Goal: Information Seeking & Learning: Learn about a topic

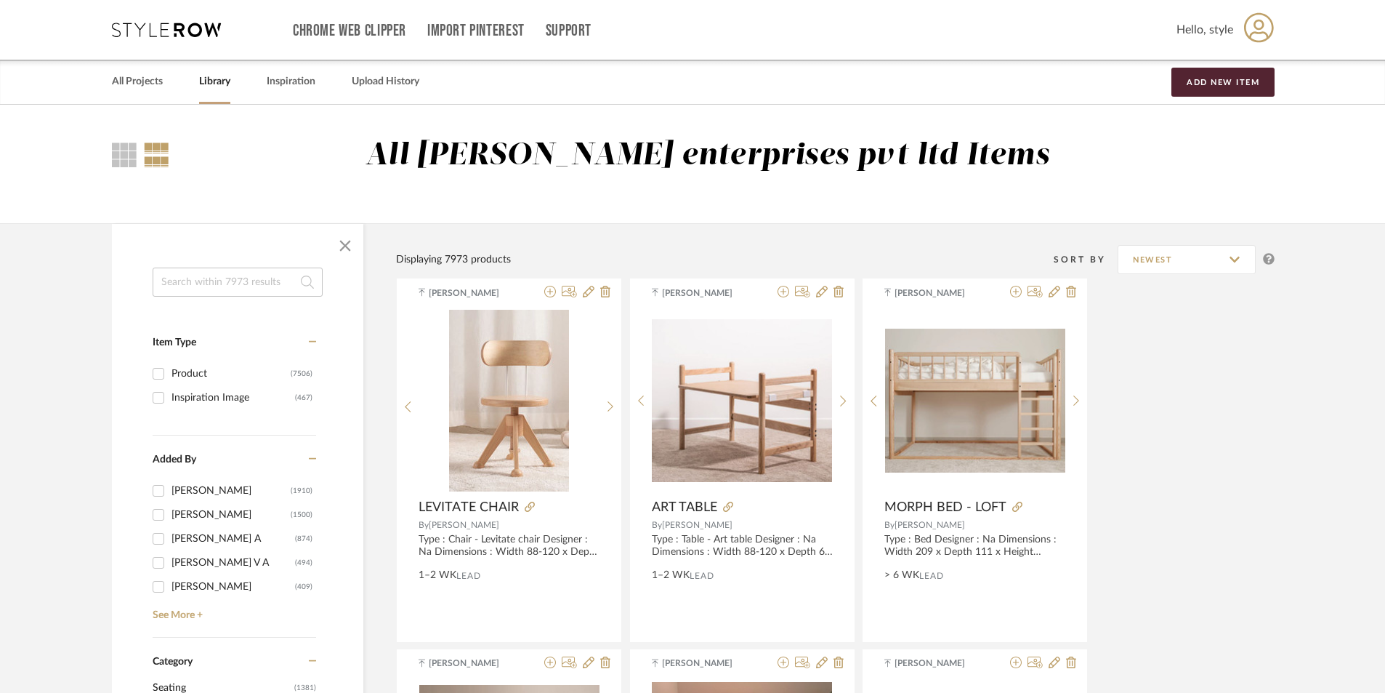
click at [221, 277] on input at bounding box center [238, 281] width 170 height 29
type input "hanging light"
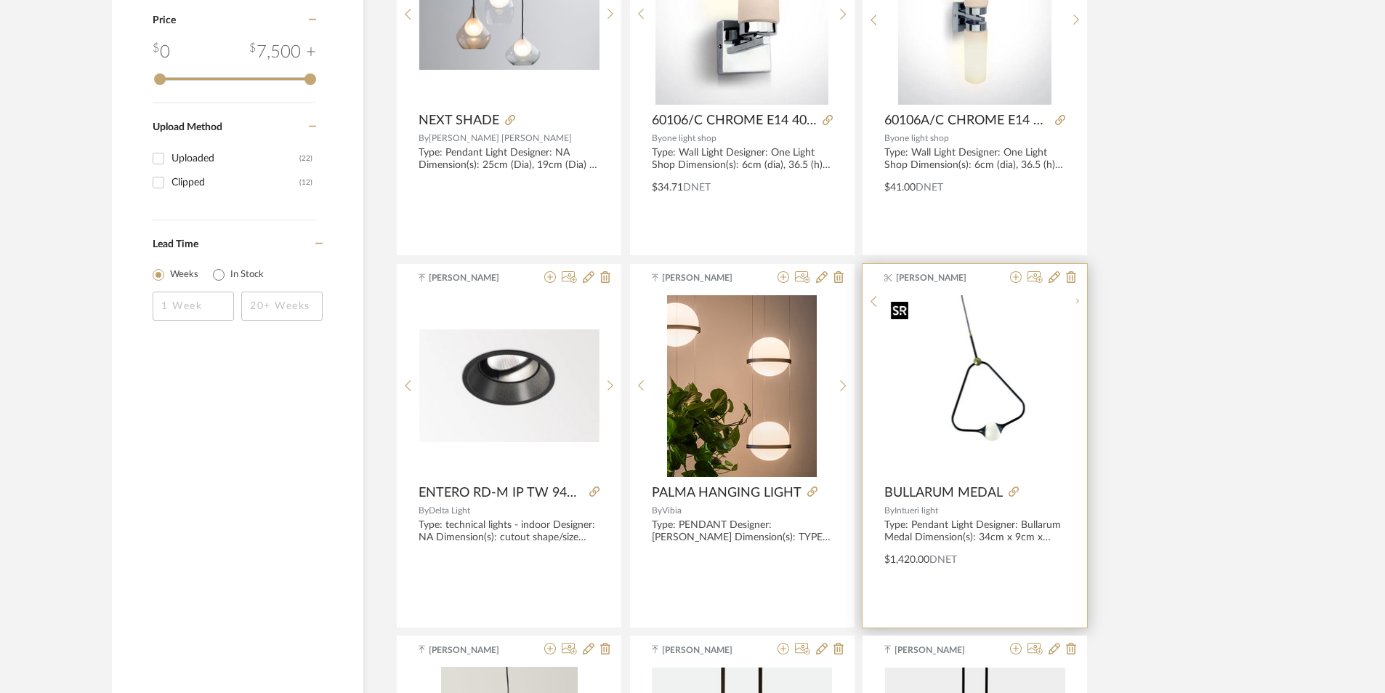
scroll to position [1381, 0]
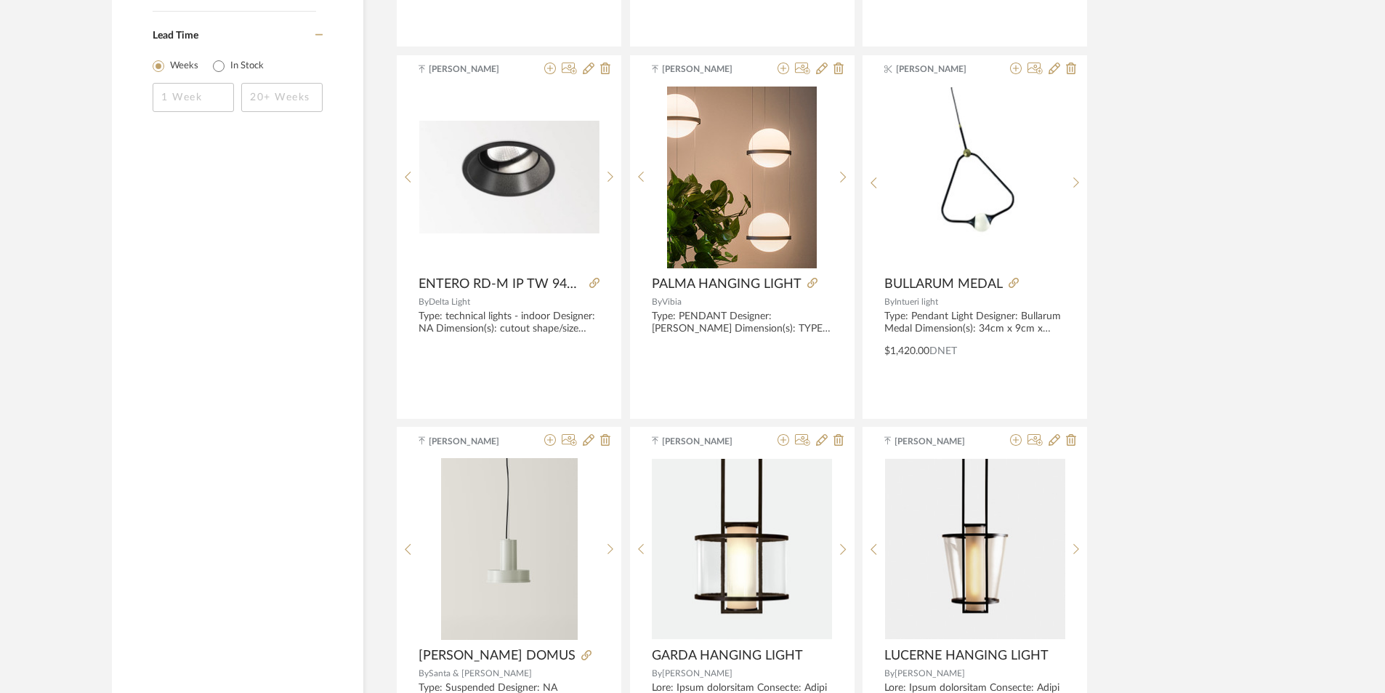
drag, startPoint x: 733, startPoint y: 278, endPoint x: 1234, endPoint y: 289, distance: 501.5
drag, startPoint x: 715, startPoint y: 279, endPoint x: 1233, endPoint y: 387, distance: 528.6
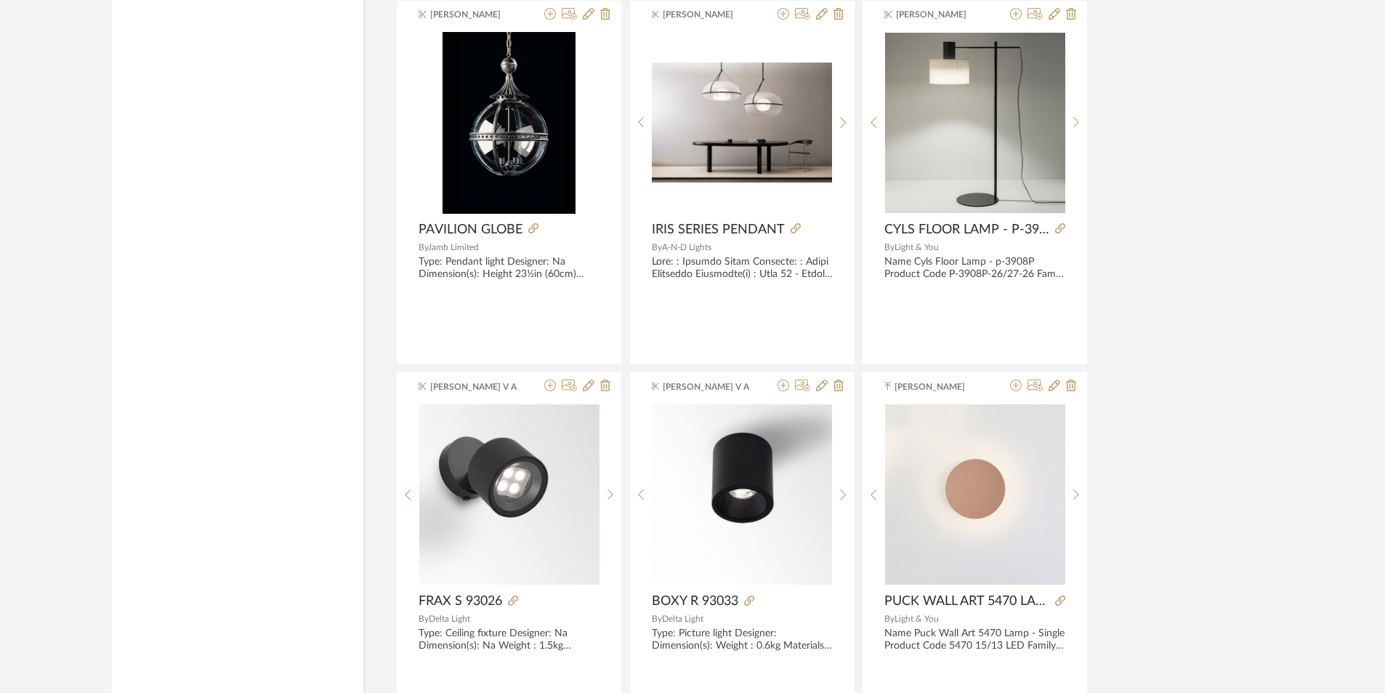
scroll to position [2834, 0]
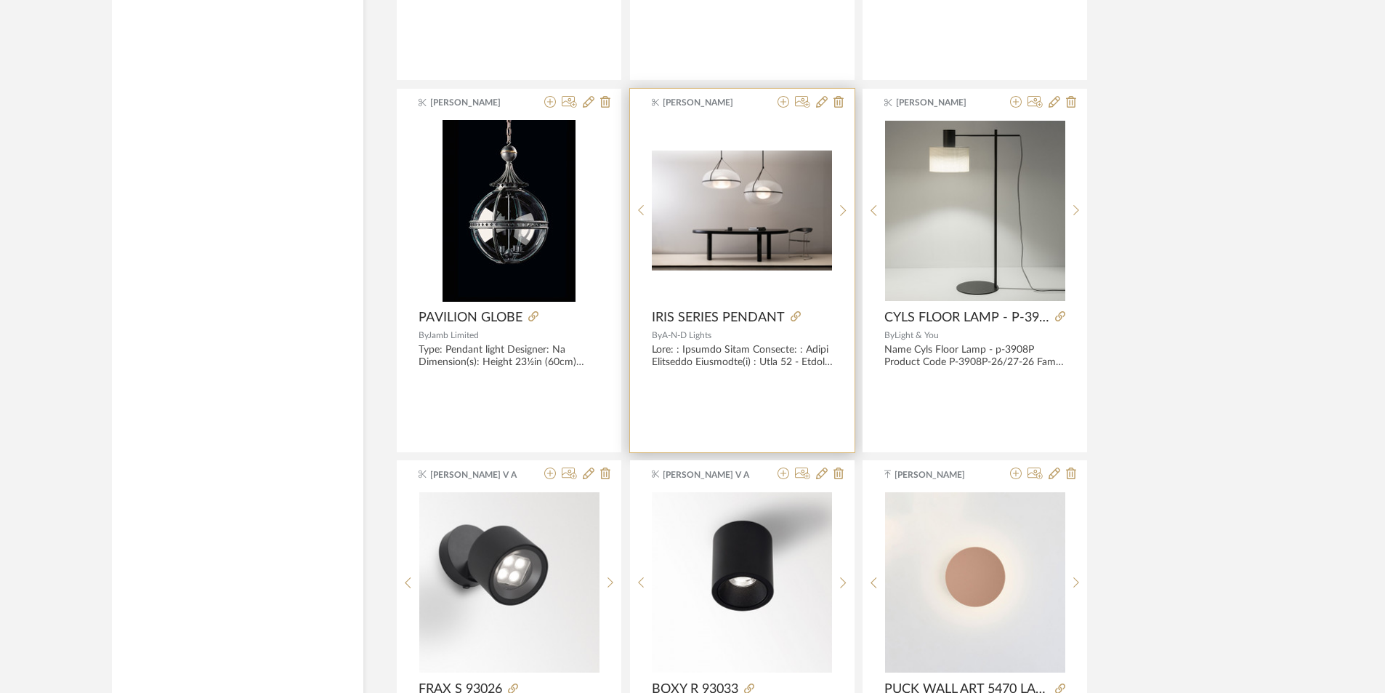
click at [707, 315] on span "IRIS SERIES PENDANT" at bounding box center [718, 318] width 133 height 16
click at [791, 318] on icon at bounding box center [796, 316] width 10 height 10
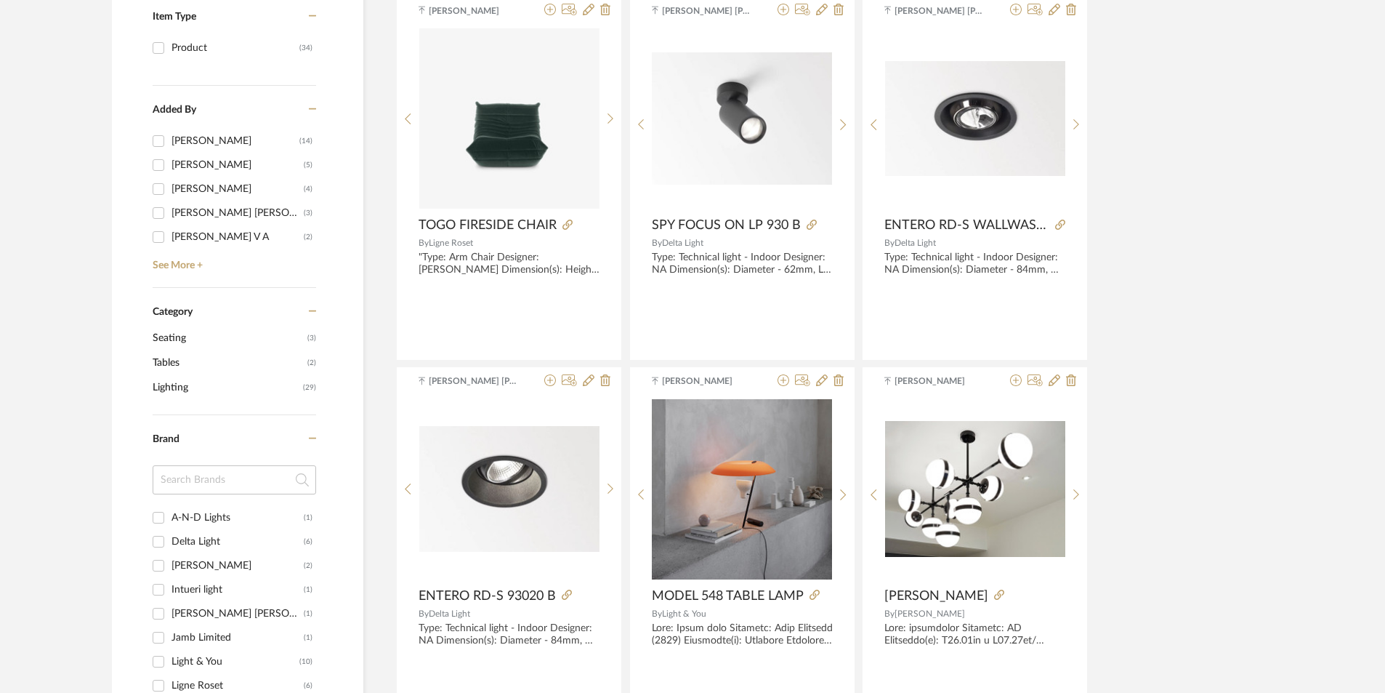
scroll to position [0, 0]
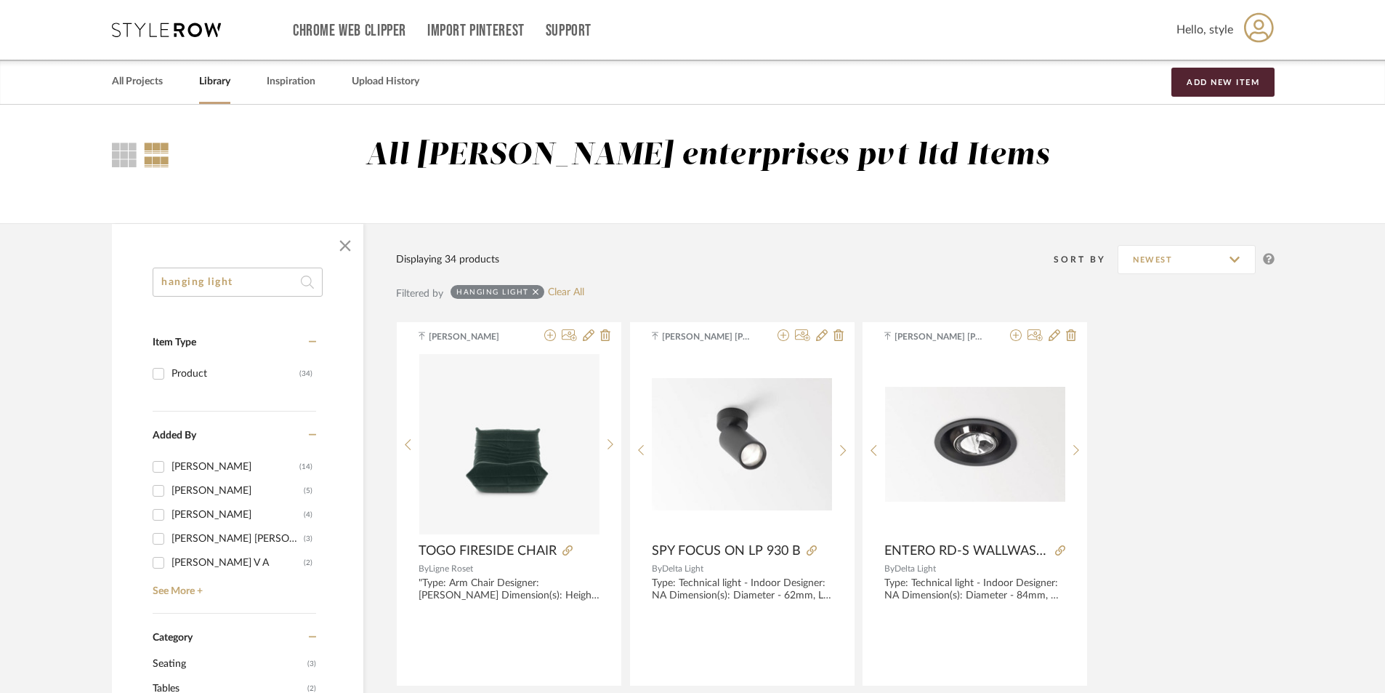
drag, startPoint x: 159, startPoint y: 283, endPoint x: 137, endPoint y: 283, distance: 21.8
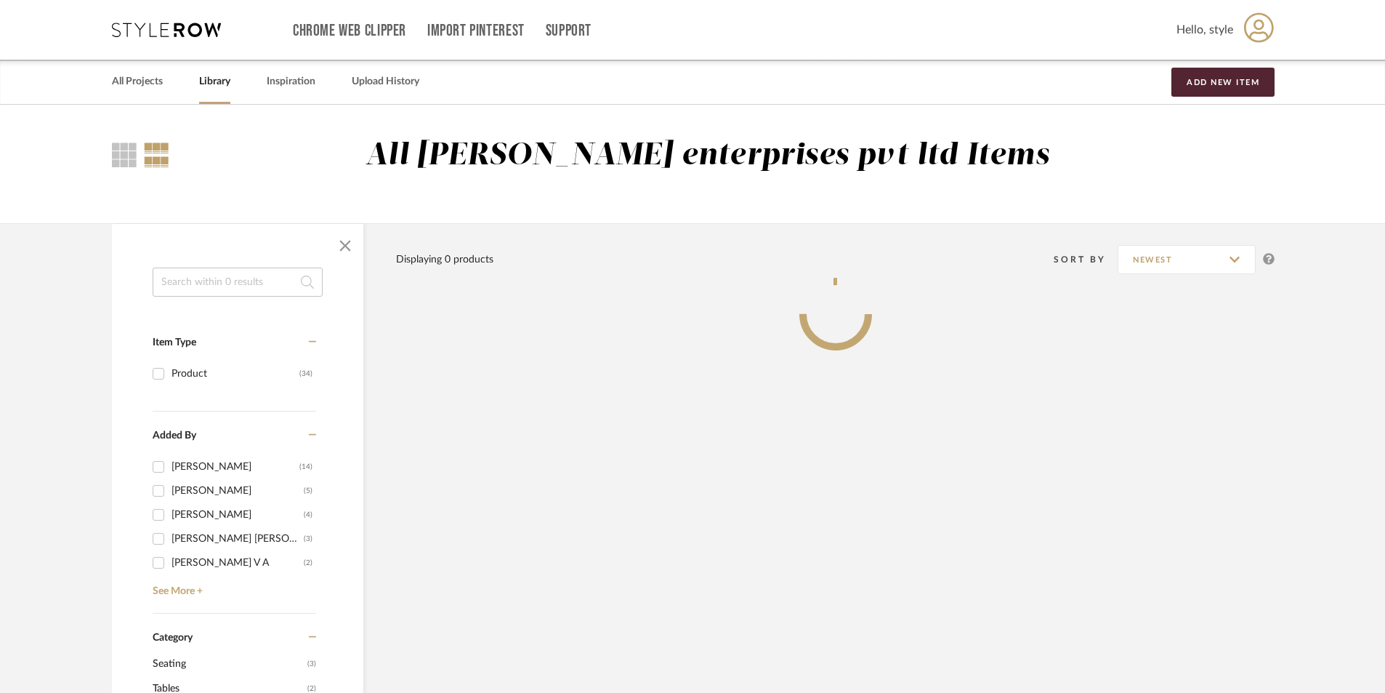
click at [256, 278] on input at bounding box center [238, 281] width 170 height 29
type input "light"
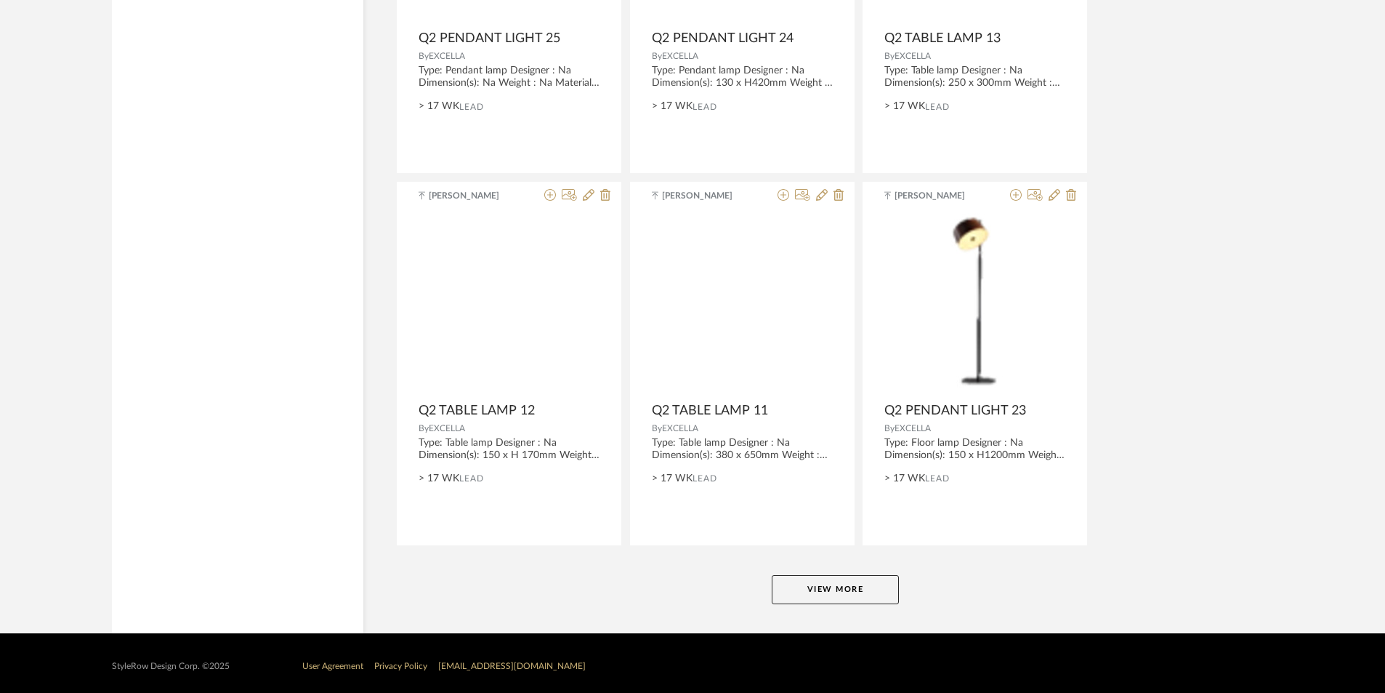
scroll to position [4235, 0]
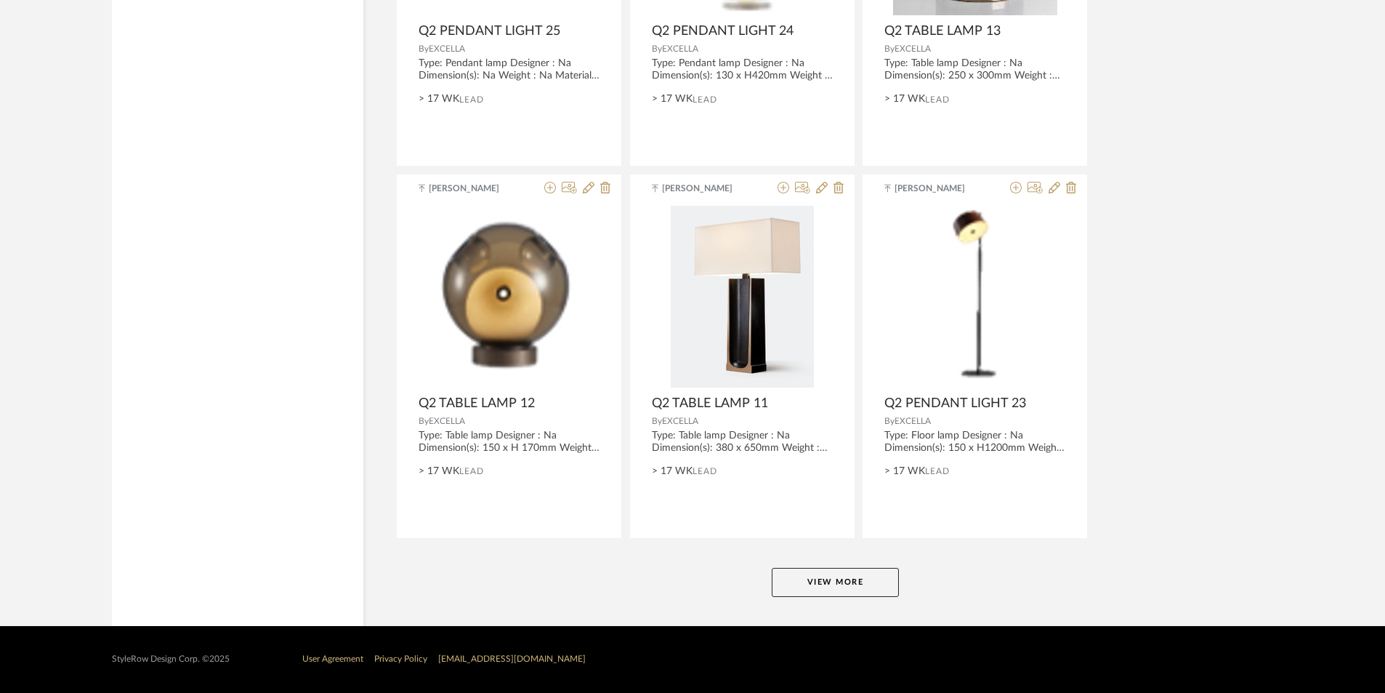
click at [830, 588] on button "View More" at bounding box center [835, 582] width 127 height 29
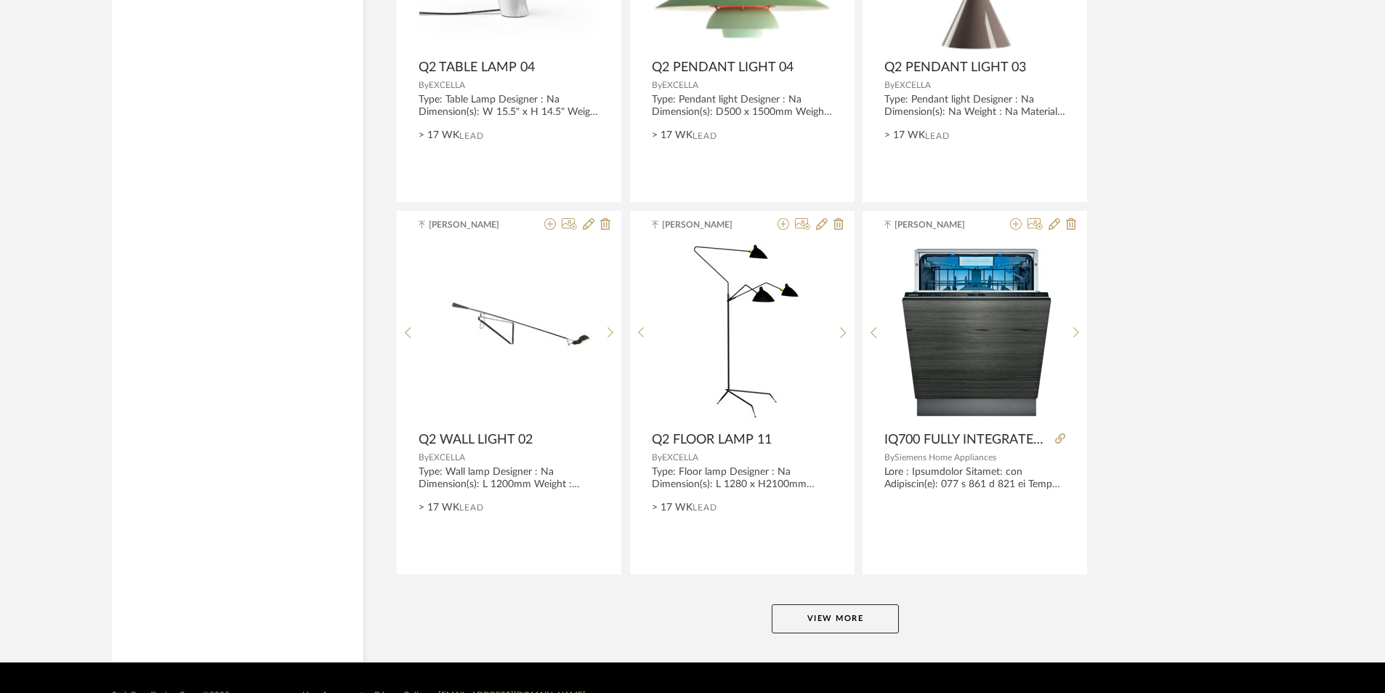
scroll to position [8696, 0]
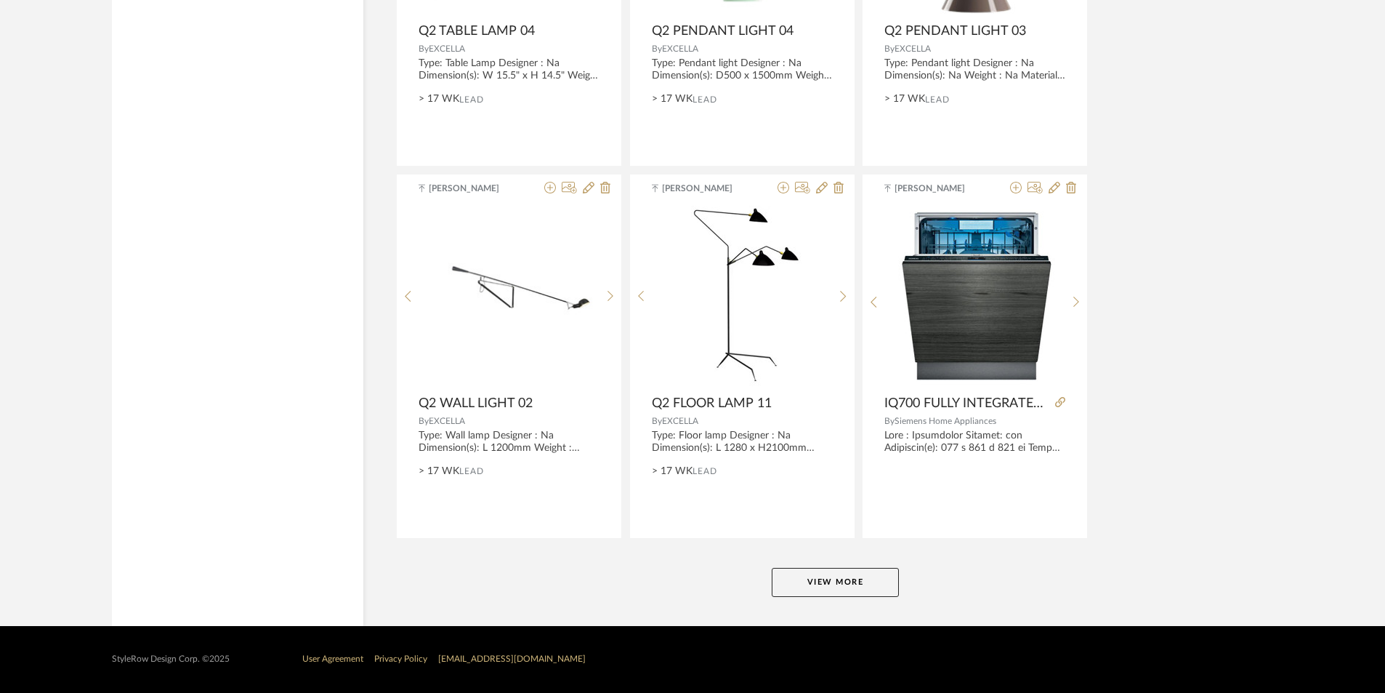
click at [850, 591] on button "View More" at bounding box center [835, 582] width 127 height 29
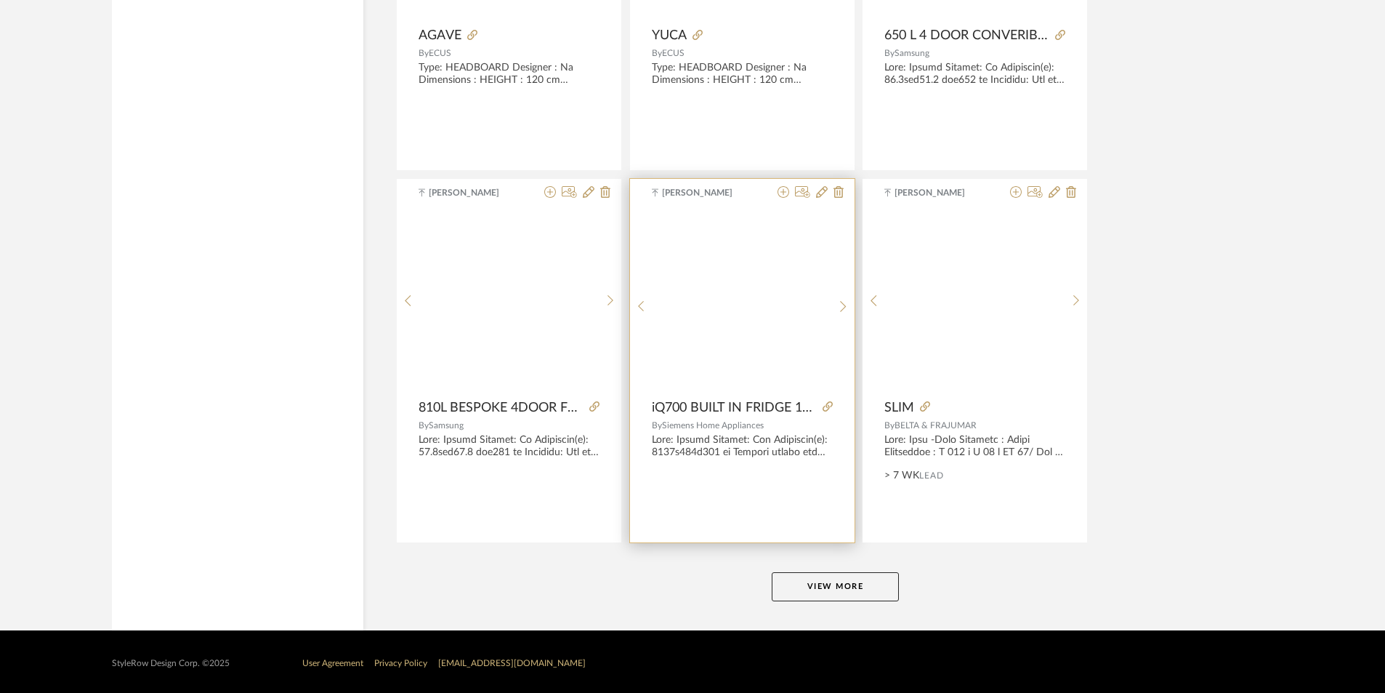
scroll to position [13157, 0]
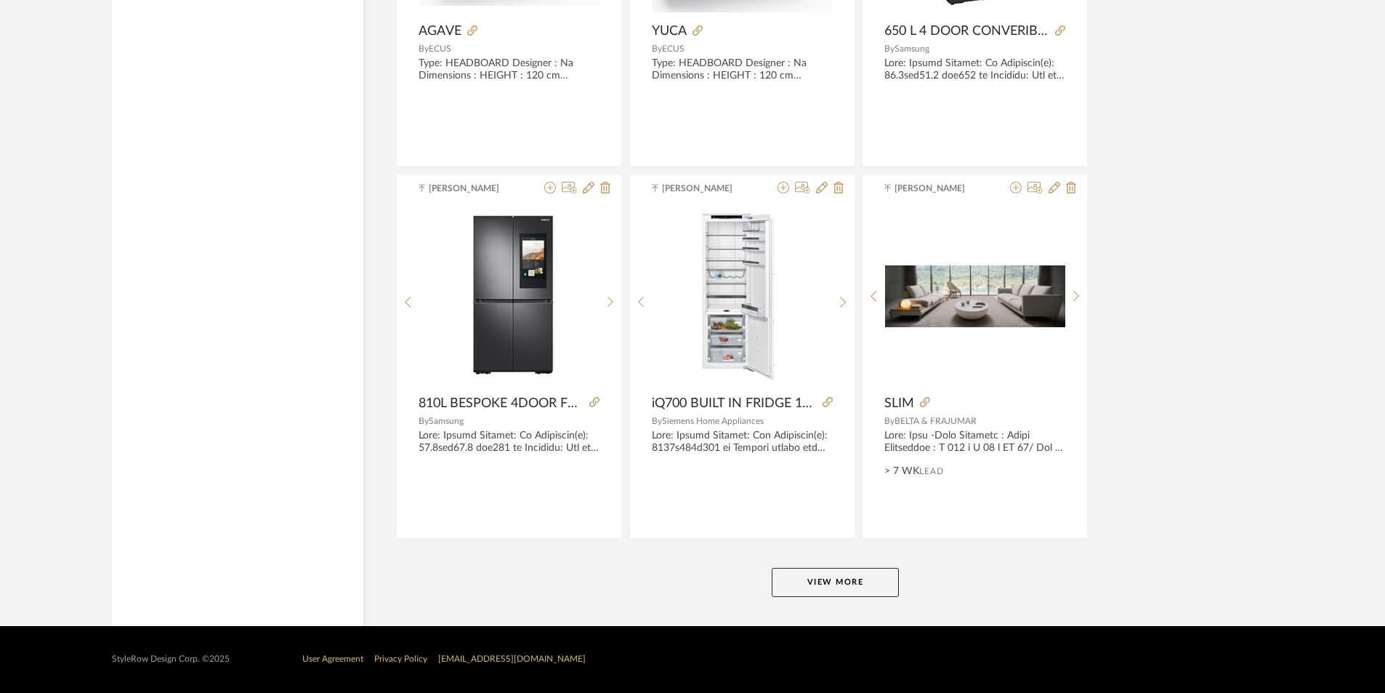
click at [847, 580] on button "View More" at bounding box center [835, 582] width 127 height 29
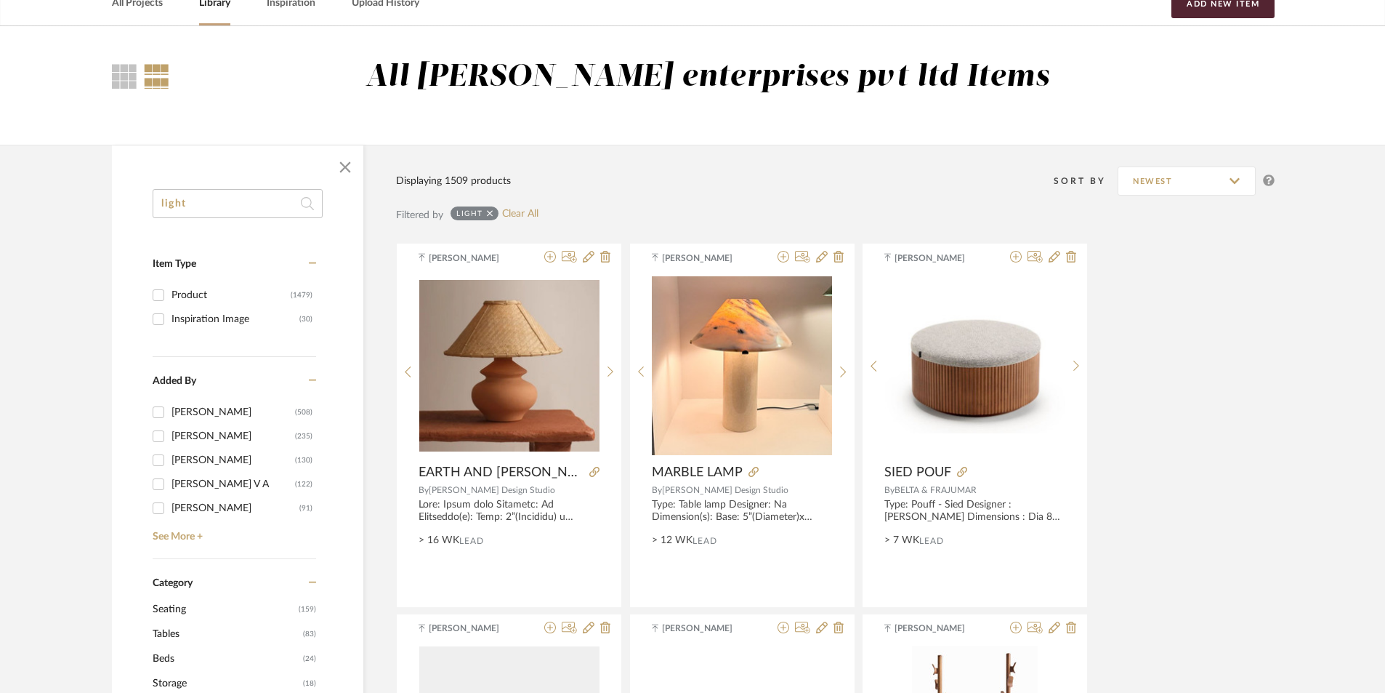
scroll to position [0, 0]
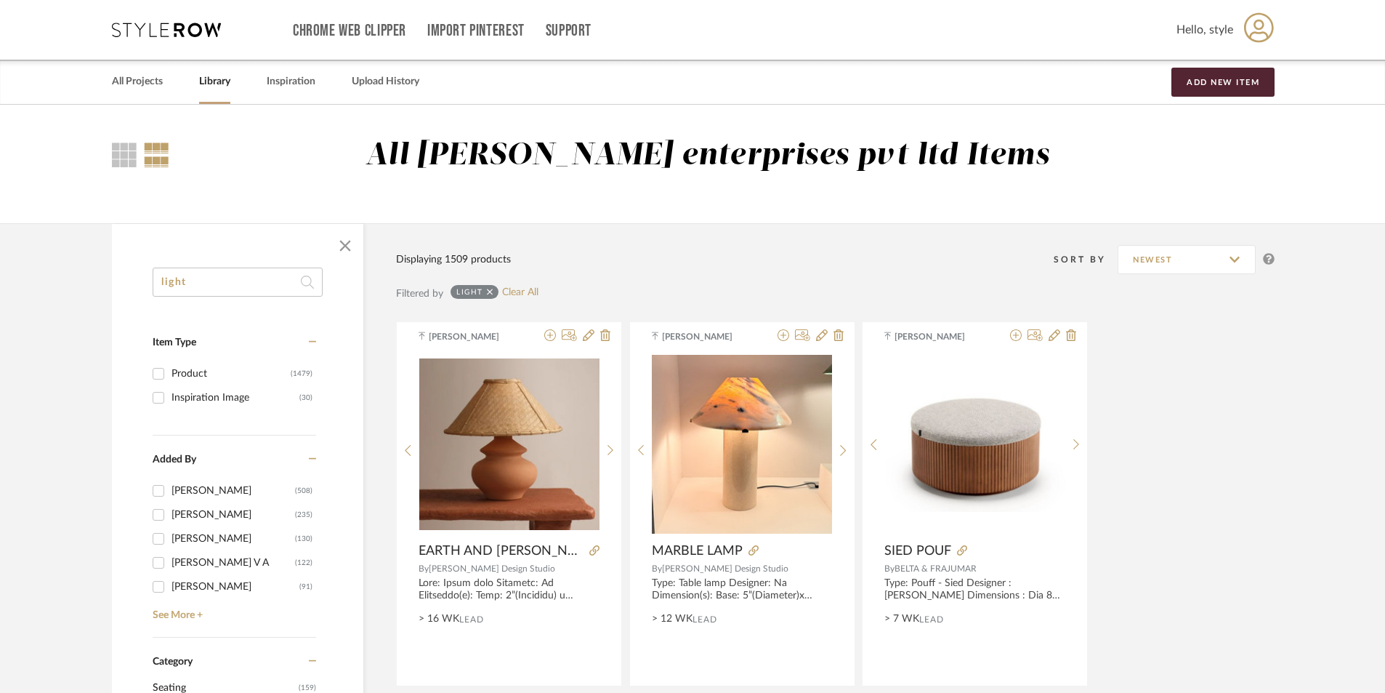
drag, startPoint x: 214, startPoint y: 292, endPoint x: 121, endPoint y: 288, distance: 93.1
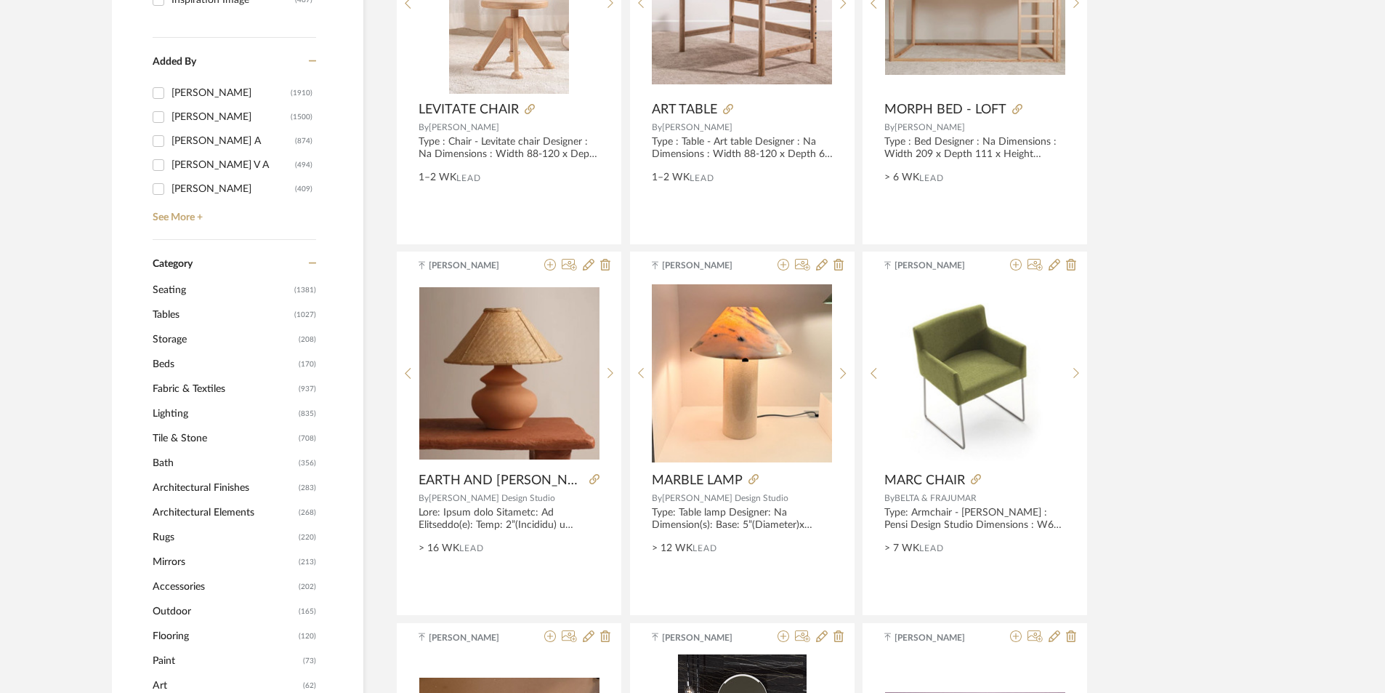
scroll to position [436, 0]
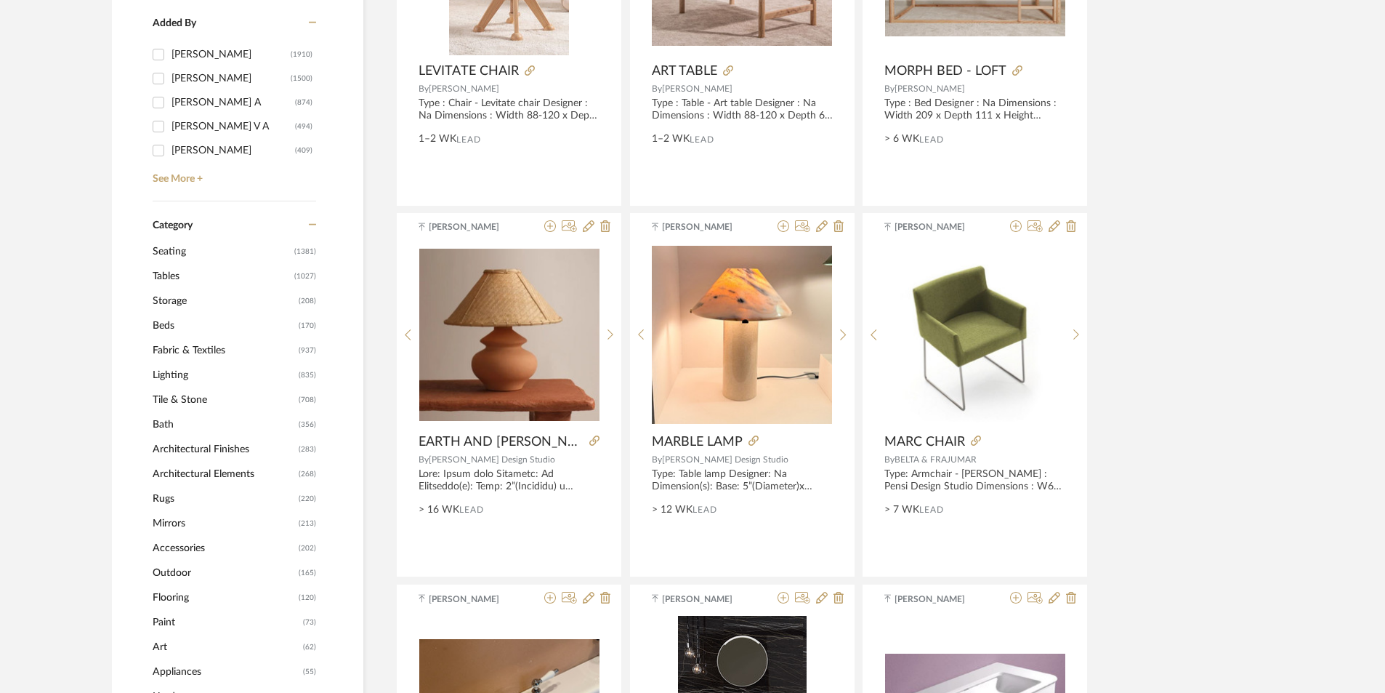
click at [177, 374] on span "Lighting" at bounding box center [224, 375] width 142 height 25
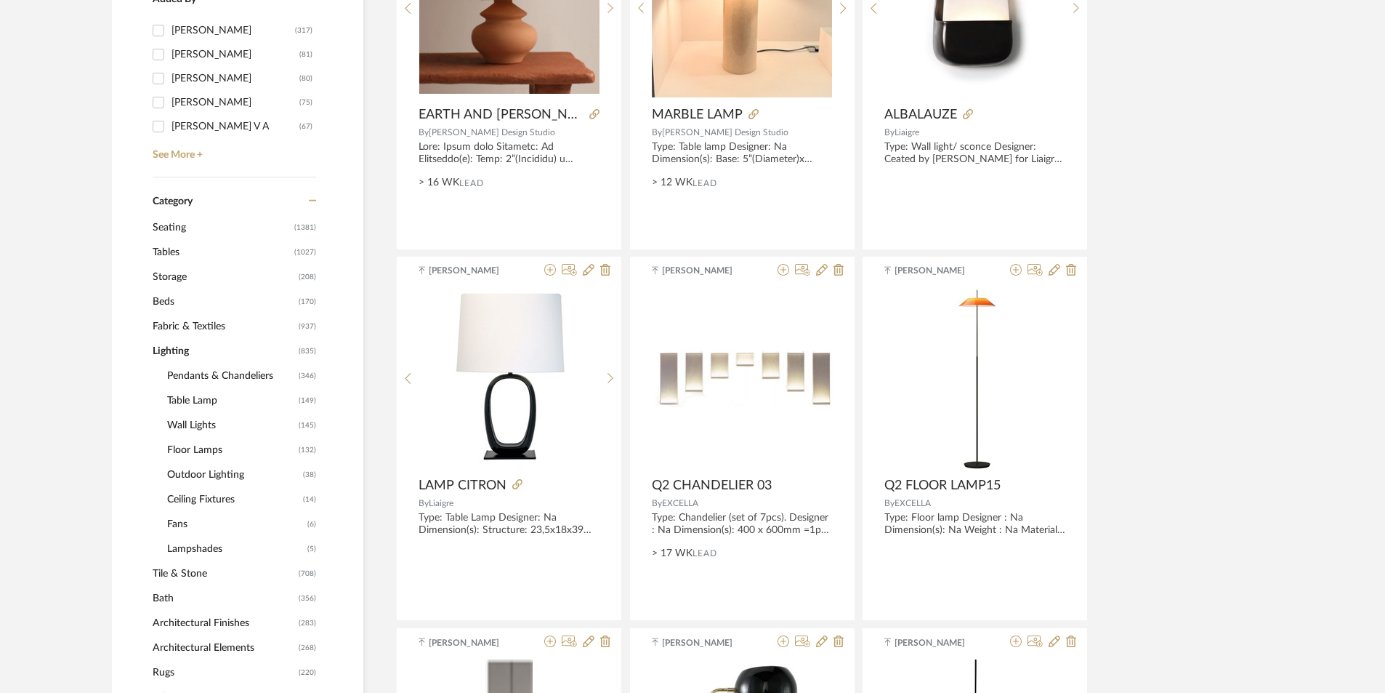
scroll to position [434, 0]
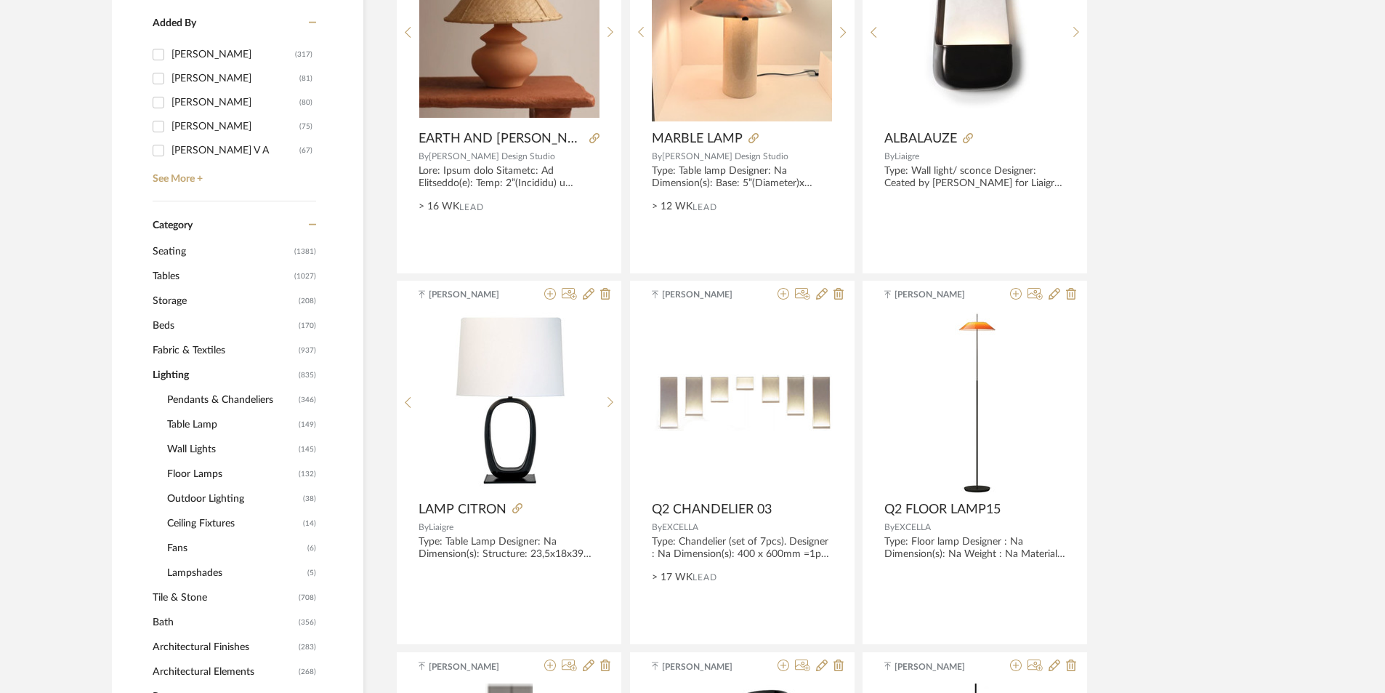
click at [188, 404] on span "Pendants & Chandeliers" at bounding box center [231, 399] width 128 height 25
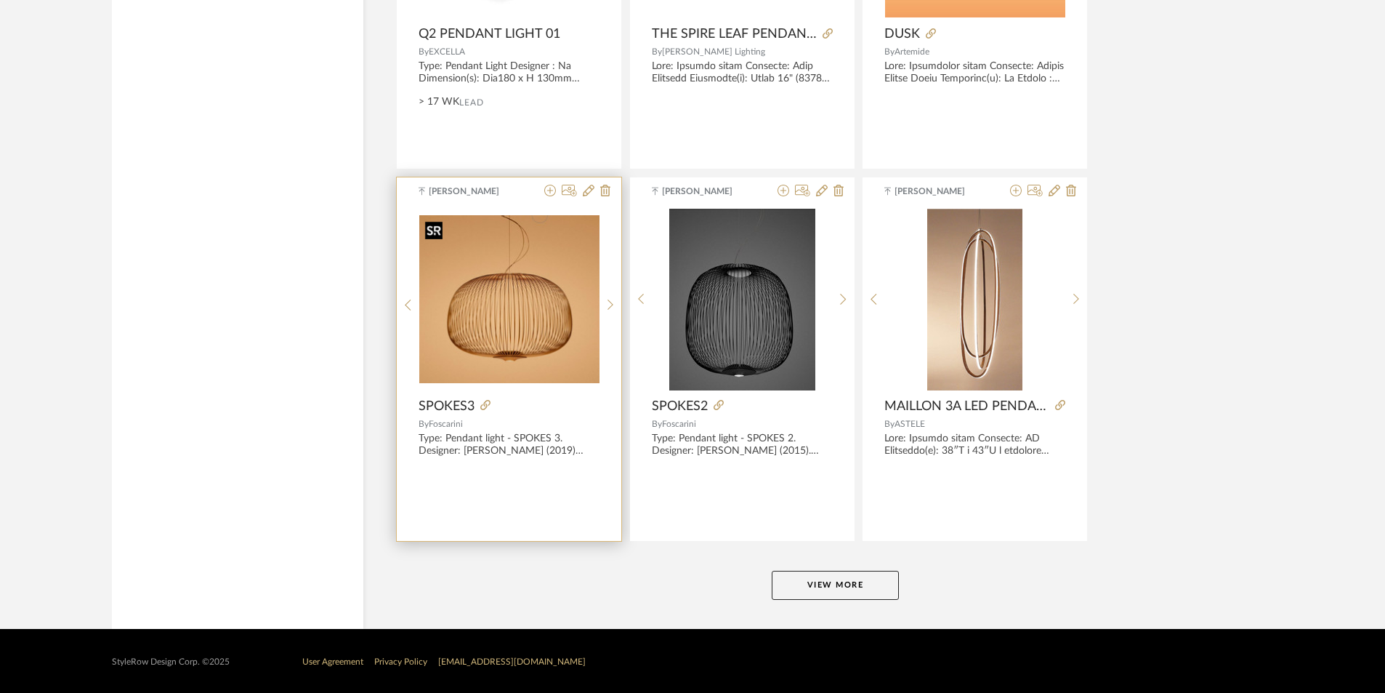
scroll to position [4257, 0]
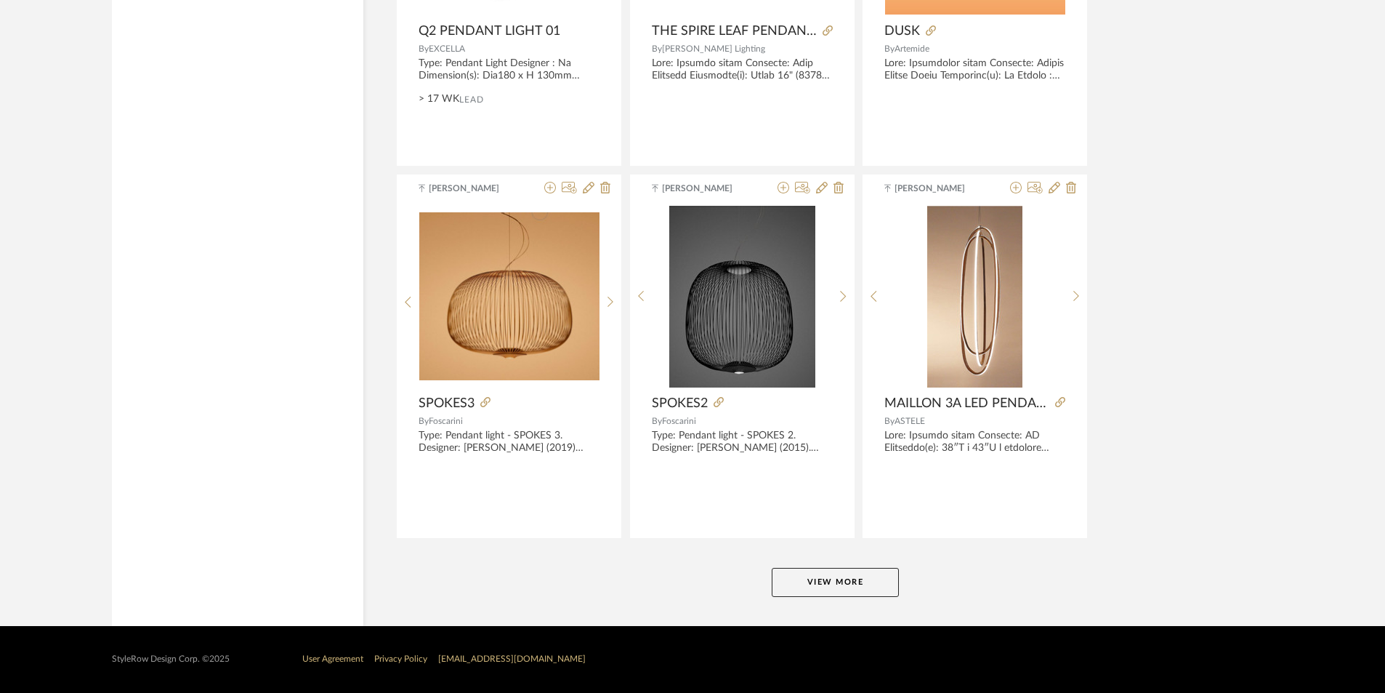
click at [813, 576] on button "View More" at bounding box center [835, 582] width 127 height 29
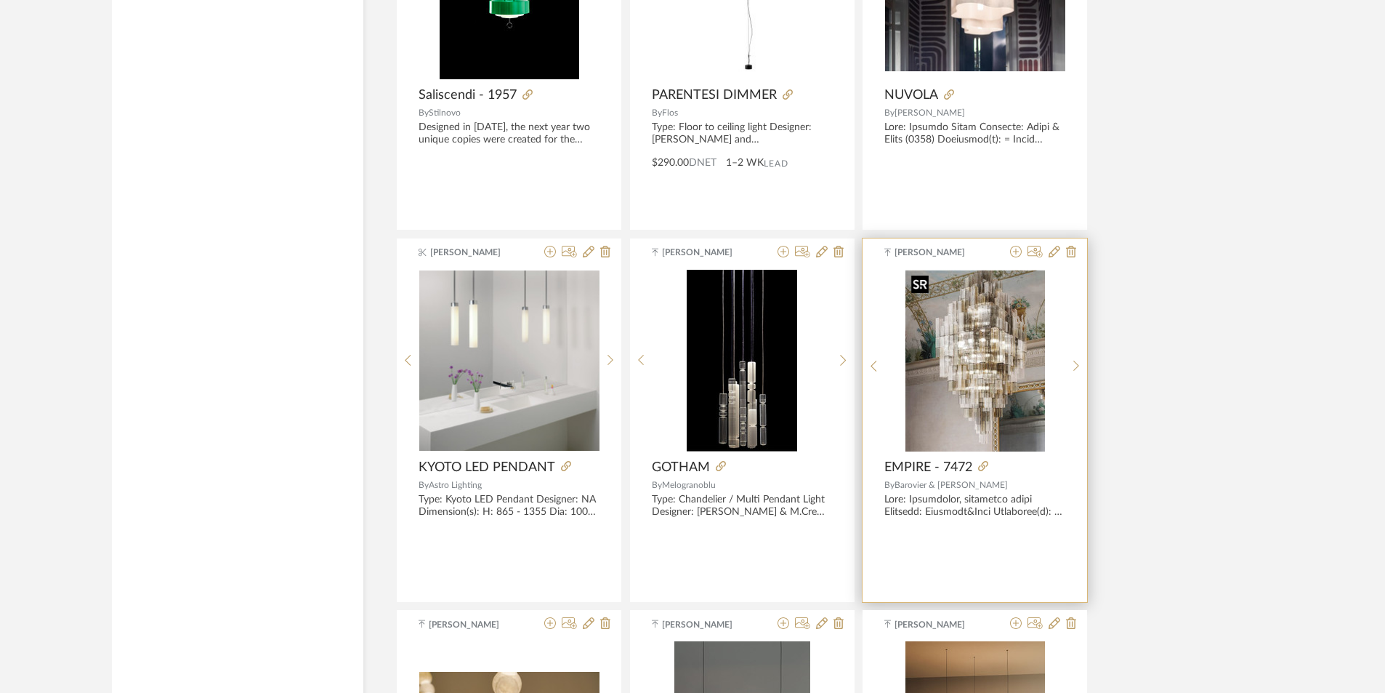
scroll to position [5711, 0]
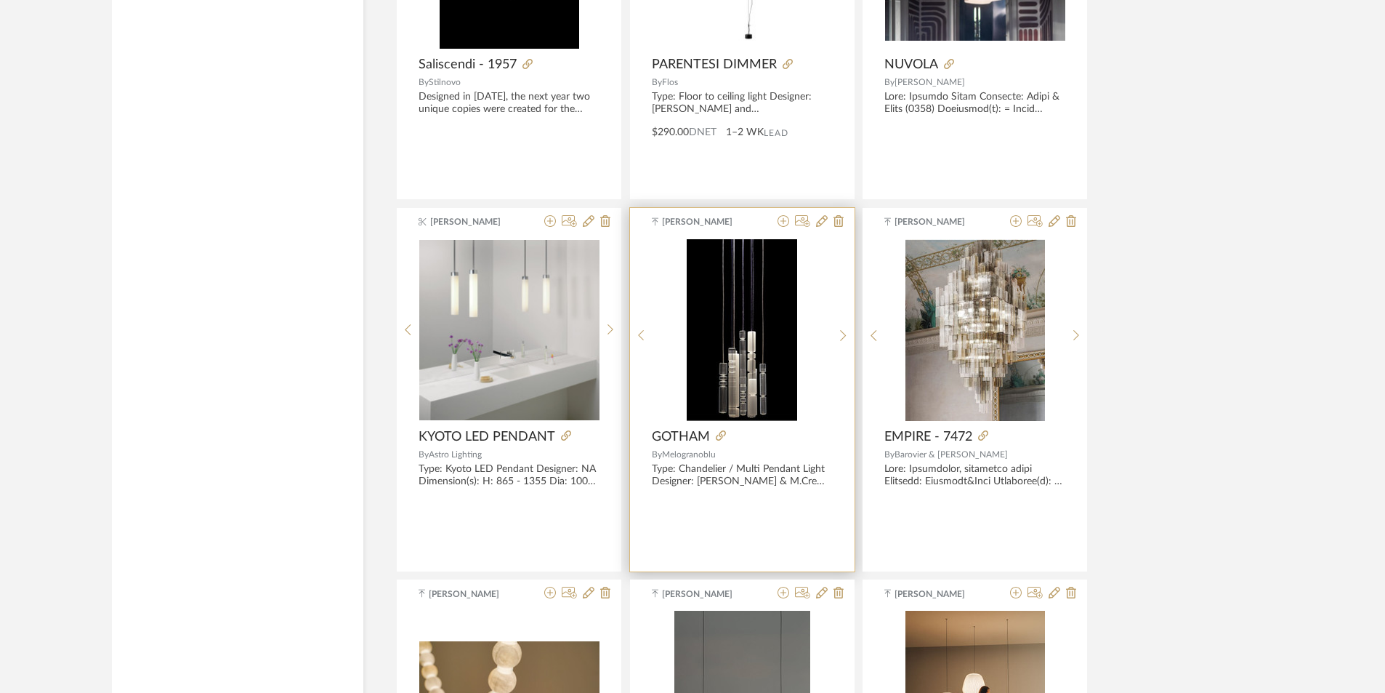
click at [680, 438] on span "GOTHAM" at bounding box center [681, 437] width 58 height 16
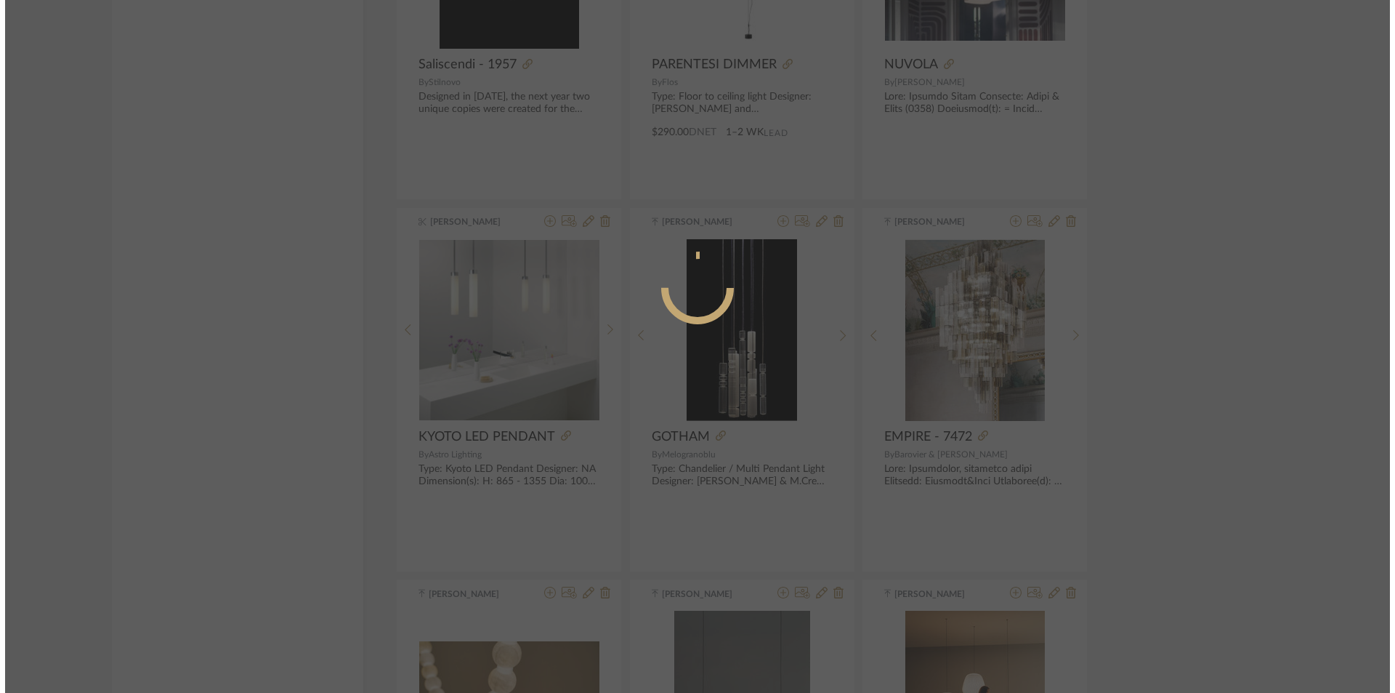
scroll to position [0, 0]
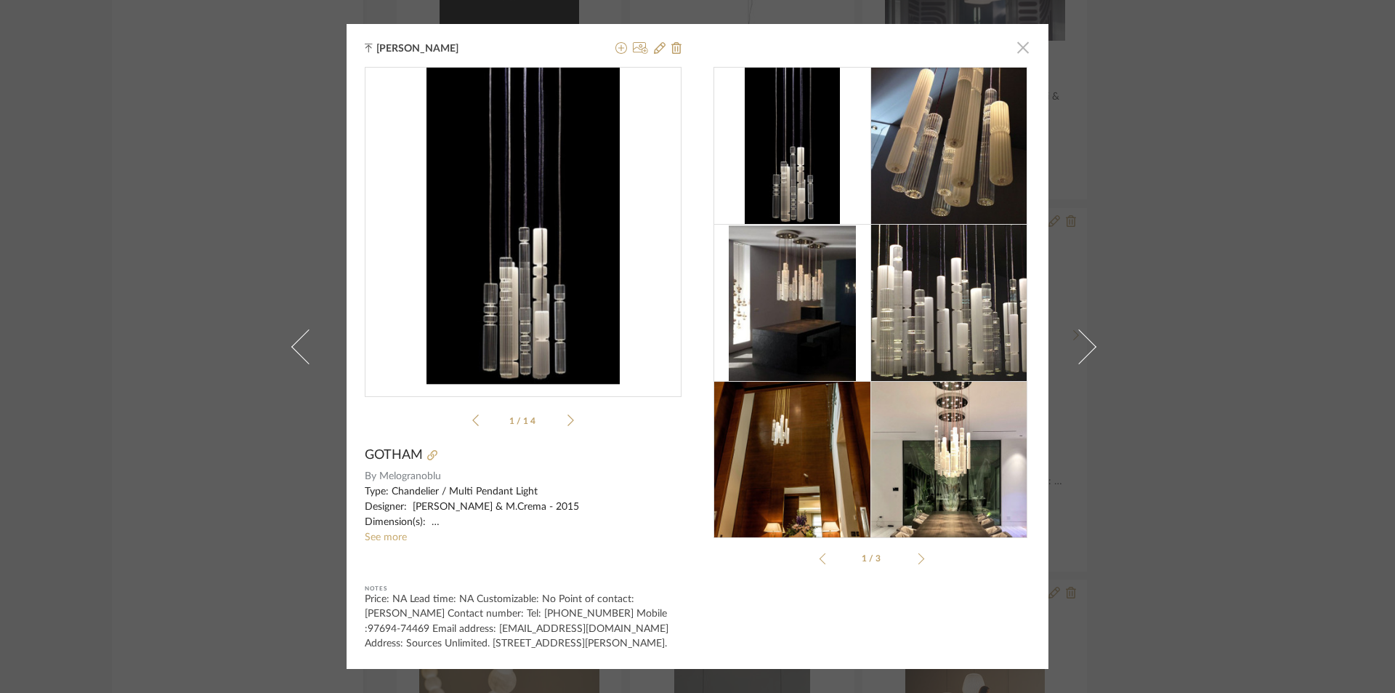
click at [1016, 39] on span "button" at bounding box center [1023, 47] width 29 height 29
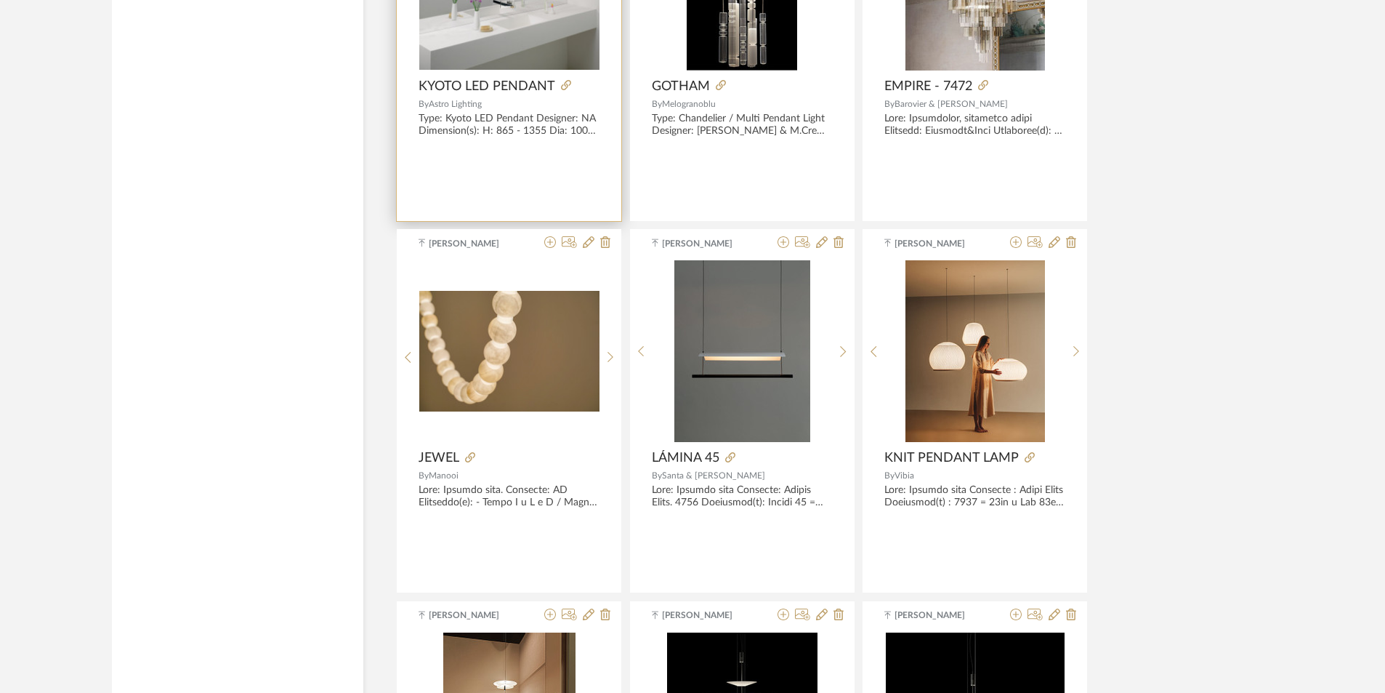
scroll to position [6074, 0]
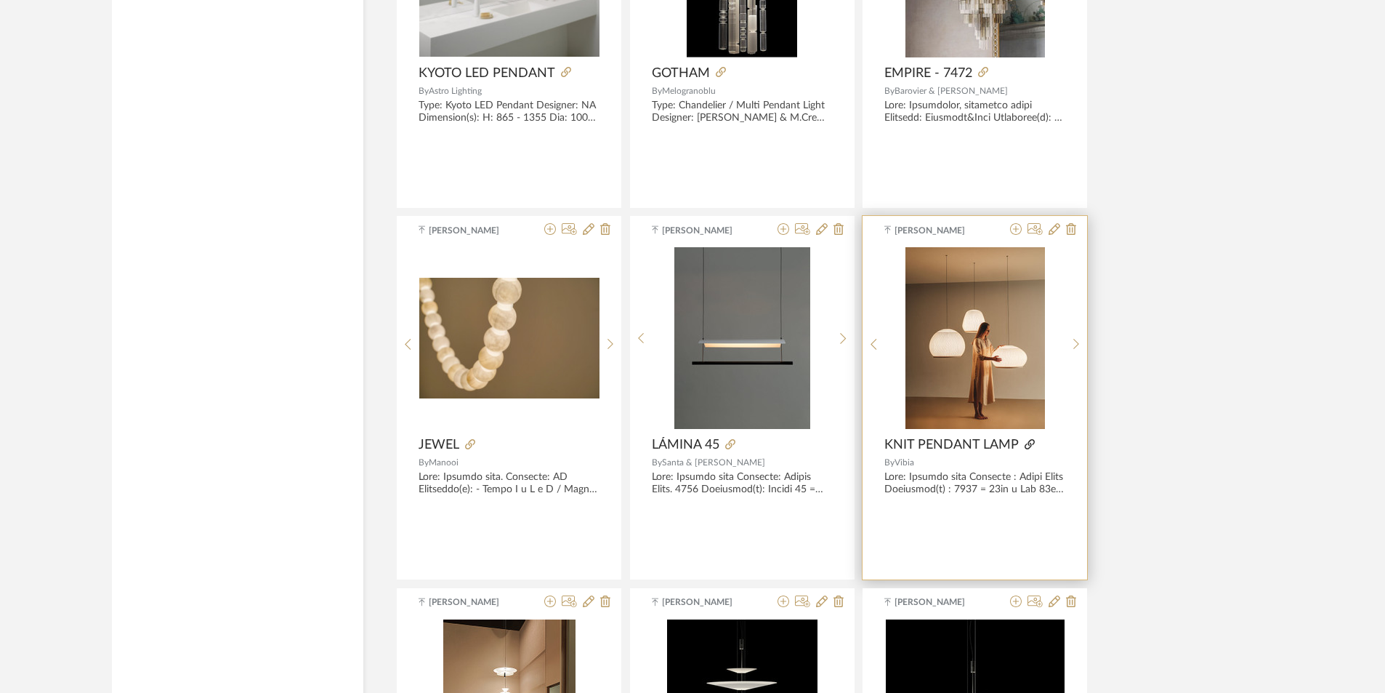
click at [1026, 442] on icon at bounding box center [1030, 444] width 10 height 10
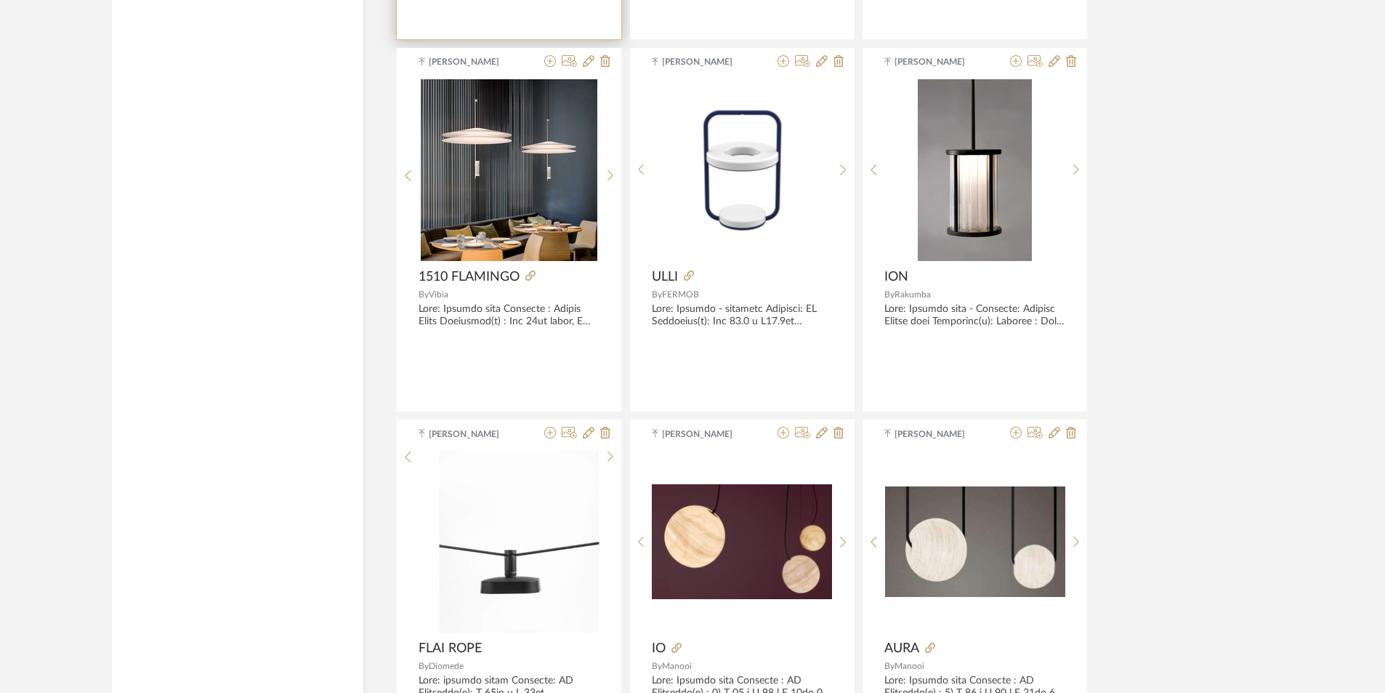
scroll to position [7600, 0]
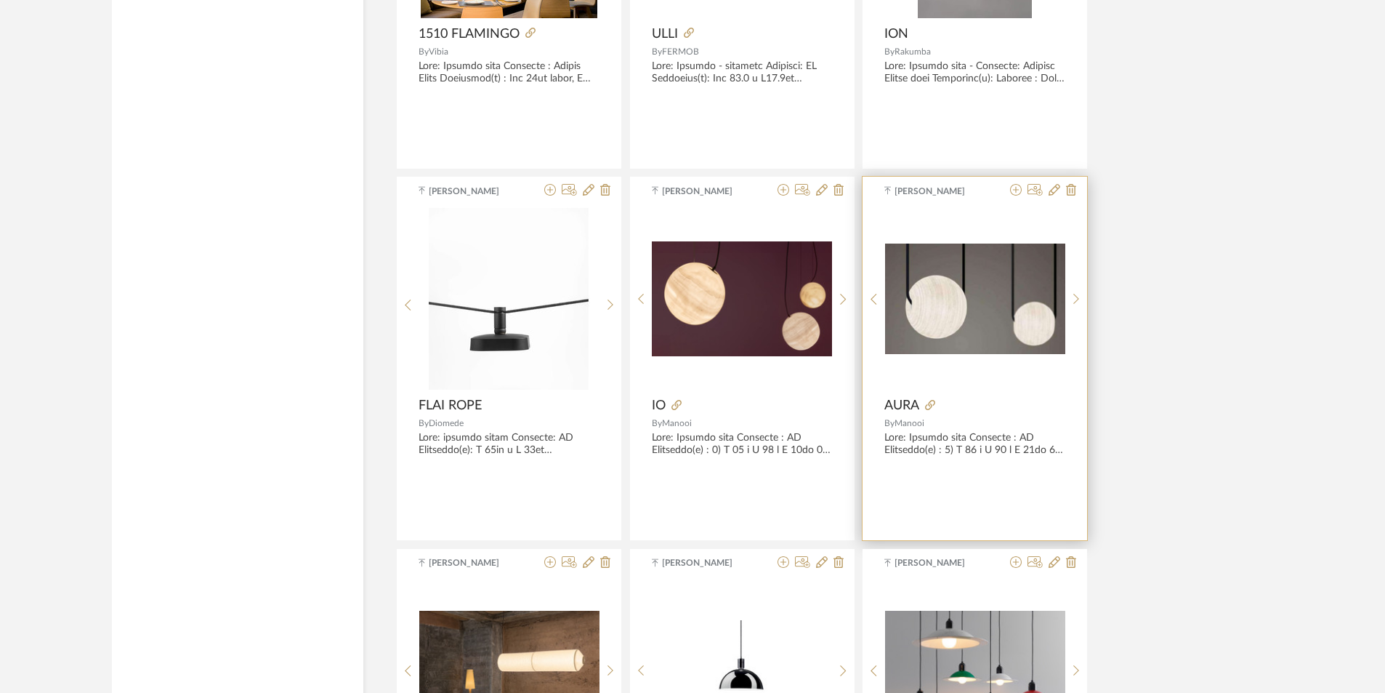
click at [906, 408] on span "AURA" at bounding box center [901, 406] width 35 height 16
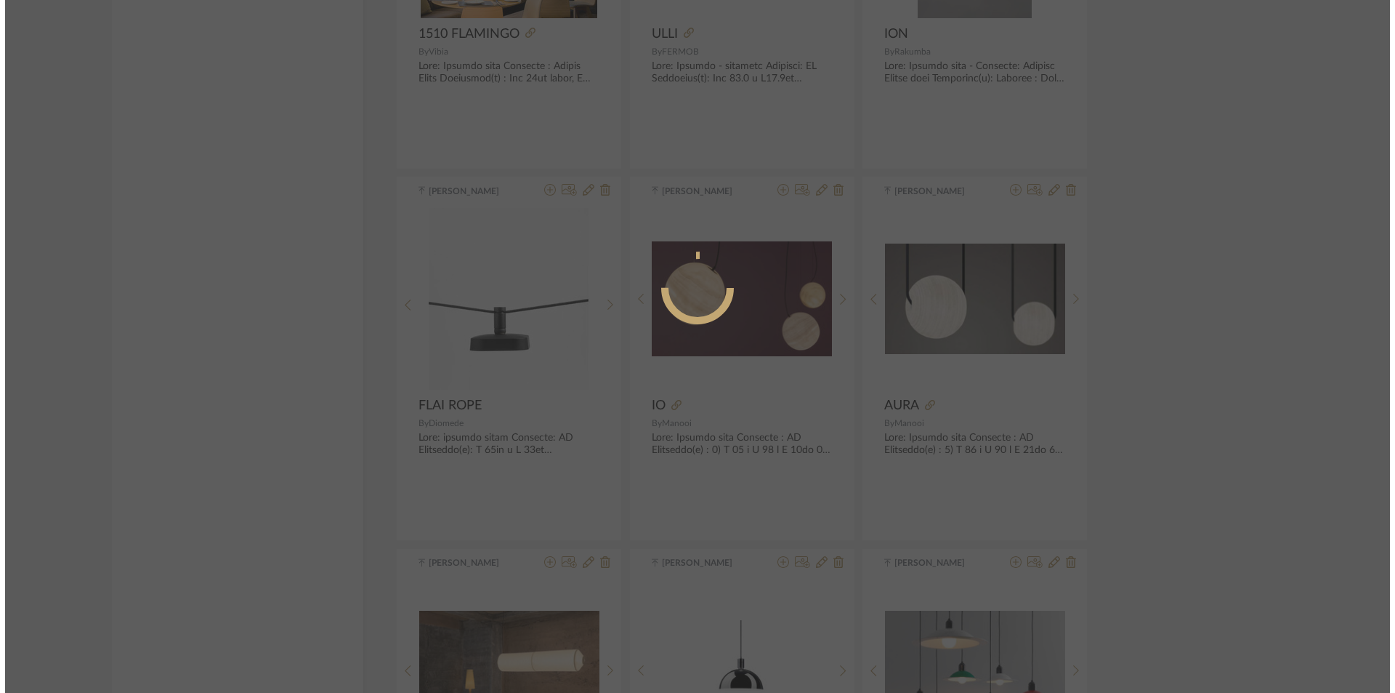
scroll to position [0, 0]
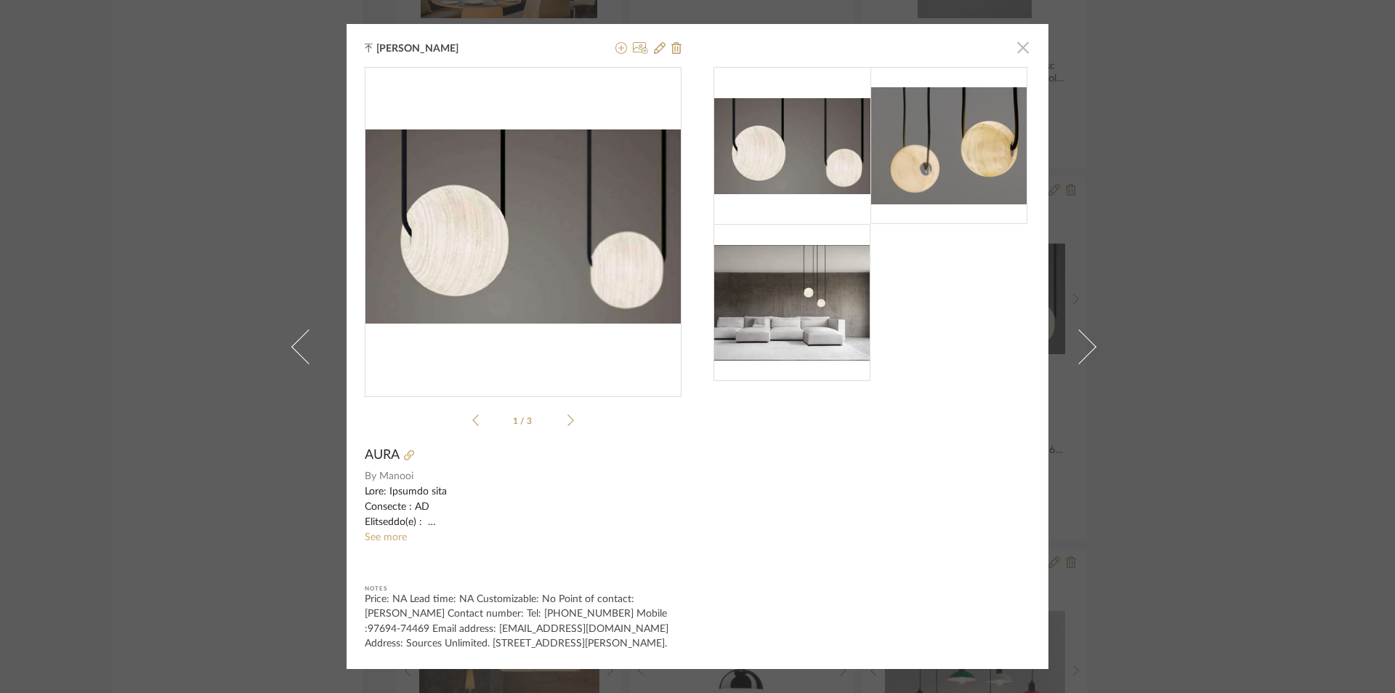
click at [1018, 42] on span "button" at bounding box center [1023, 47] width 29 height 29
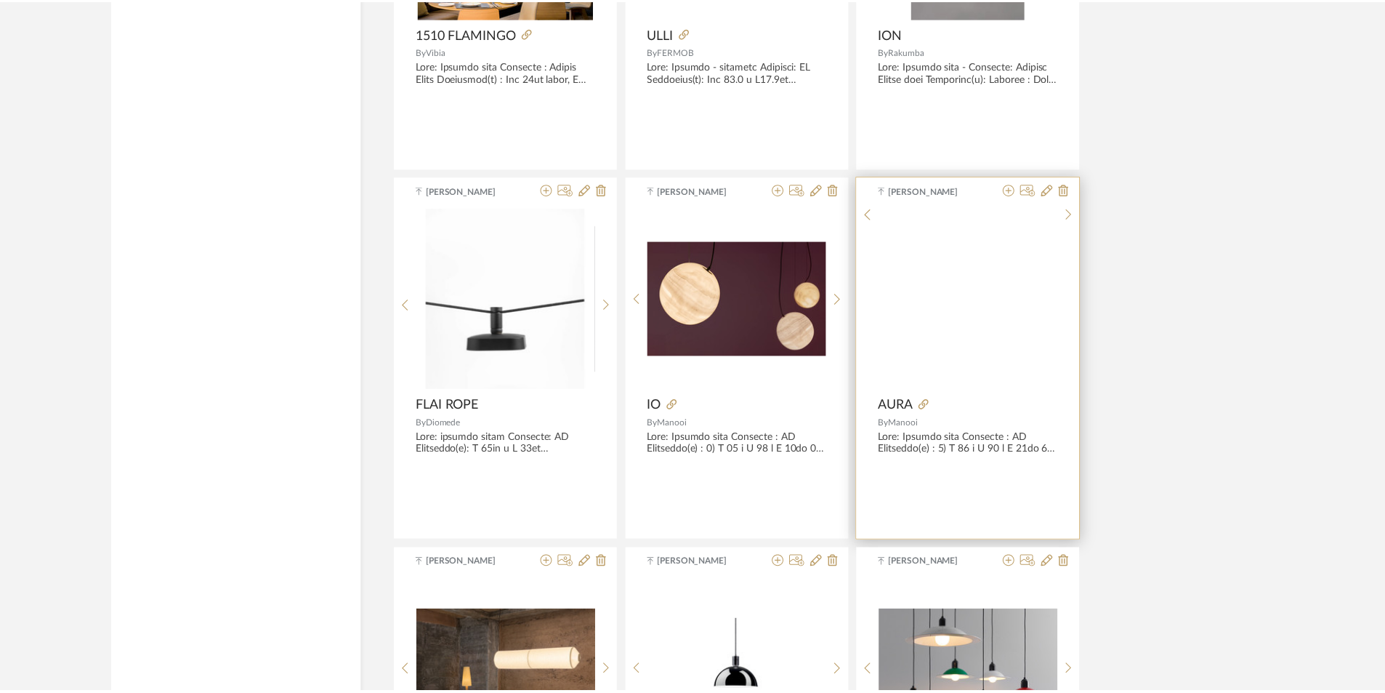
scroll to position [7600, 0]
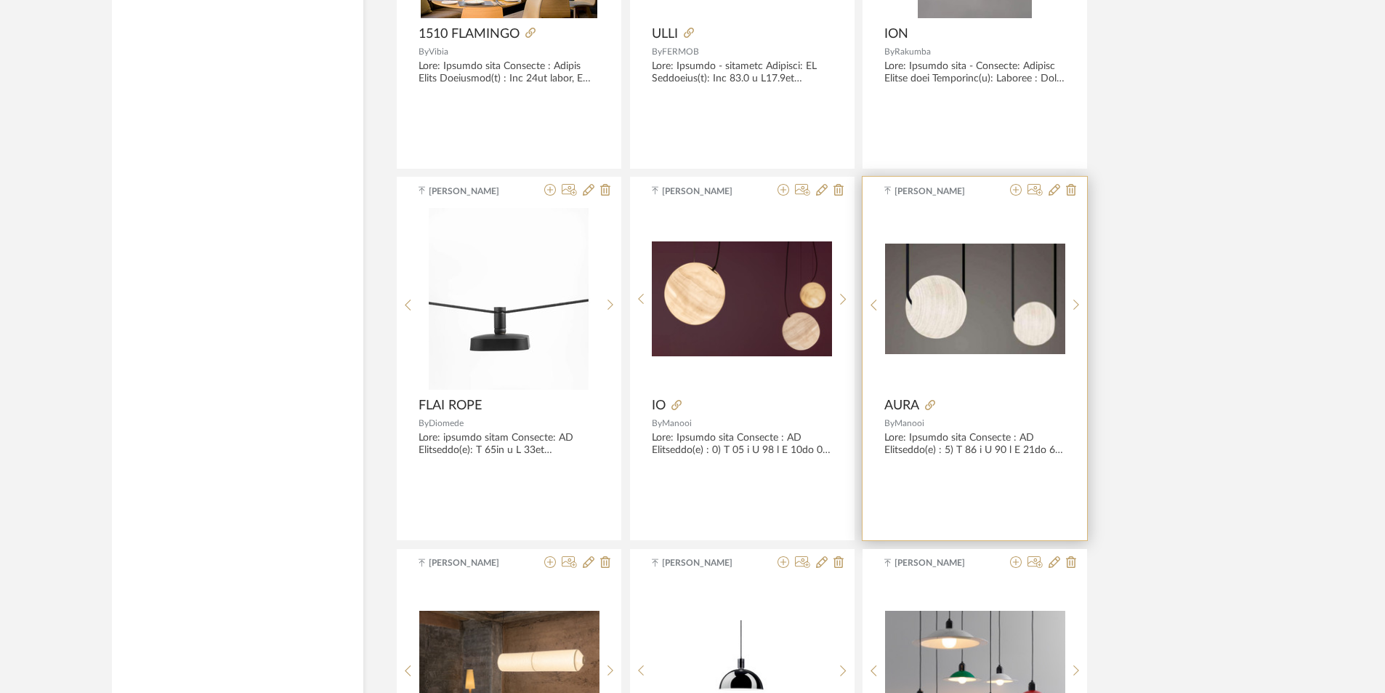
click at [924, 404] on div at bounding box center [992, 406] width 146 height 16
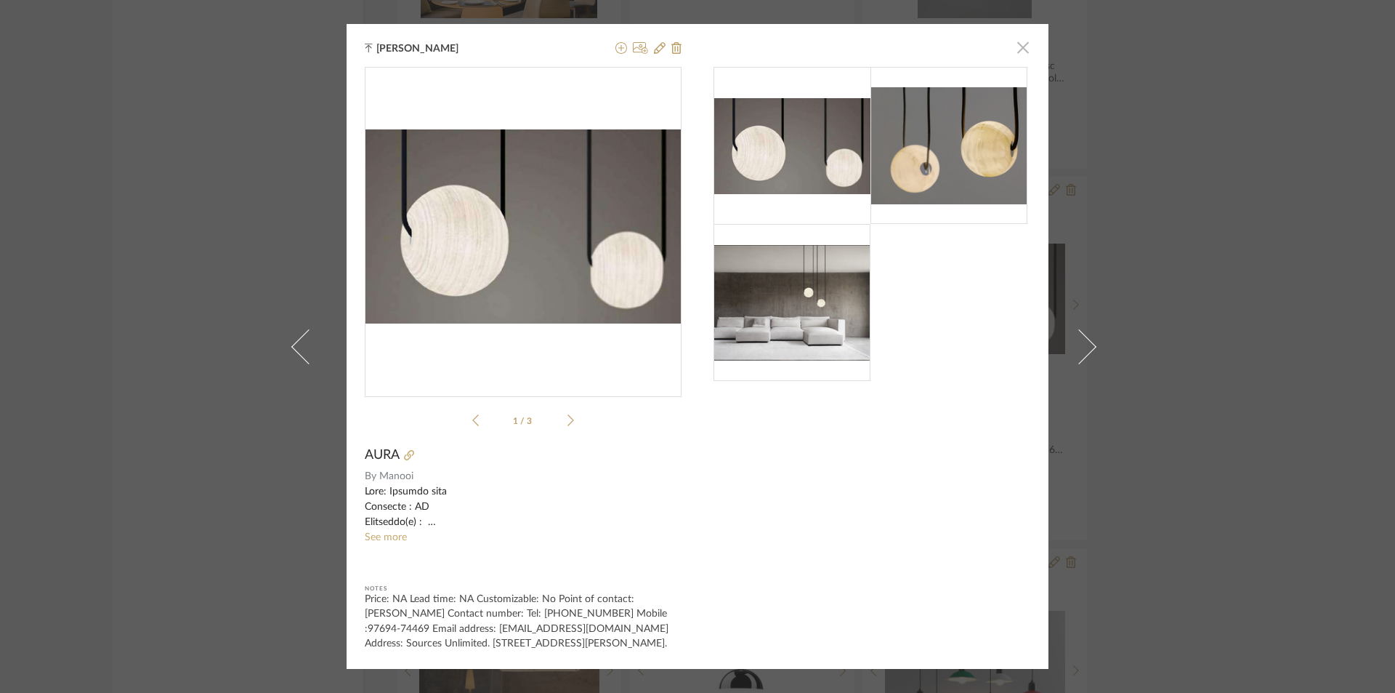
click at [1023, 36] on span "button" at bounding box center [1023, 47] width 29 height 29
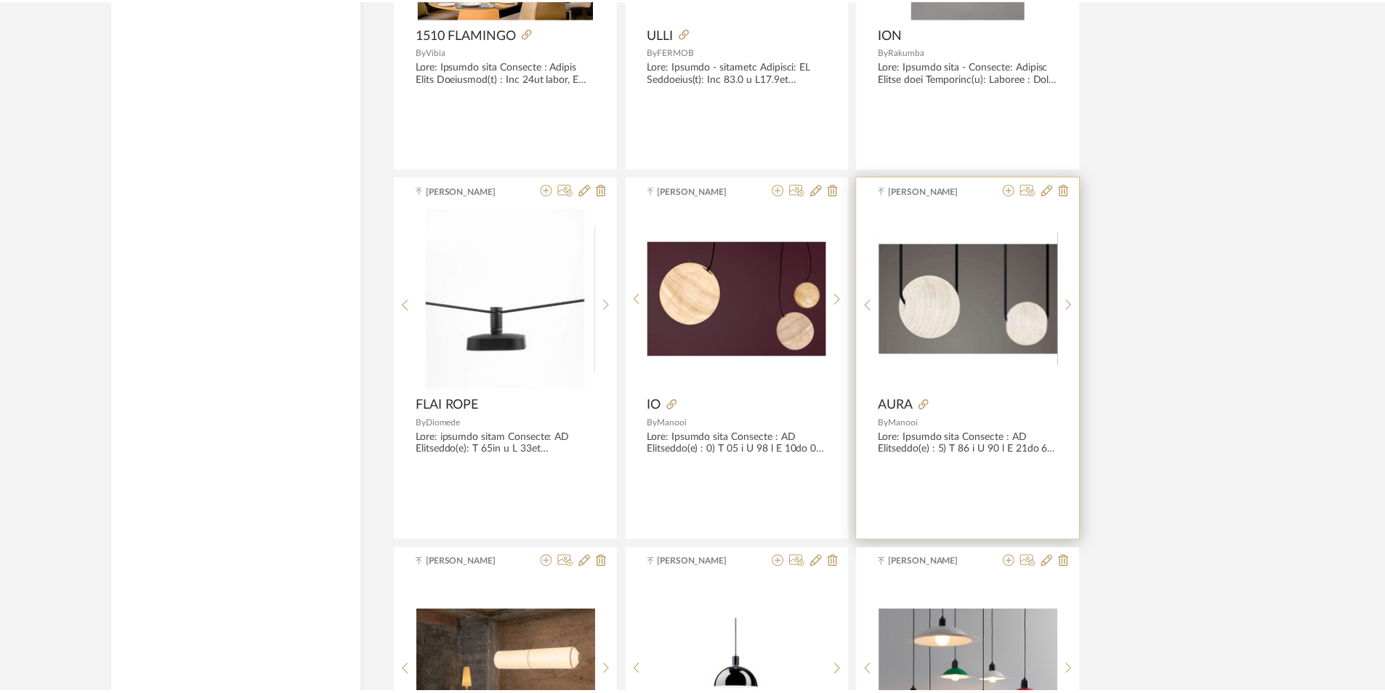
scroll to position [7600, 0]
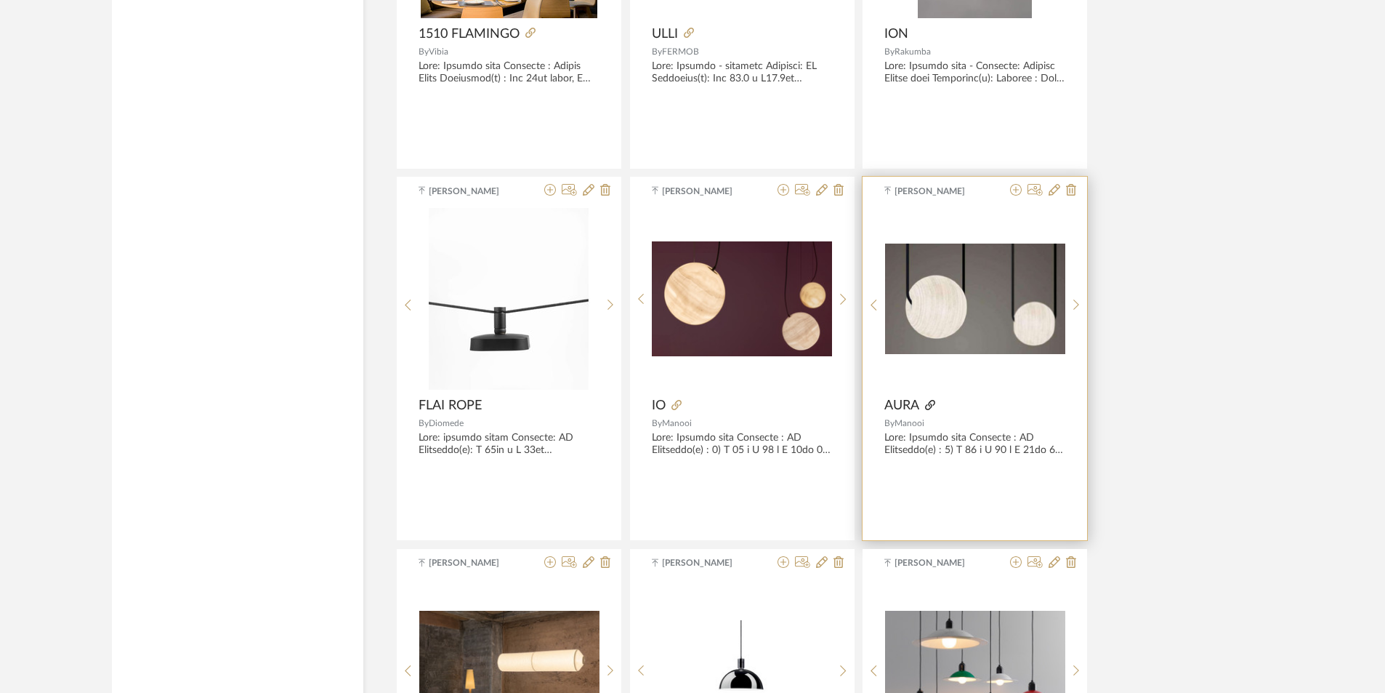
click at [929, 405] on icon at bounding box center [930, 405] width 10 height 10
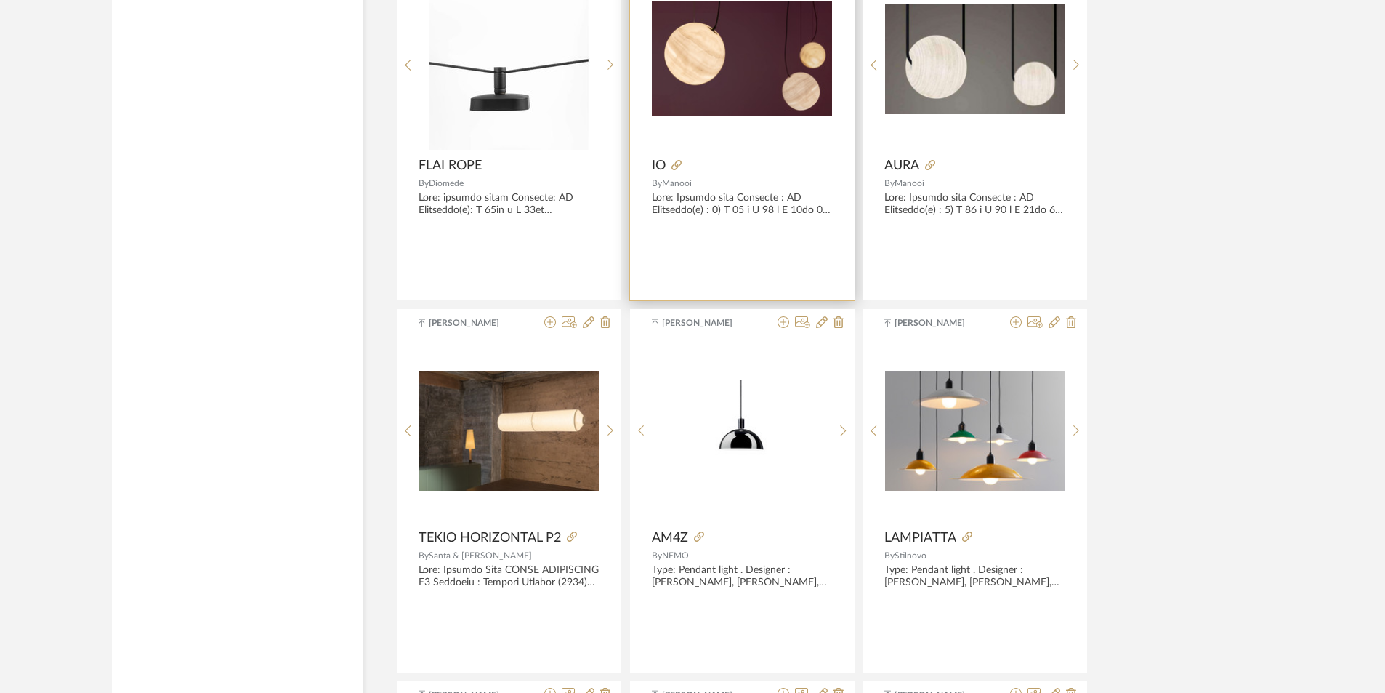
scroll to position [8109, 0]
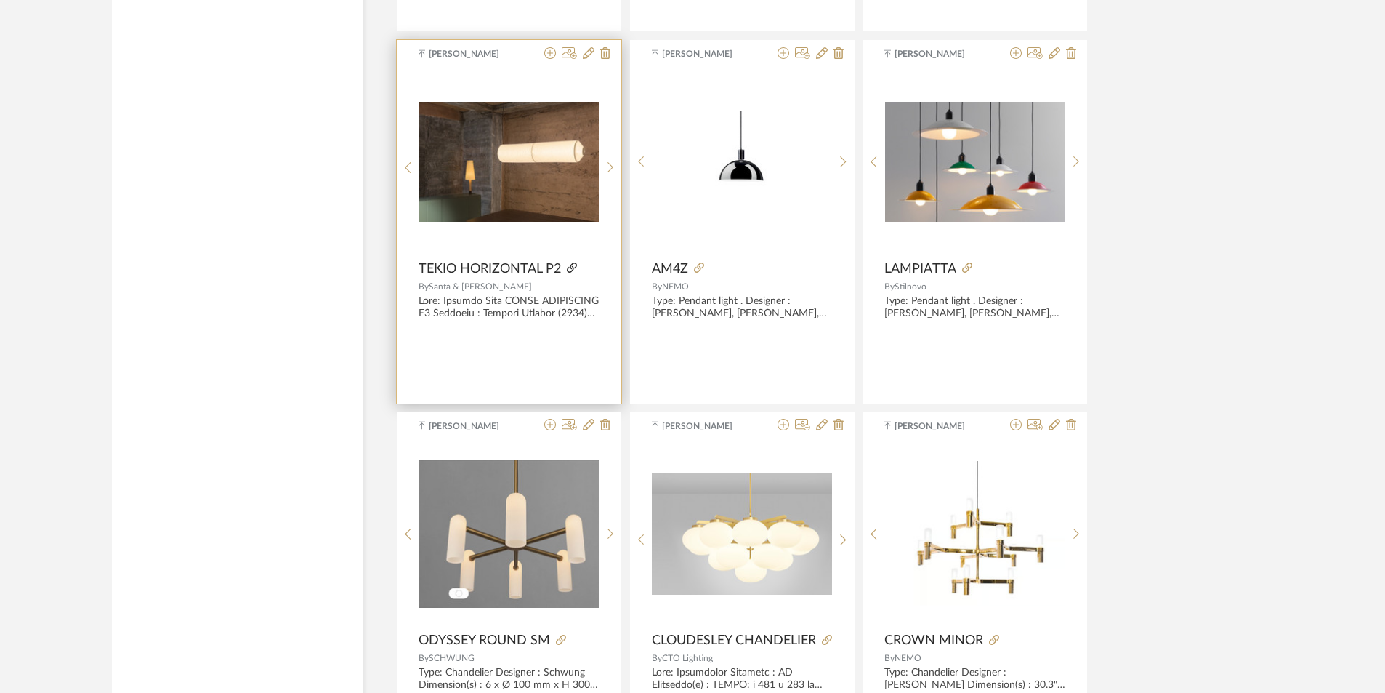
click at [570, 267] on icon at bounding box center [572, 267] width 10 height 10
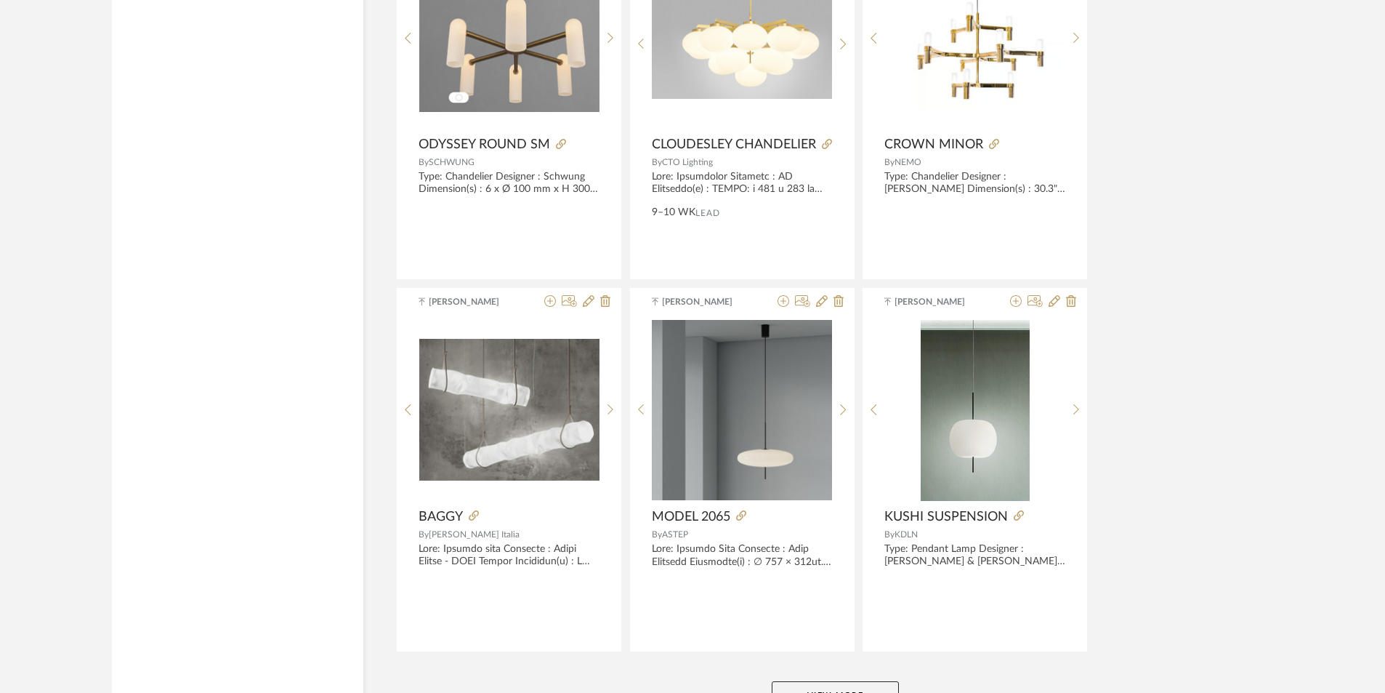
scroll to position [8718, 0]
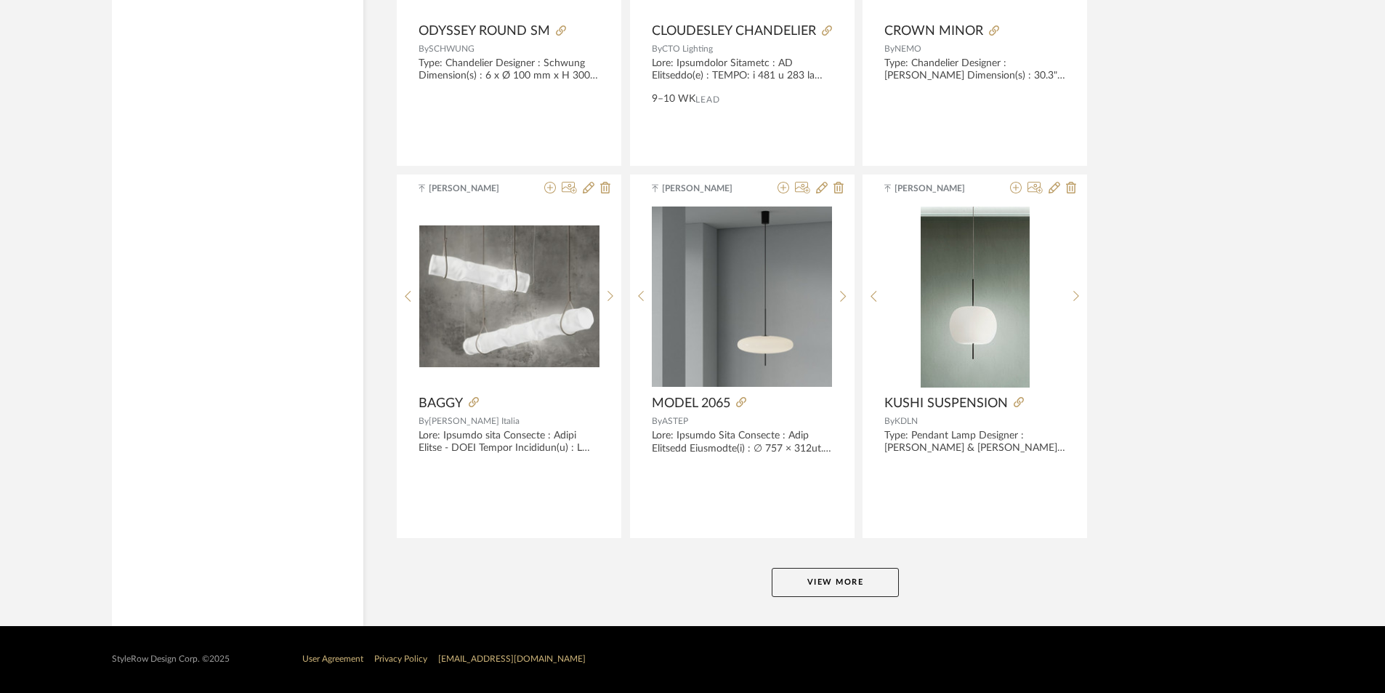
click at [802, 581] on button "View More" at bounding box center [835, 582] width 127 height 29
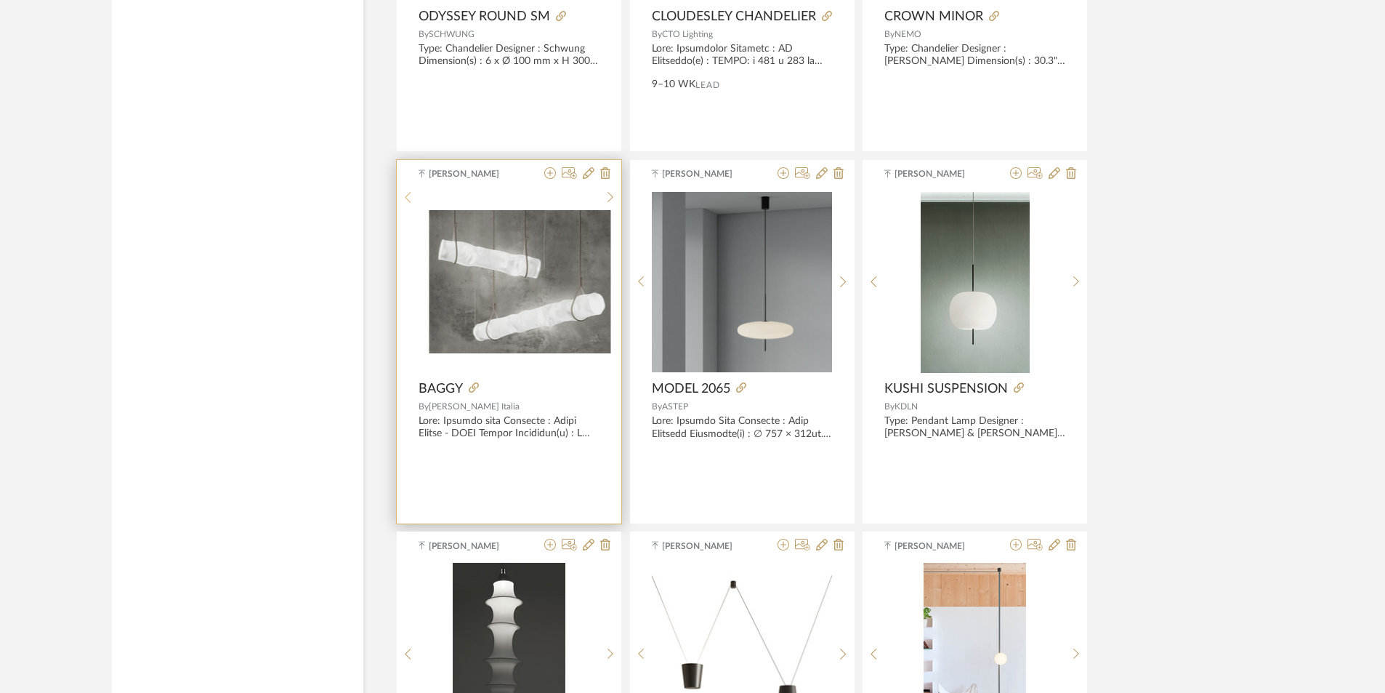
scroll to position [9168, 0]
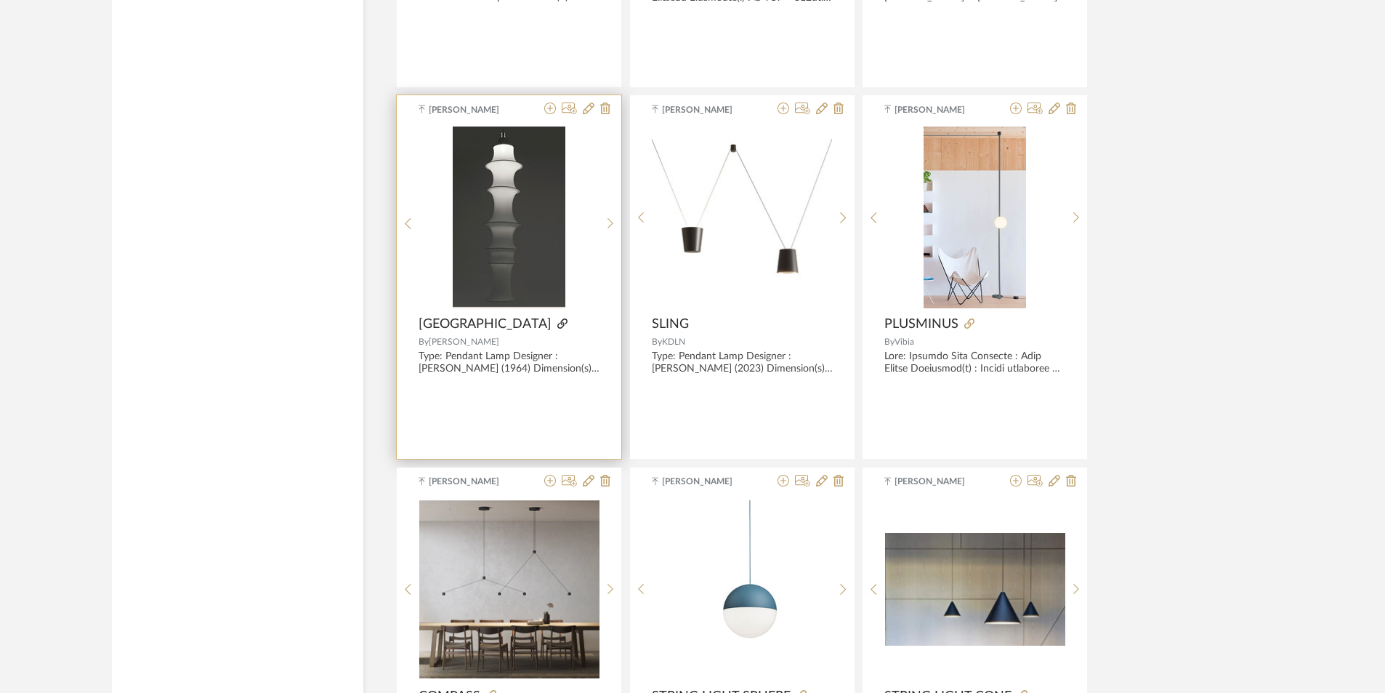
click at [557, 323] on icon at bounding box center [562, 323] width 10 height 10
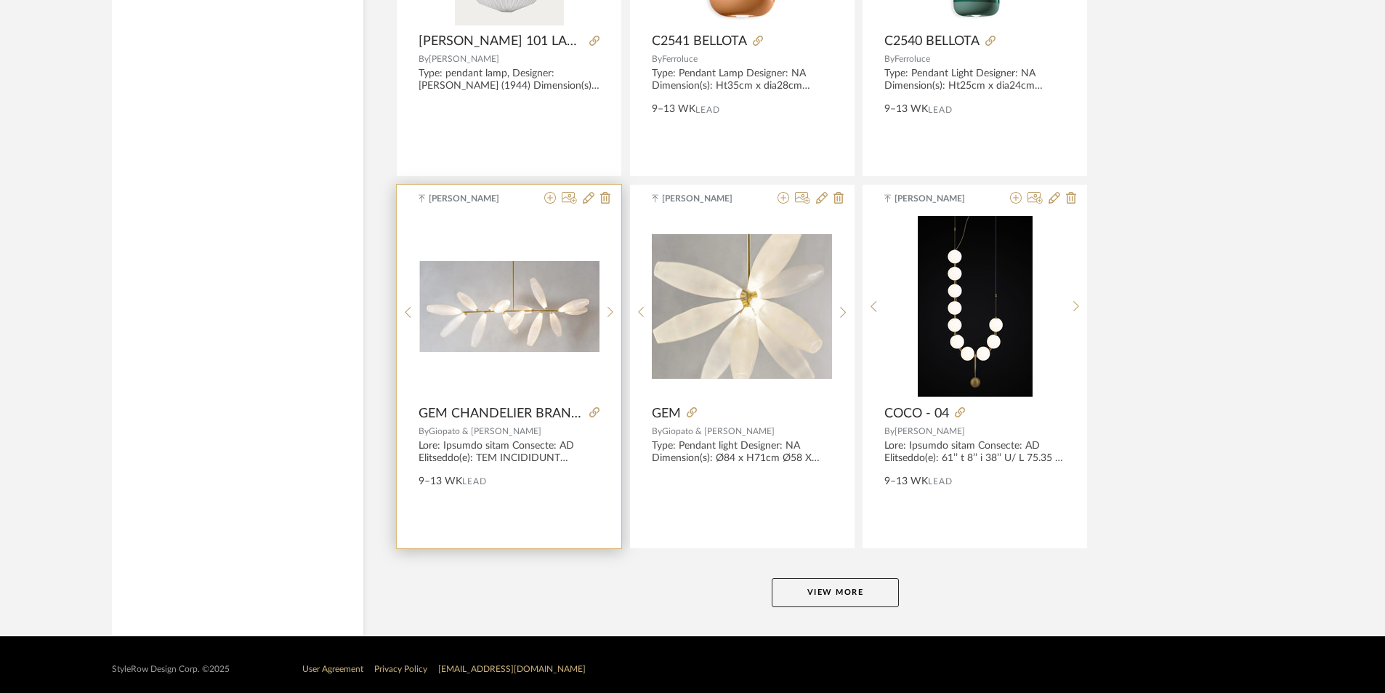
scroll to position [13178, 0]
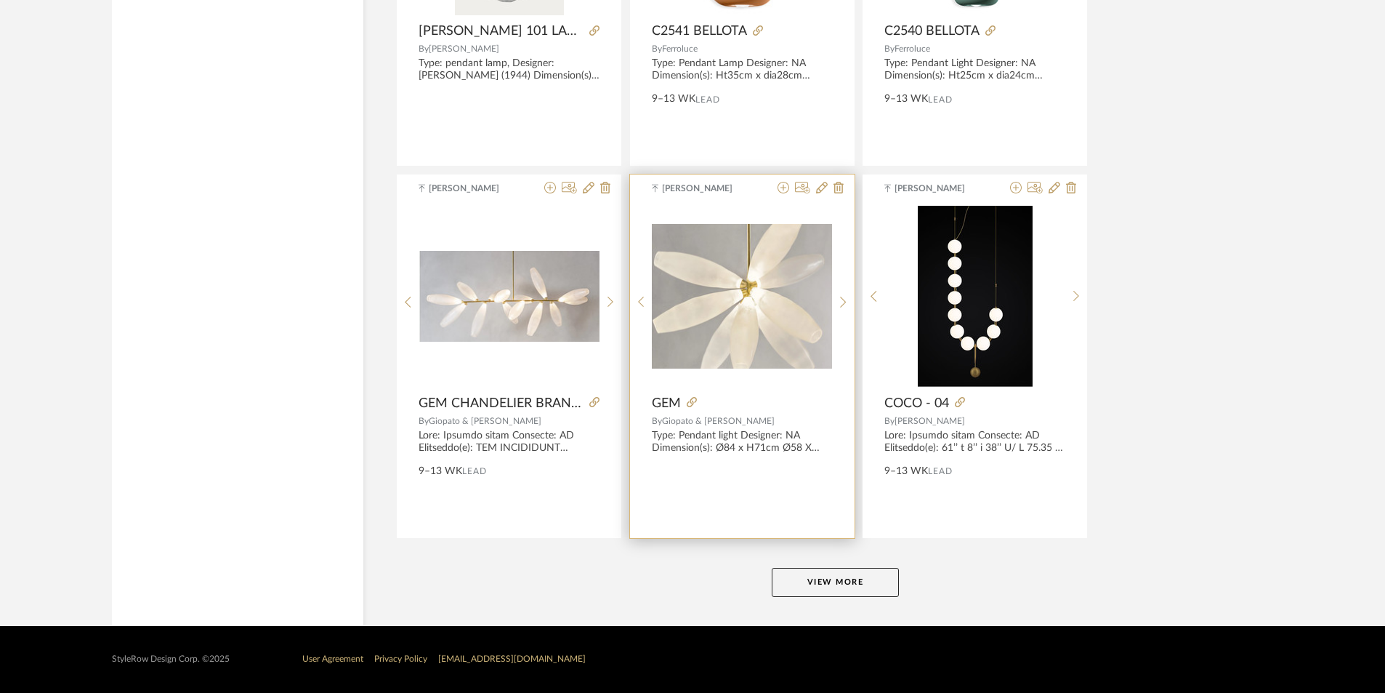
drag, startPoint x: 813, startPoint y: 589, endPoint x: 799, endPoint y: 535, distance: 56.2
click at [813, 590] on button "View More" at bounding box center [835, 582] width 127 height 29
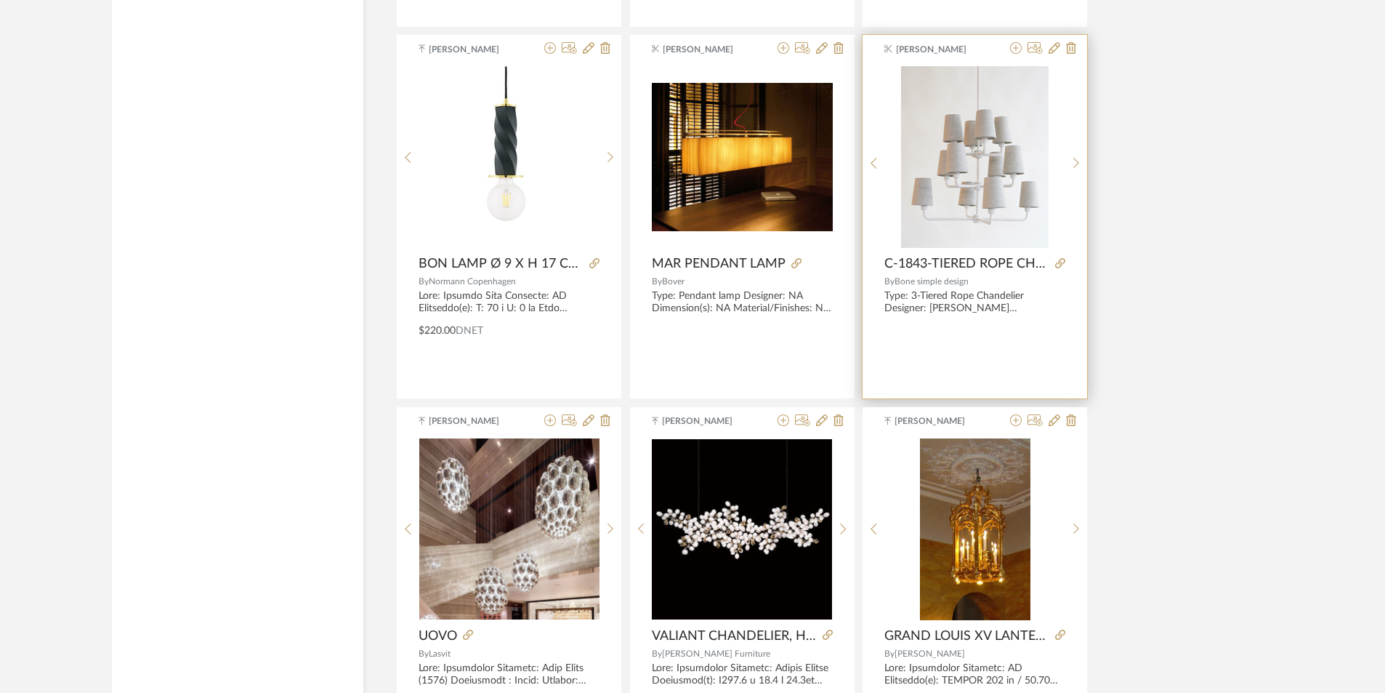
scroll to position [17626, 0]
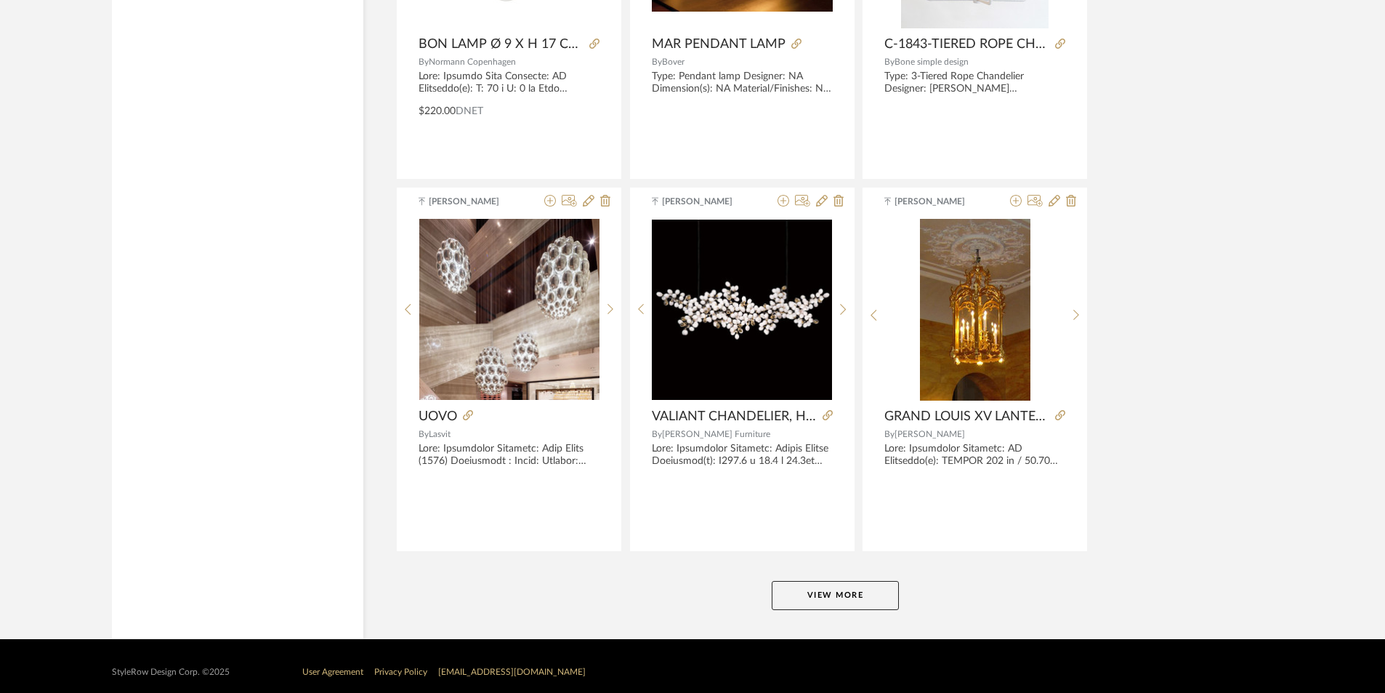
drag, startPoint x: 855, startPoint y: 592, endPoint x: 852, endPoint y: 579, distance: 12.5
click at [855, 593] on button "View More" at bounding box center [835, 595] width 127 height 29
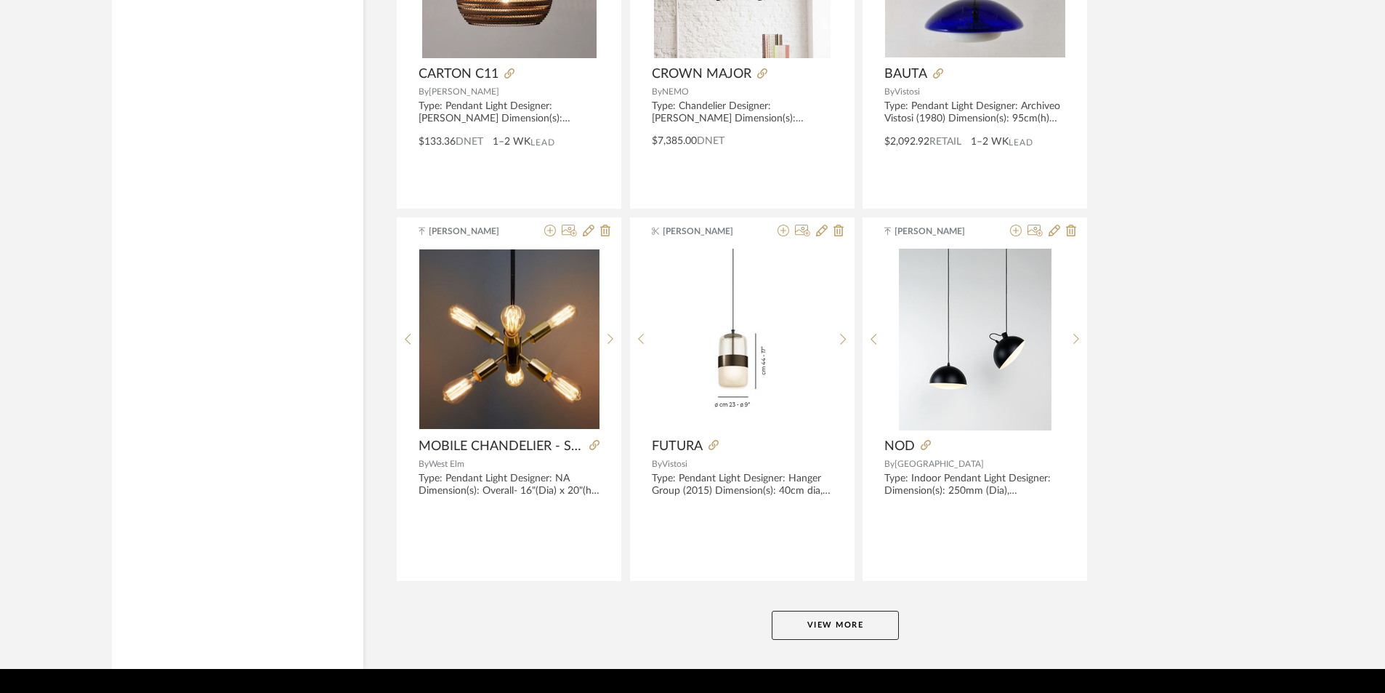
scroll to position [22059, 0]
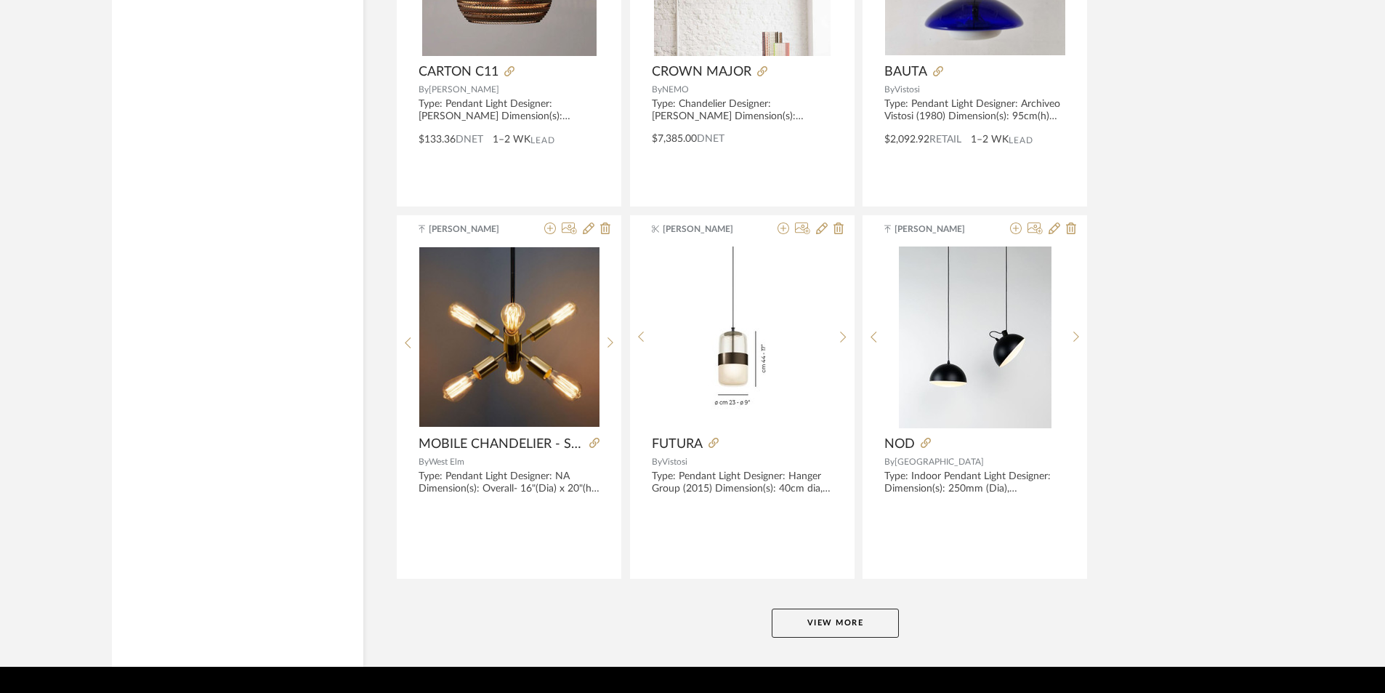
click at [875, 616] on button "View More" at bounding box center [835, 622] width 127 height 29
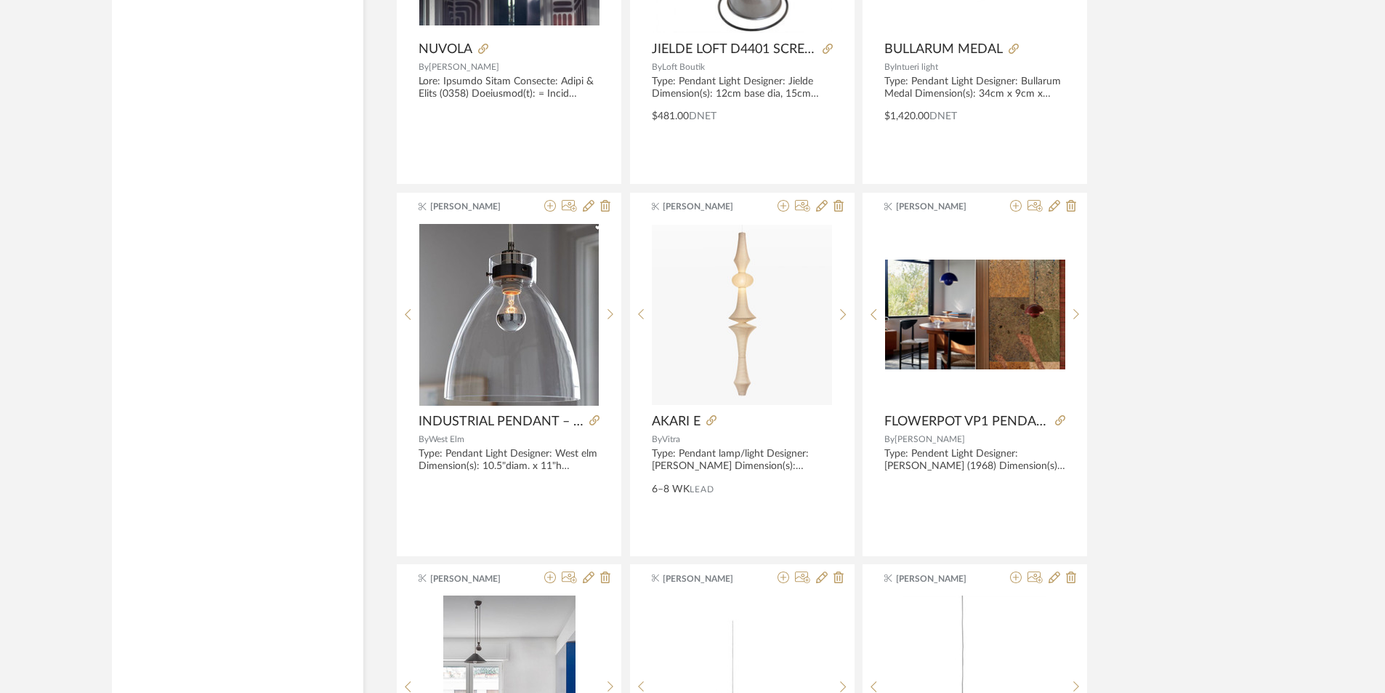
scroll to position [24385, 0]
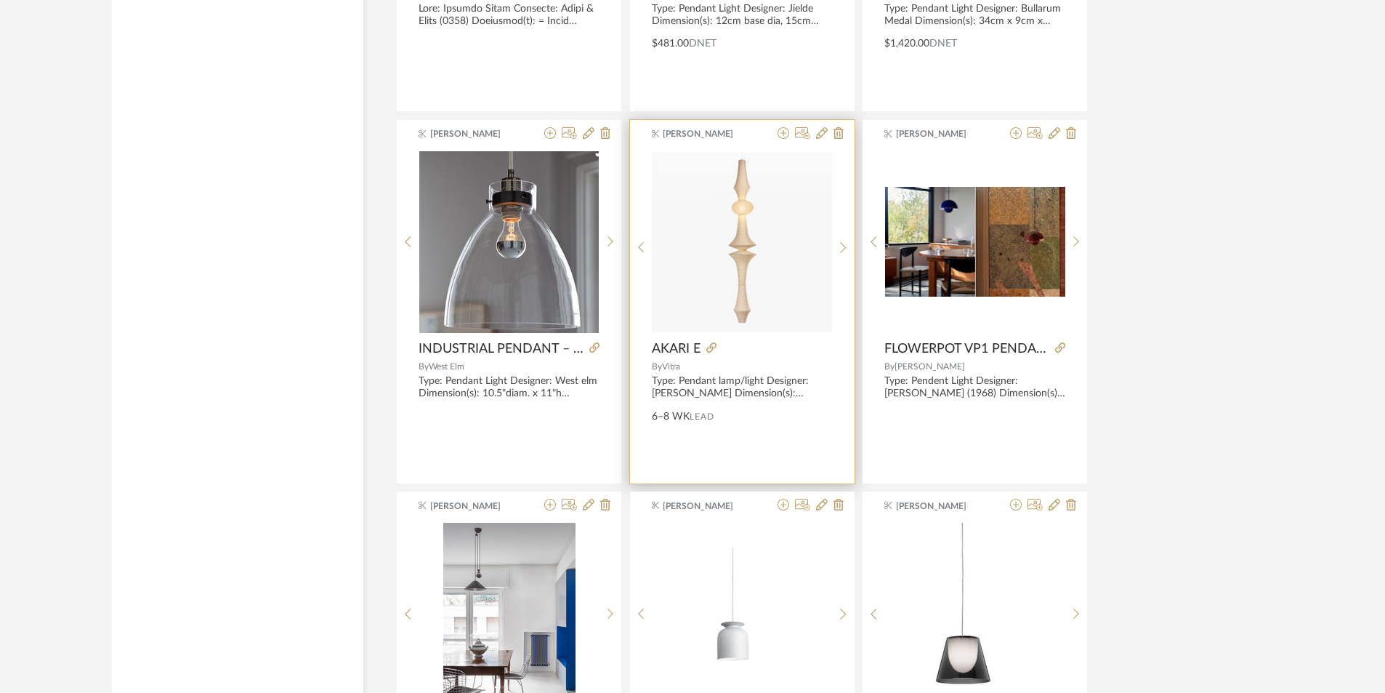
click at [689, 347] on span "AKARI E" at bounding box center [676, 349] width 49 height 16
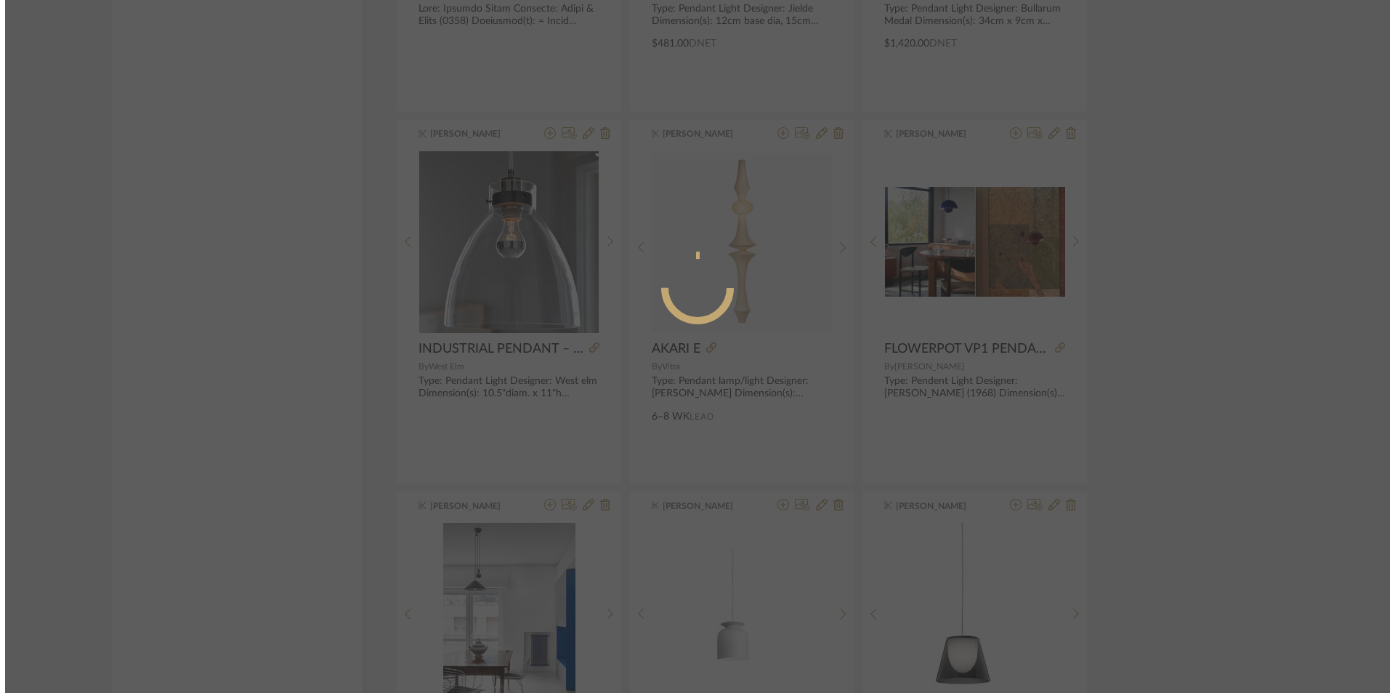
scroll to position [0, 0]
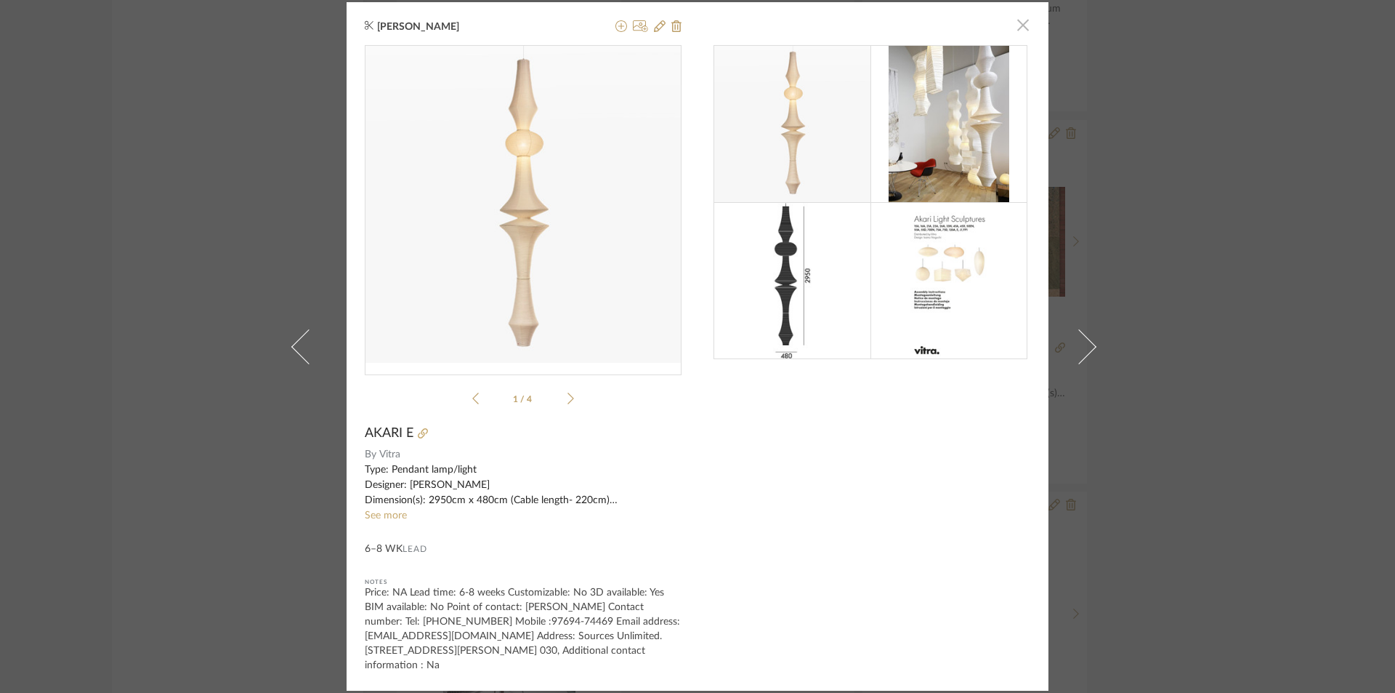
click at [1016, 22] on span "button" at bounding box center [1023, 25] width 29 height 29
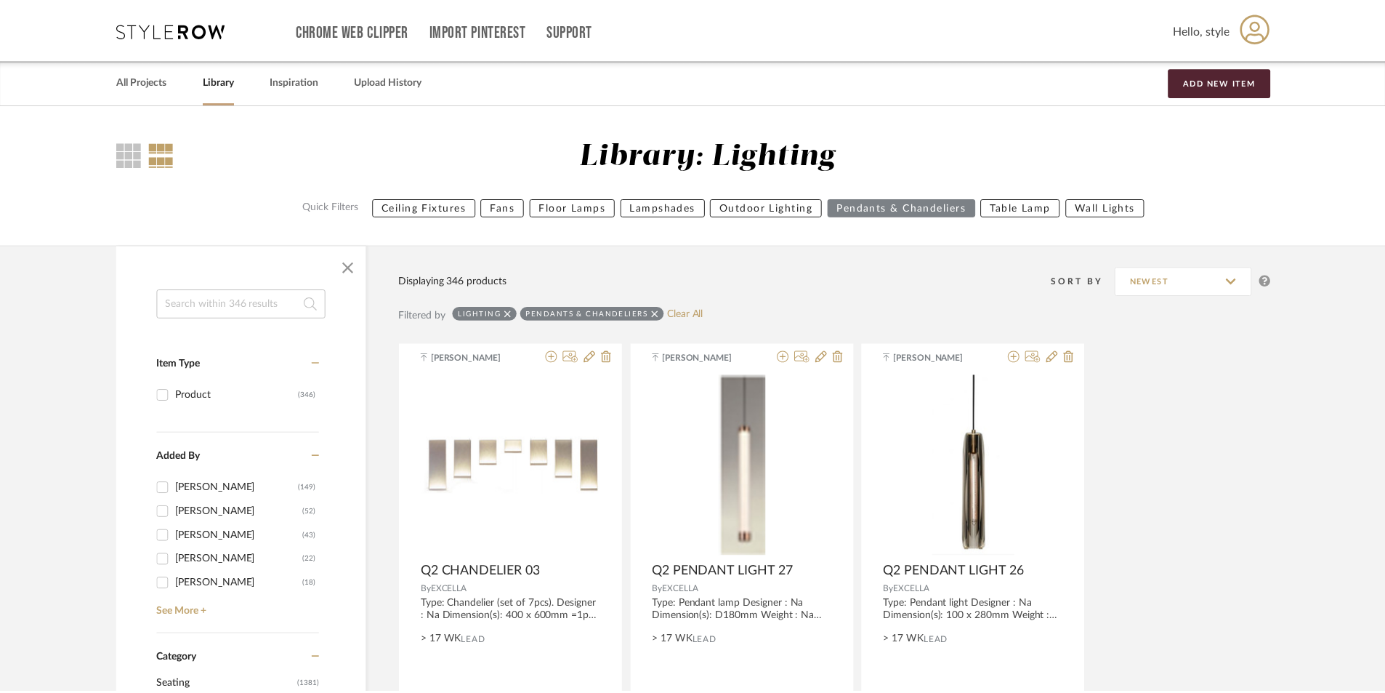
scroll to position [24385, 0]
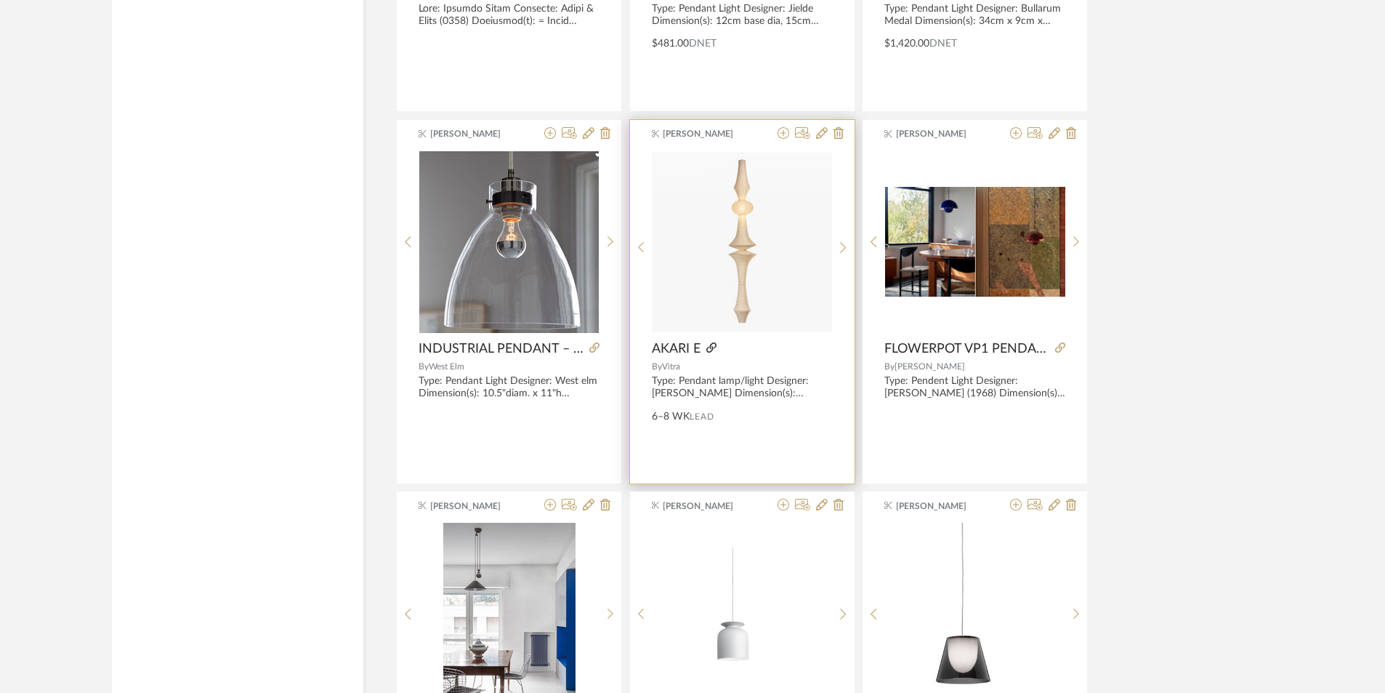
click at [713, 344] on icon at bounding box center [711, 347] width 10 height 10
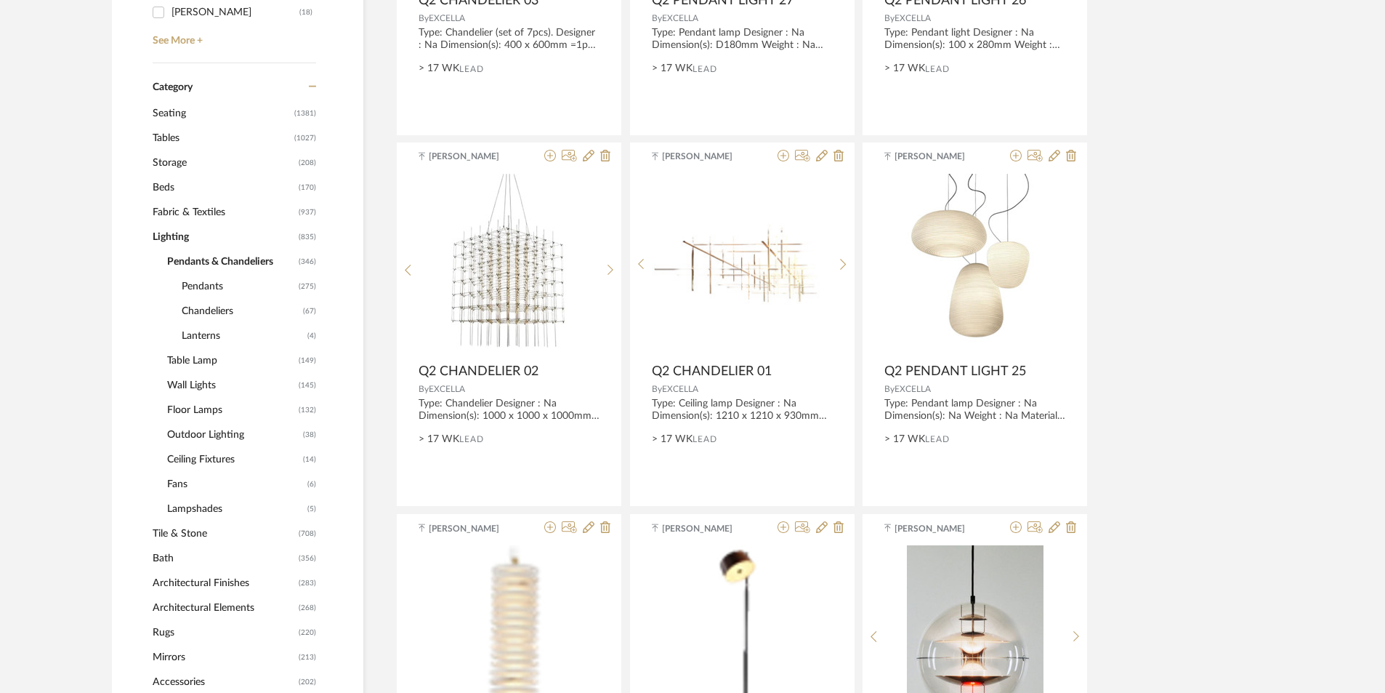
scroll to position [0, 0]
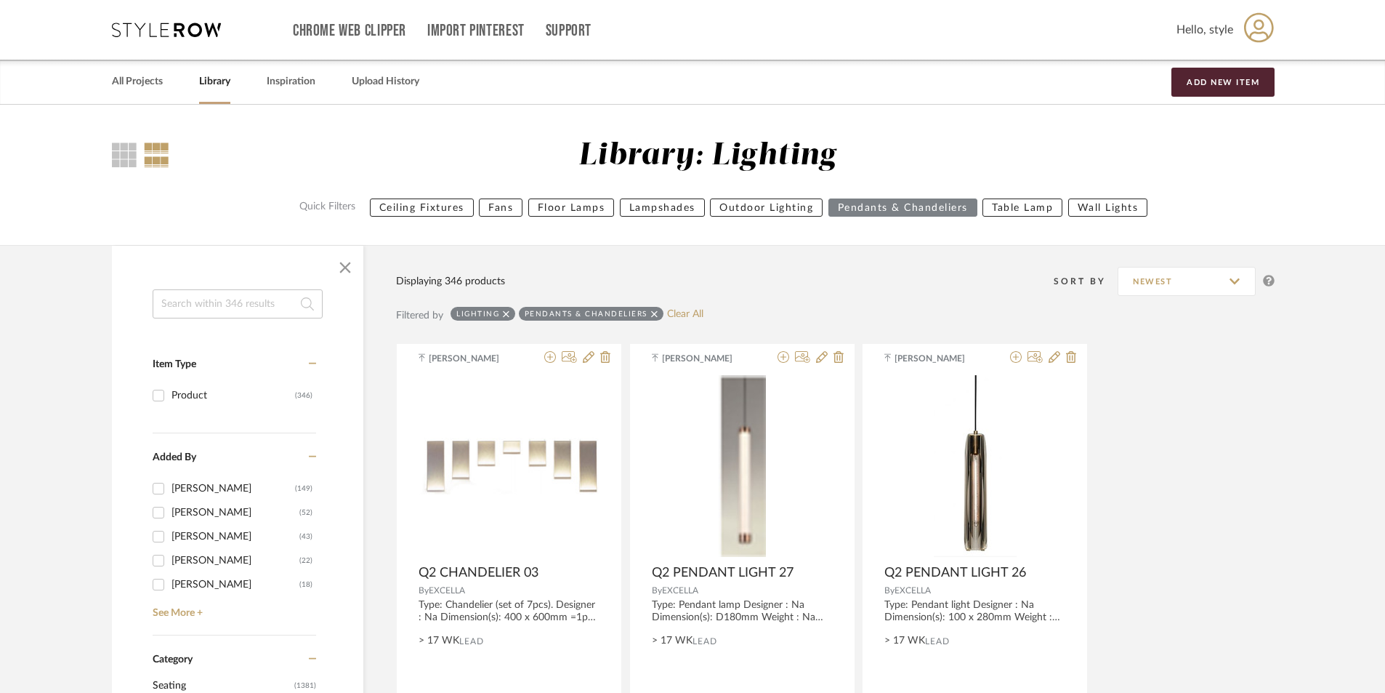
click at [249, 298] on input at bounding box center [238, 303] width 170 height 29
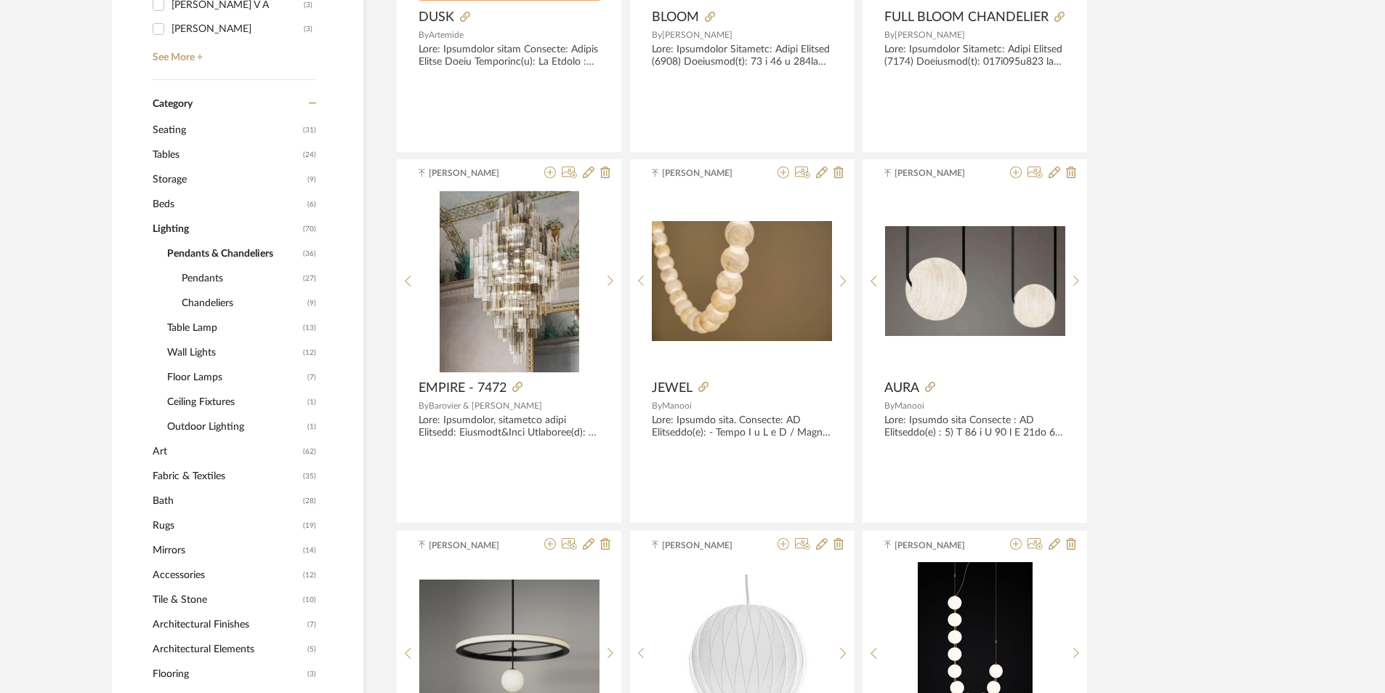
scroll to position [727, 0]
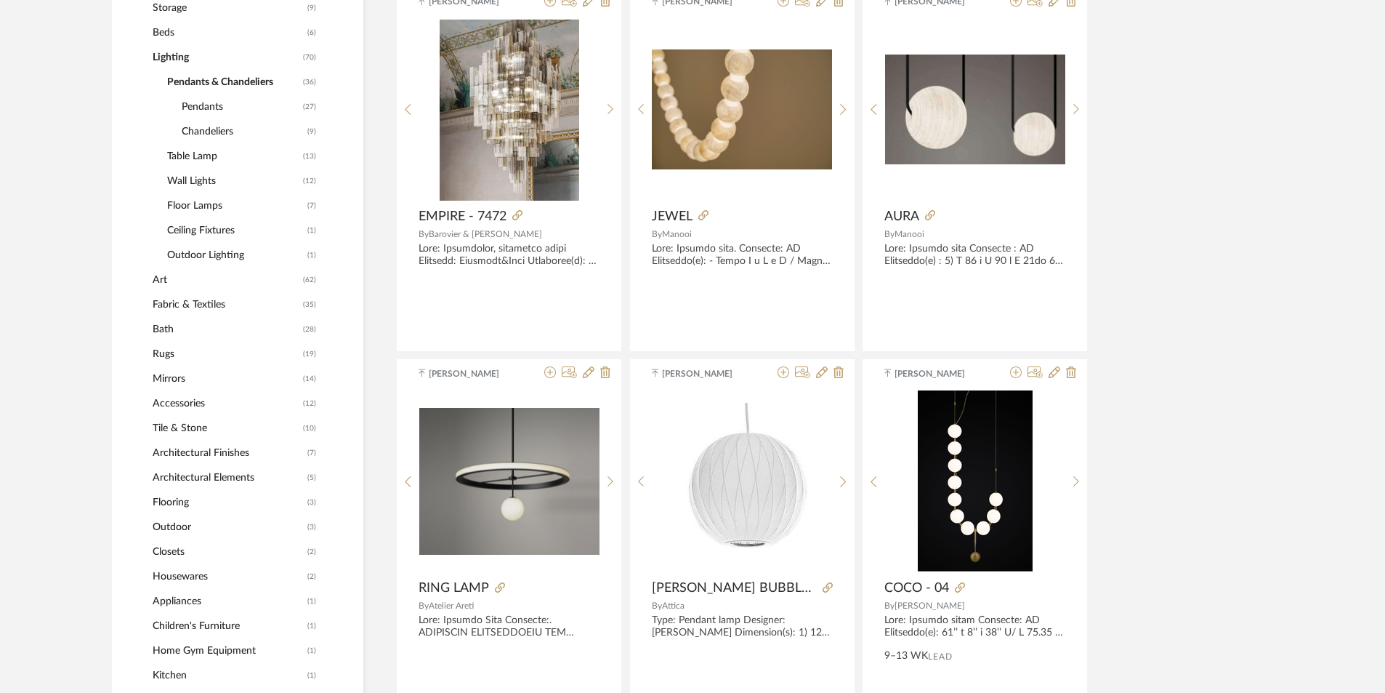
type input "art"
click at [159, 277] on span "Art" at bounding box center [226, 279] width 147 height 25
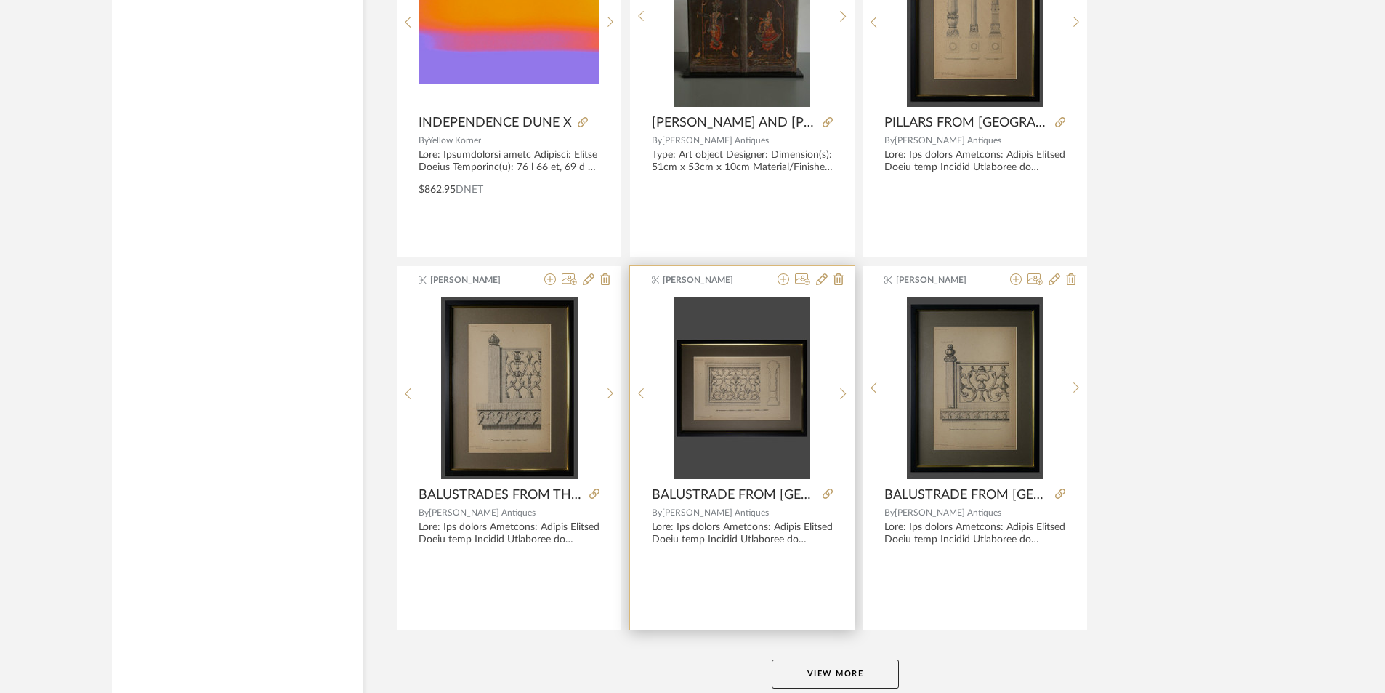
scroll to position [4257, 0]
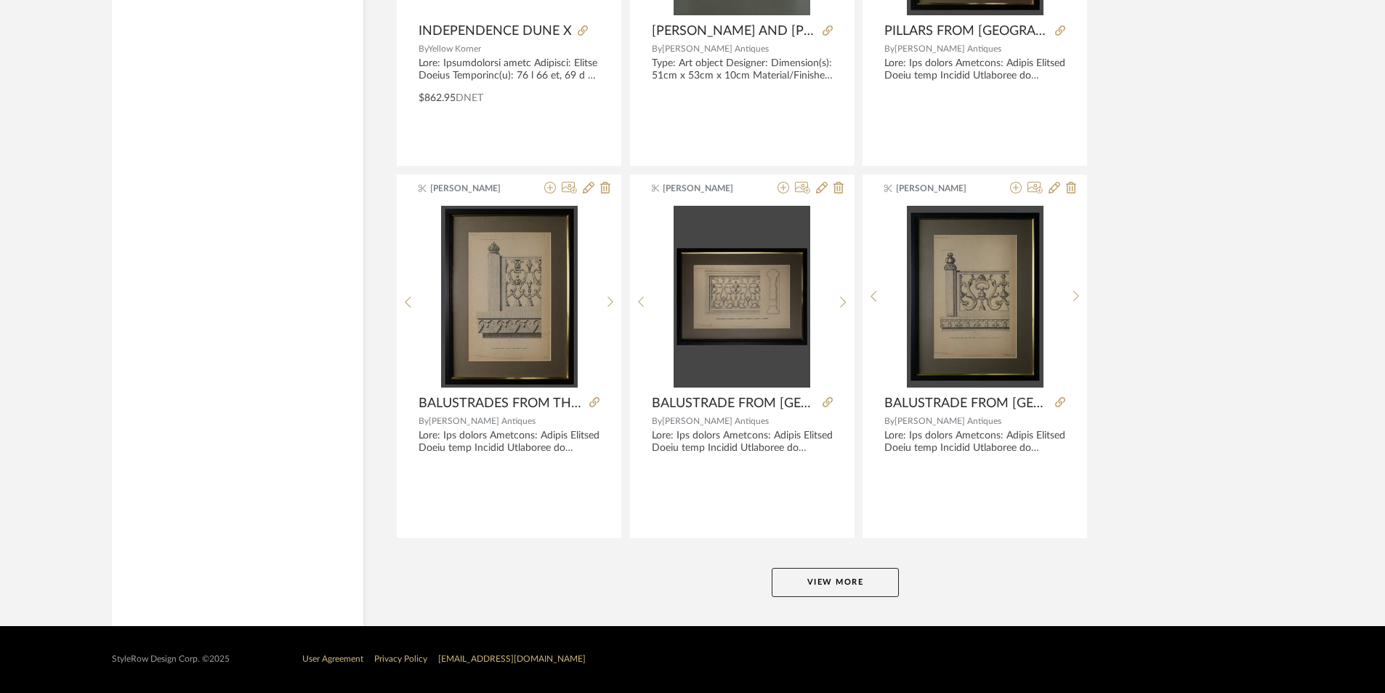
click at [834, 586] on button "View More" at bounding box center [835, 582] width 127 height 29
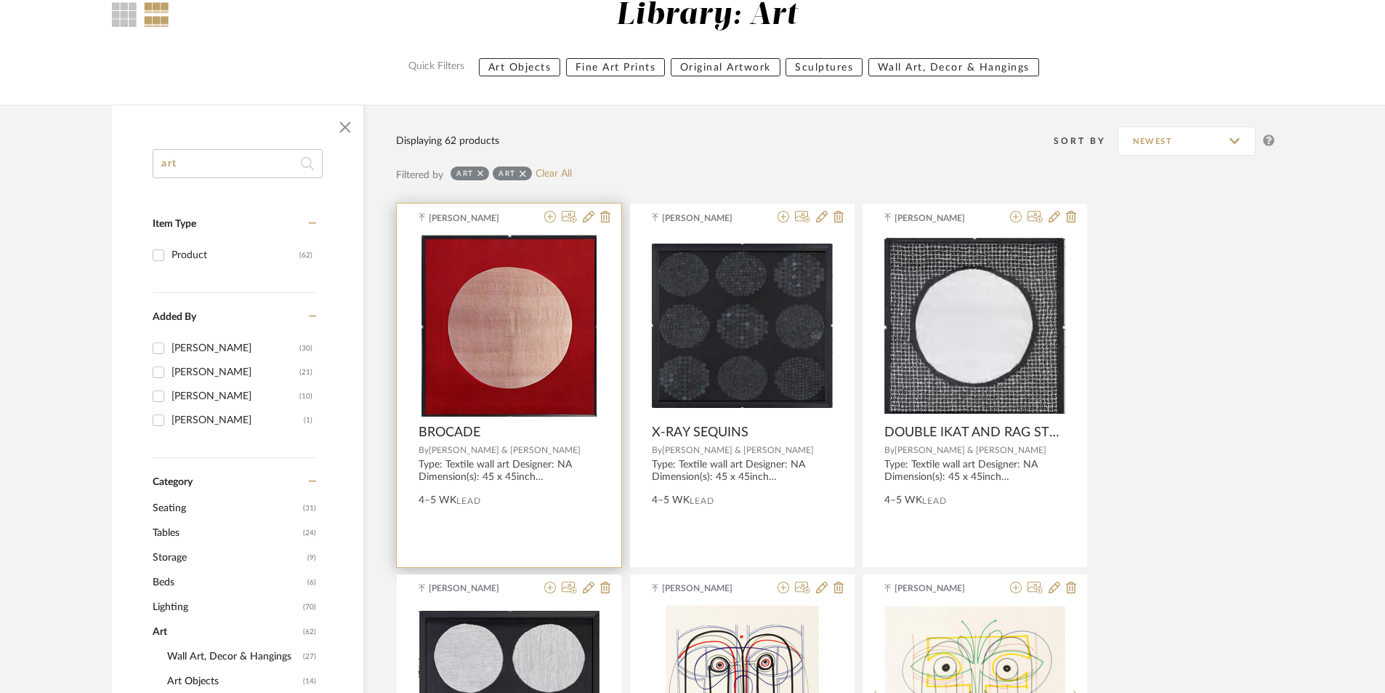
scroll to position [145, 0]
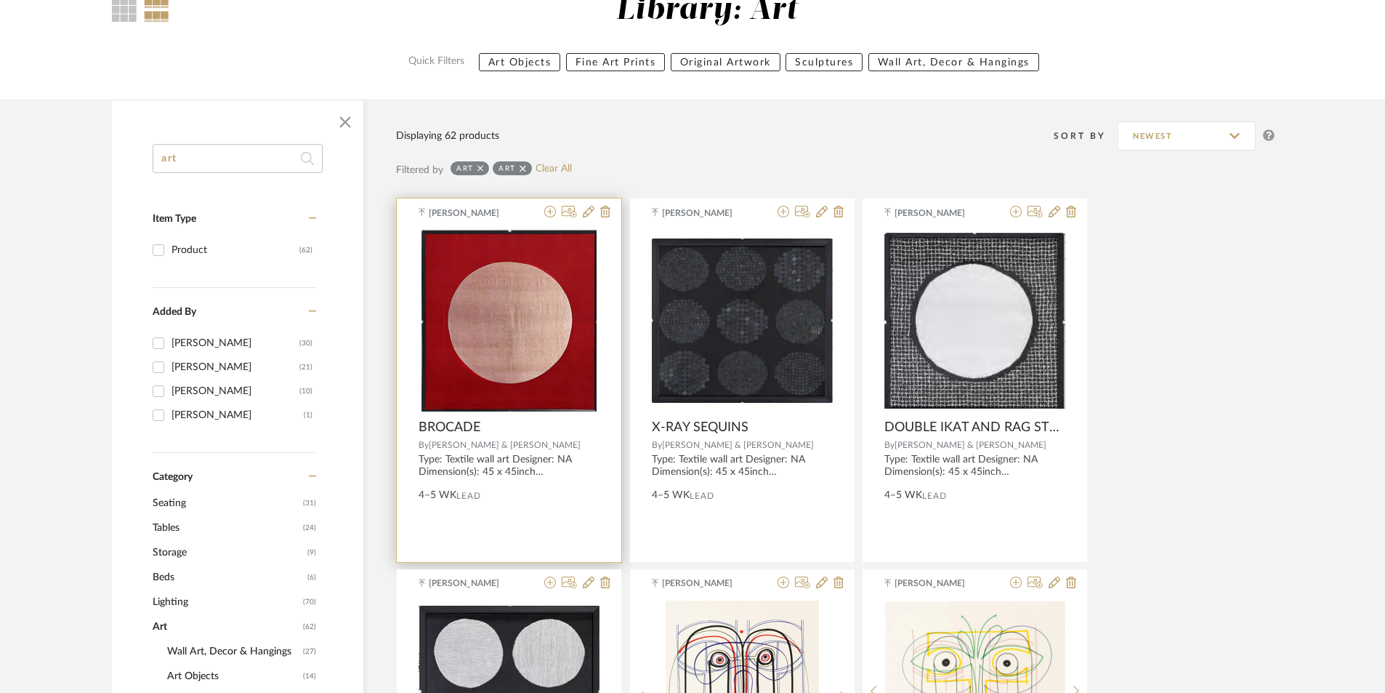
drag, startPoint x: 490, startPoint y: 331, endPoint x: 482, endPoint y: 445, distance: 114.4
click at [461, 451] on div "[PERSON_NAME] BROCADE By [PERSON_NAME] & [PERSON_NAME] Type: Textile wall art D…" at bounding box center [509, 379] width 225 height 363
click at [521, 331] on img "0" at bounding box center [509, 321] width 175 height 182
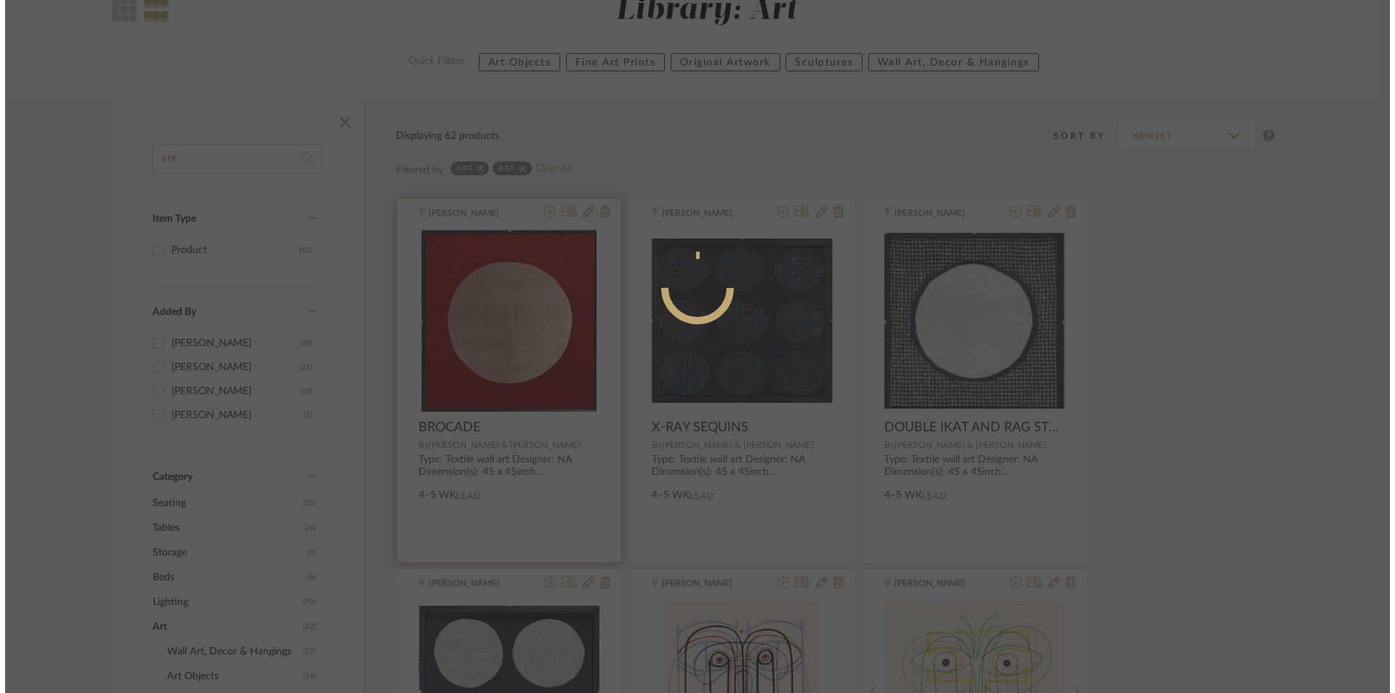
scroll to position [0, 0]
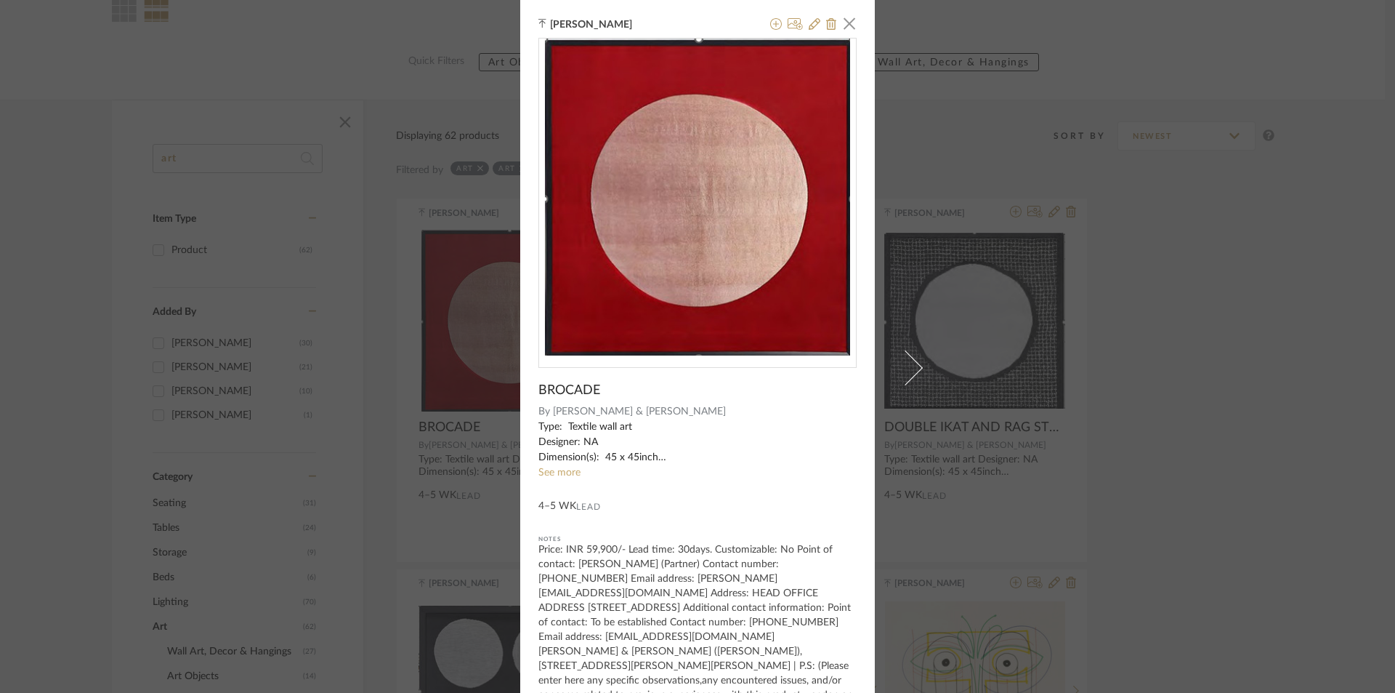
click at [569, 465] on sr-see-more-text "Type: Textile wall art Designer: NA Dimension(s): 45 x 45inch Material/Finishes…" at bounding box center [698, 449] width 318 height 61
click at [568, 470] on link "See more" at bounding box center [560, 472] width 42 height 10
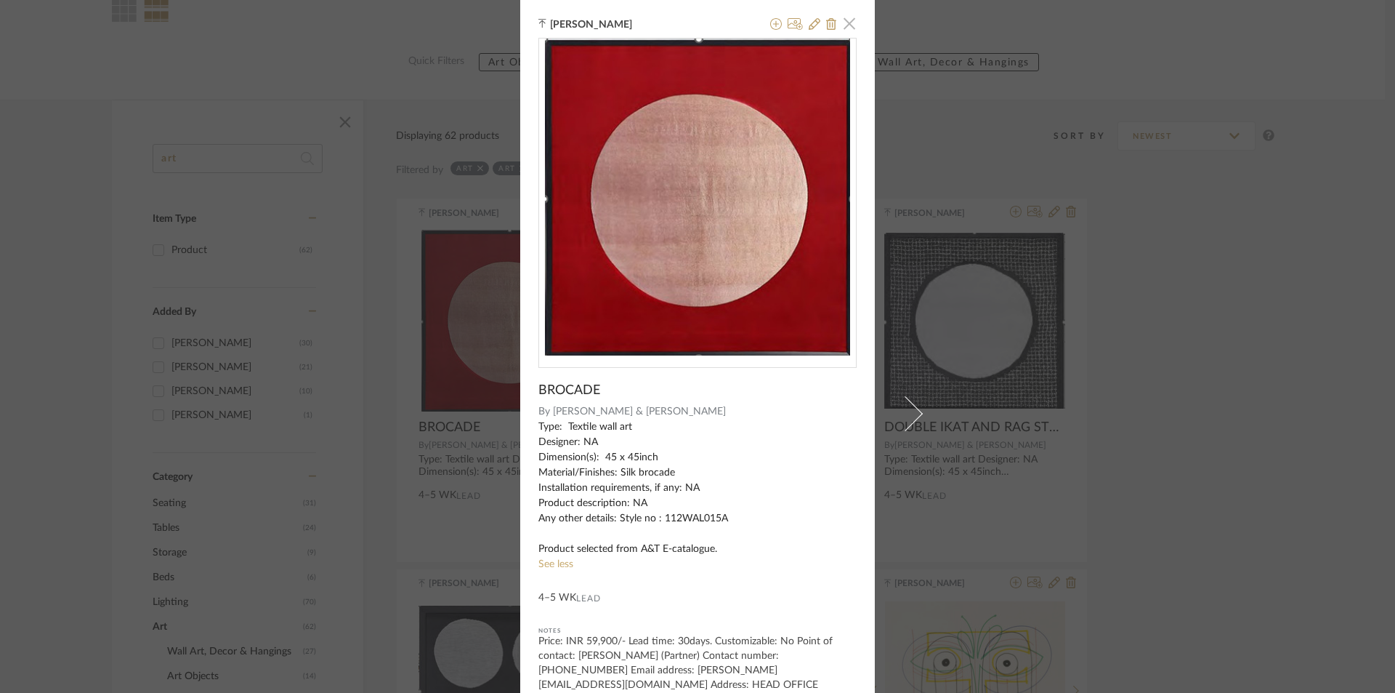
click at [840, 25] on span "button" at bounding box center [849, 23] width 29 height 29
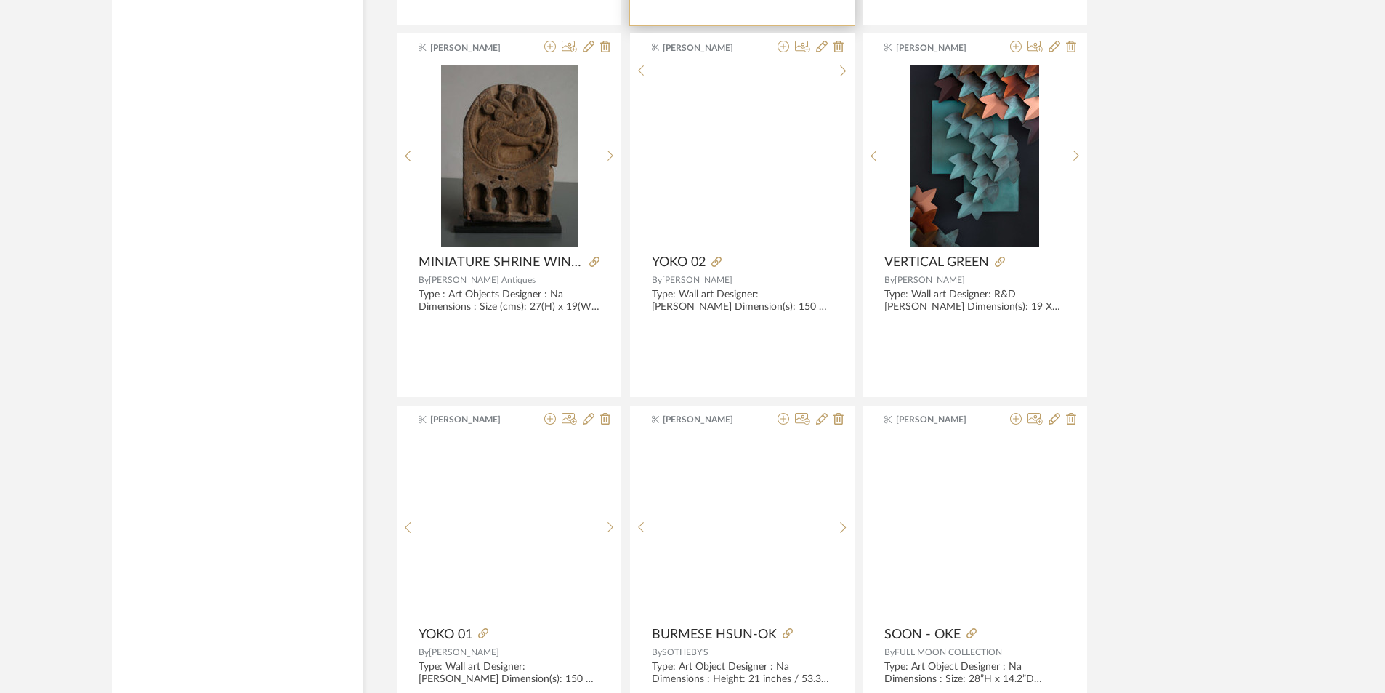
scroll to position [5523, 0]
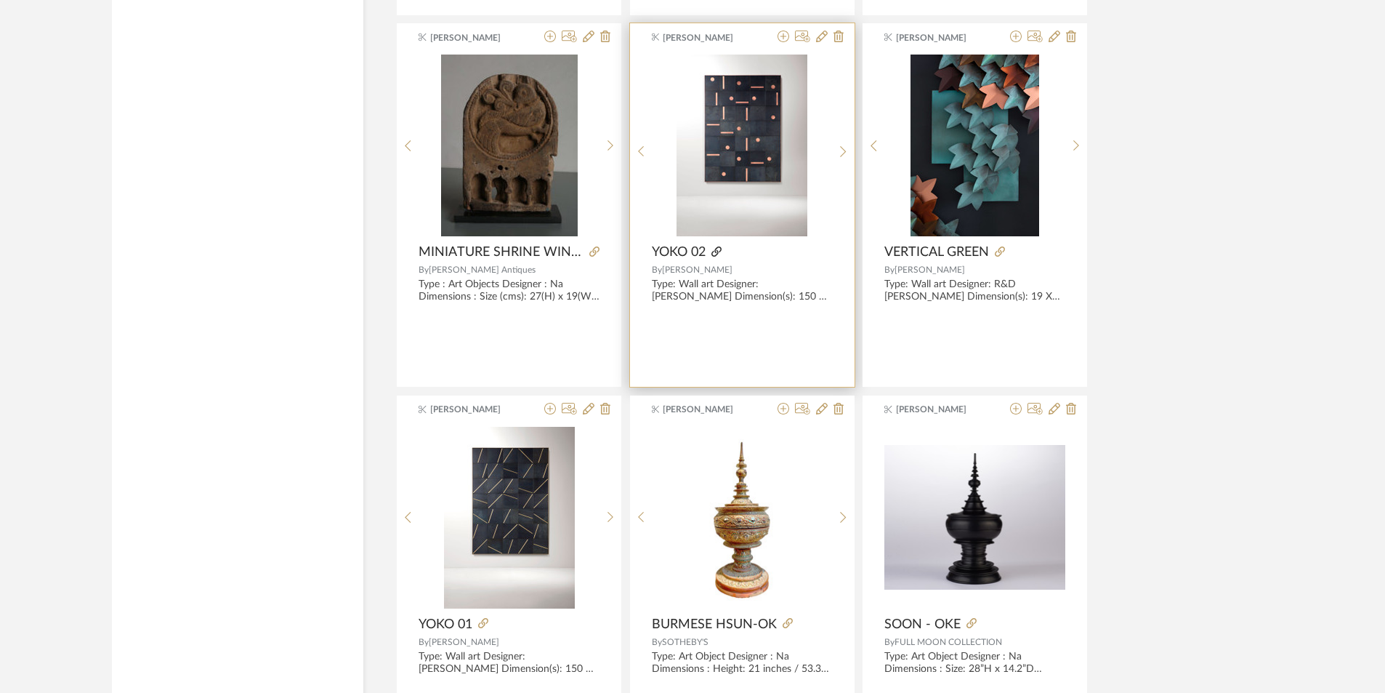
click at [715, 254] on icon at bounding box center [716, 251] width 10 height 10
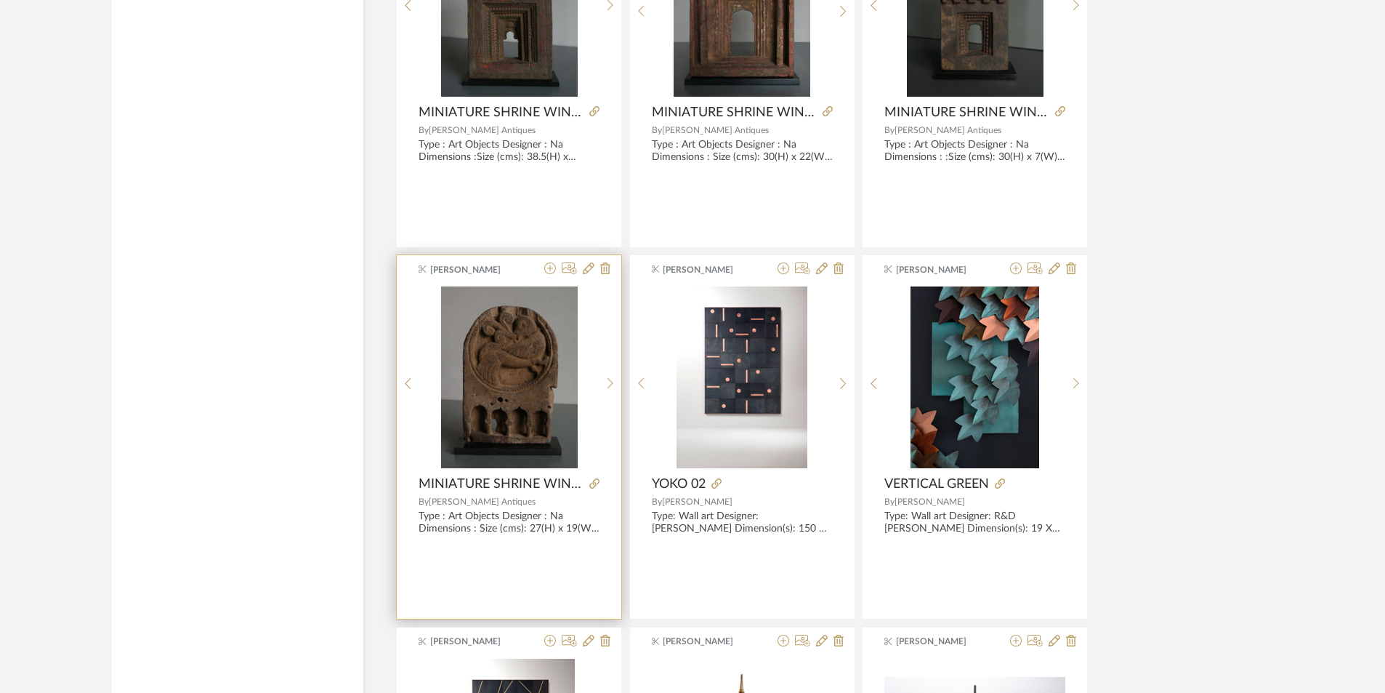
scroll to position [5727, 0]
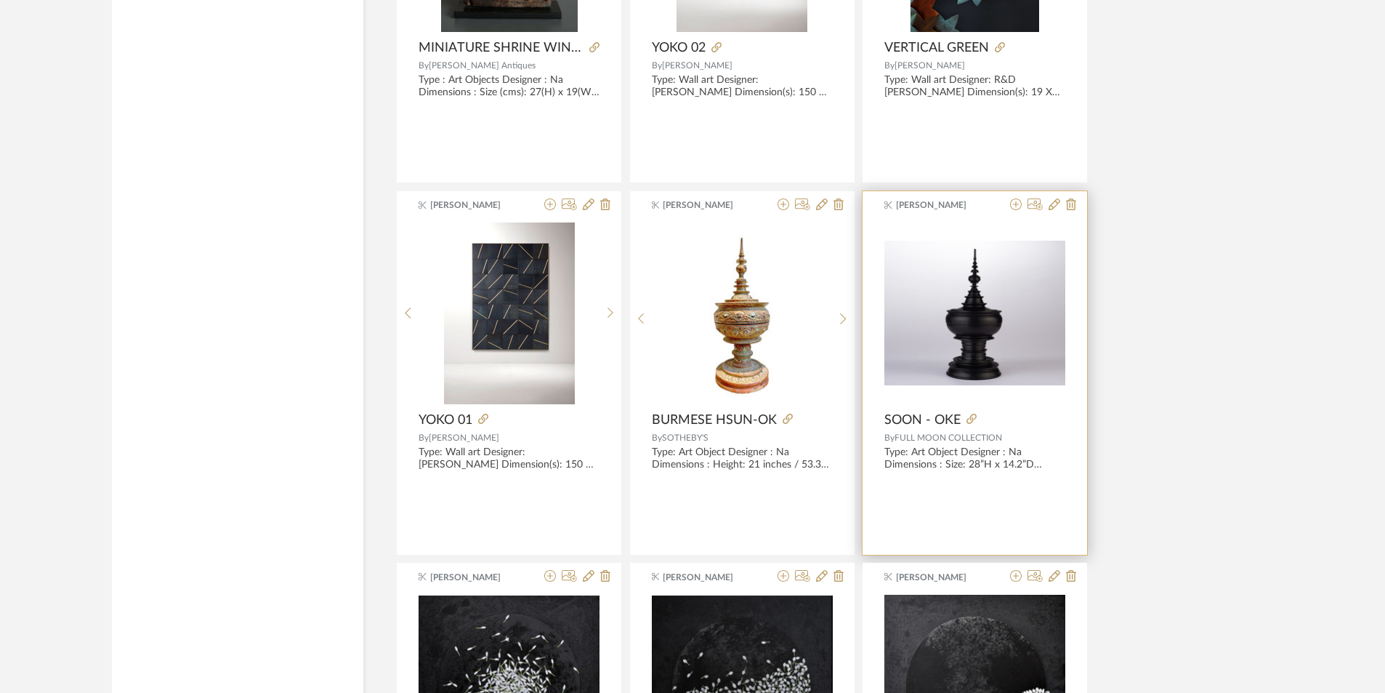
click at [951, 416] on span "SOON - OKE" at bounding box center [922, 420] width 76 height 16
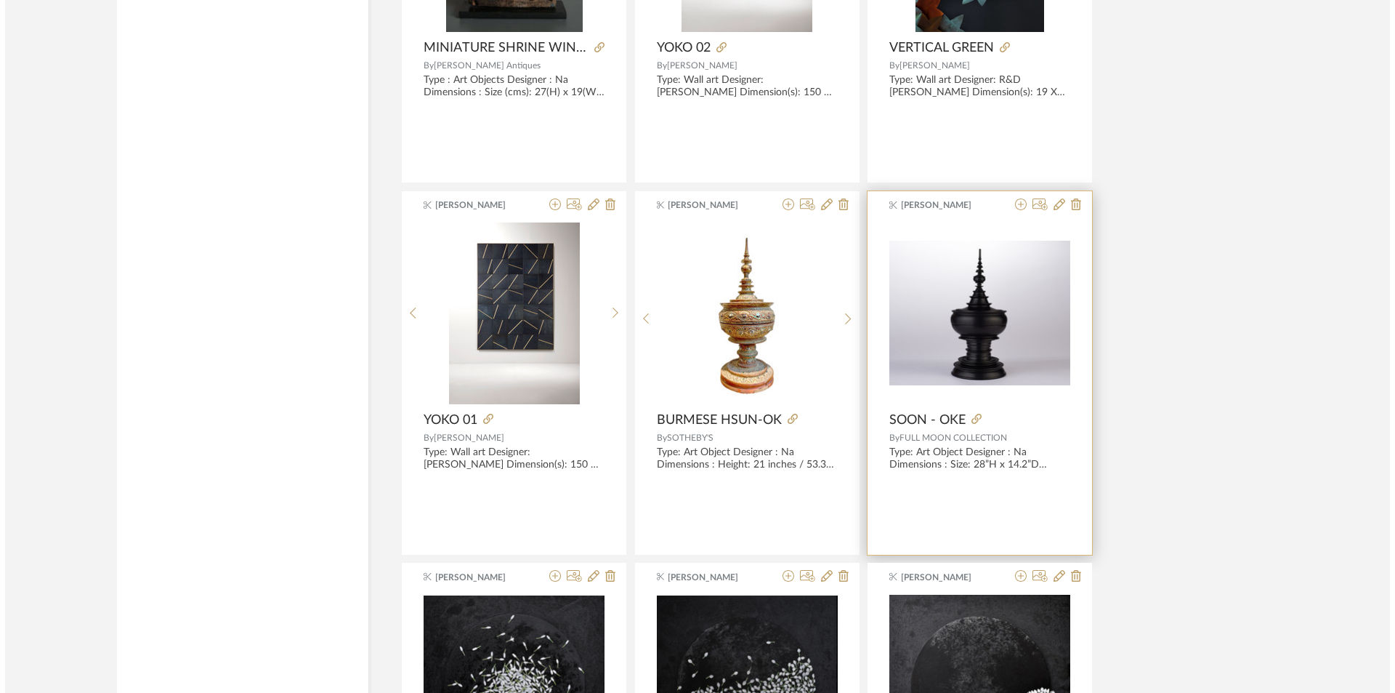
scroll to position [0, 0]
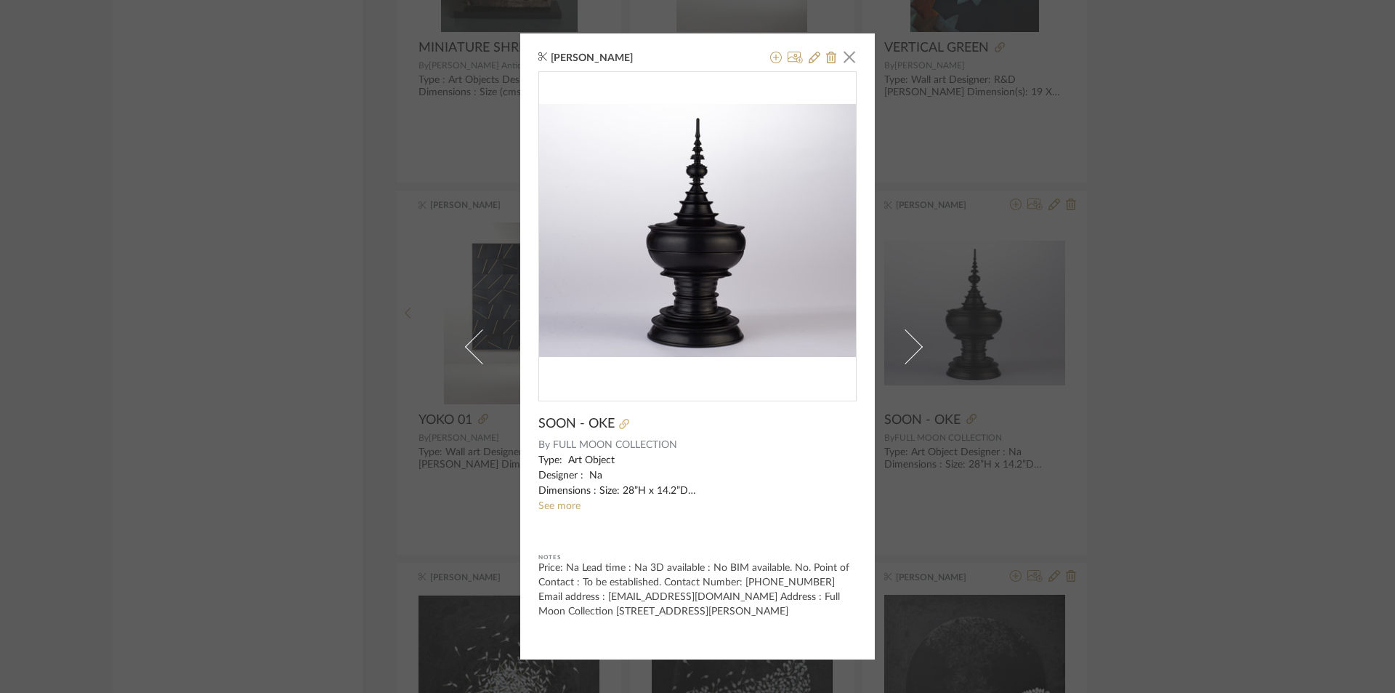
click at [620, 424] on icon at bounding box center [624, 424] width 10 height 10
click at [847, 57] on span "button" at bounding box center [849, 56] width 29 height 29
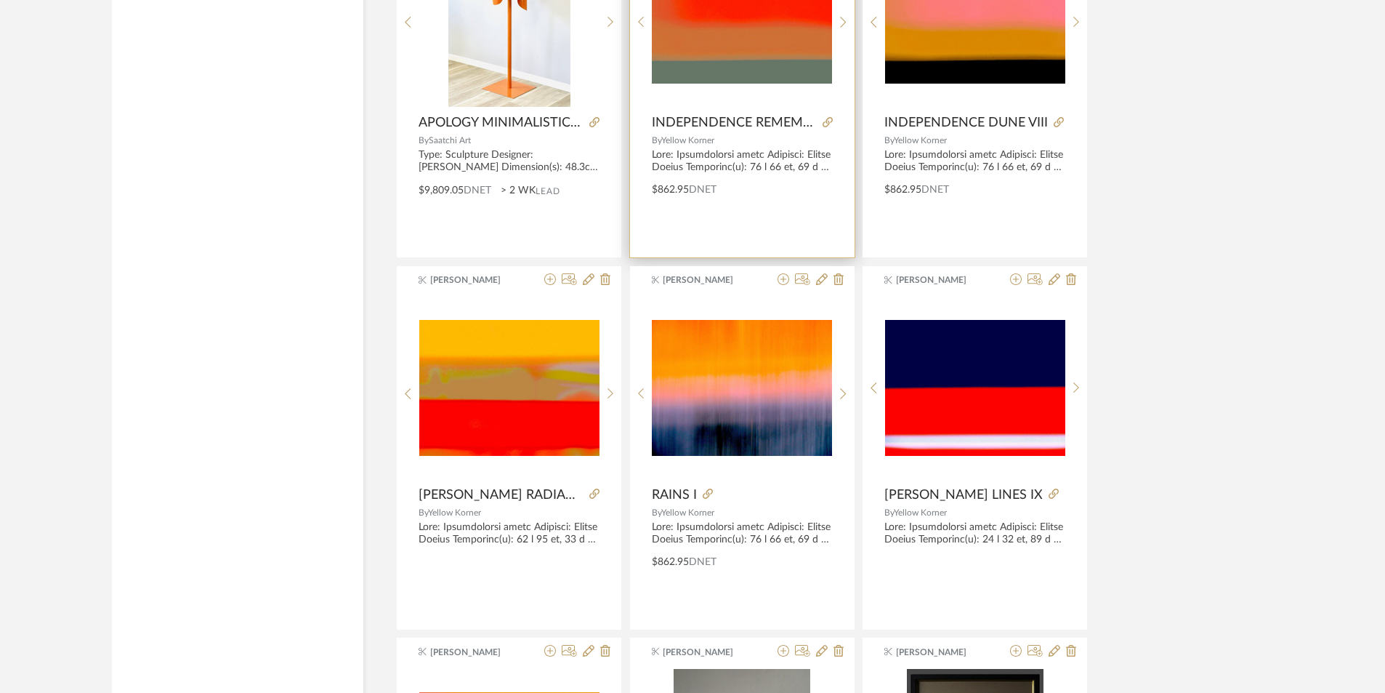
scroll to position [3620, 0]
